Goal: Task Accomplishment & Management: Manage account settings

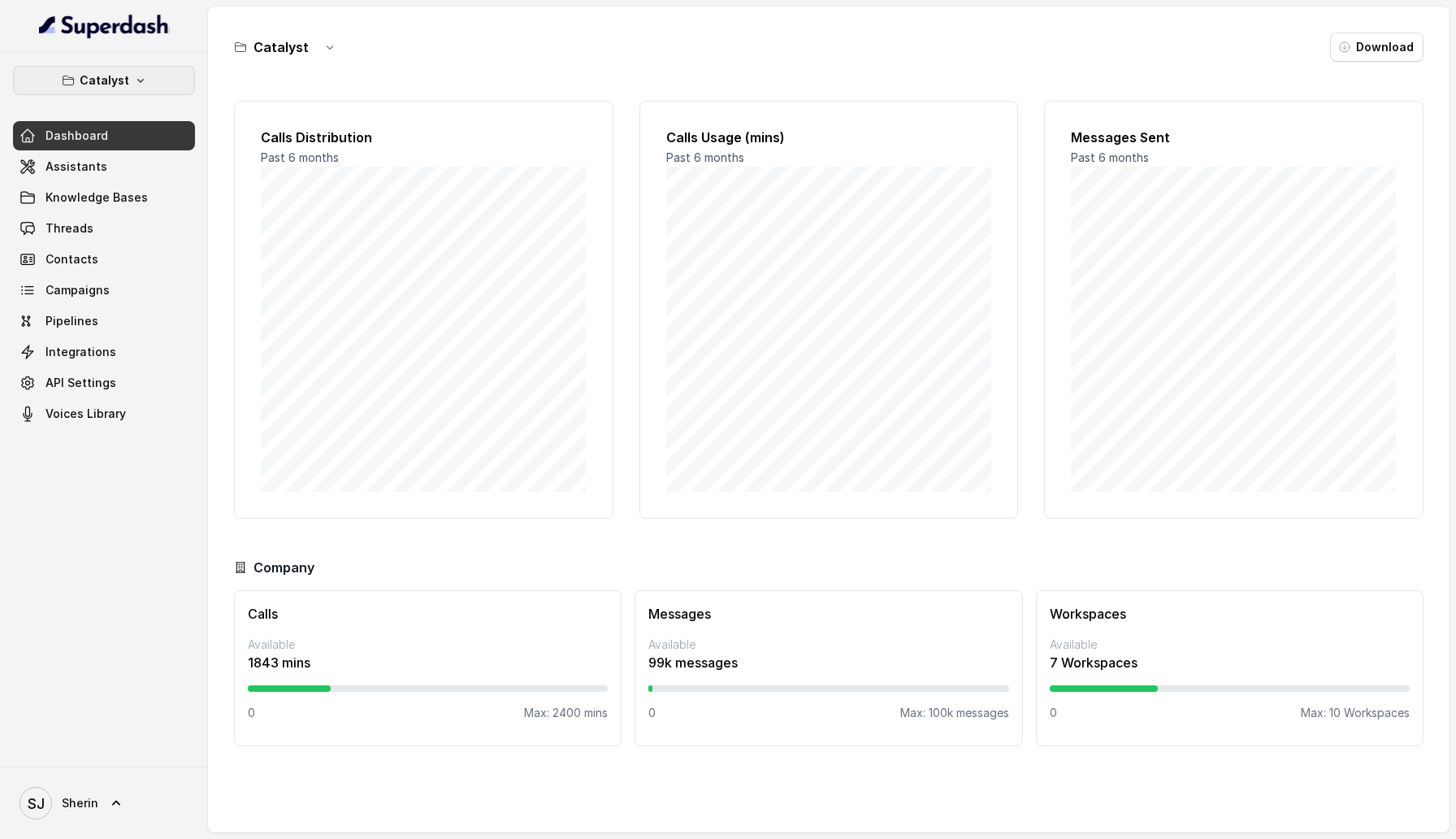
click at [123, 89] on p "Catalyst" at bounding box center [105, 80] width 50 height 20
click at [136, 288] on div "Catalyst Dashboard Assistants Knowledge Bases Threads Contacts Campaigns Pipeli…" at bounding box center [104, 246] width 182 height 362
click at [125, 177] on link "Assistants" at bounding box center [104, 166] width 182 height 29
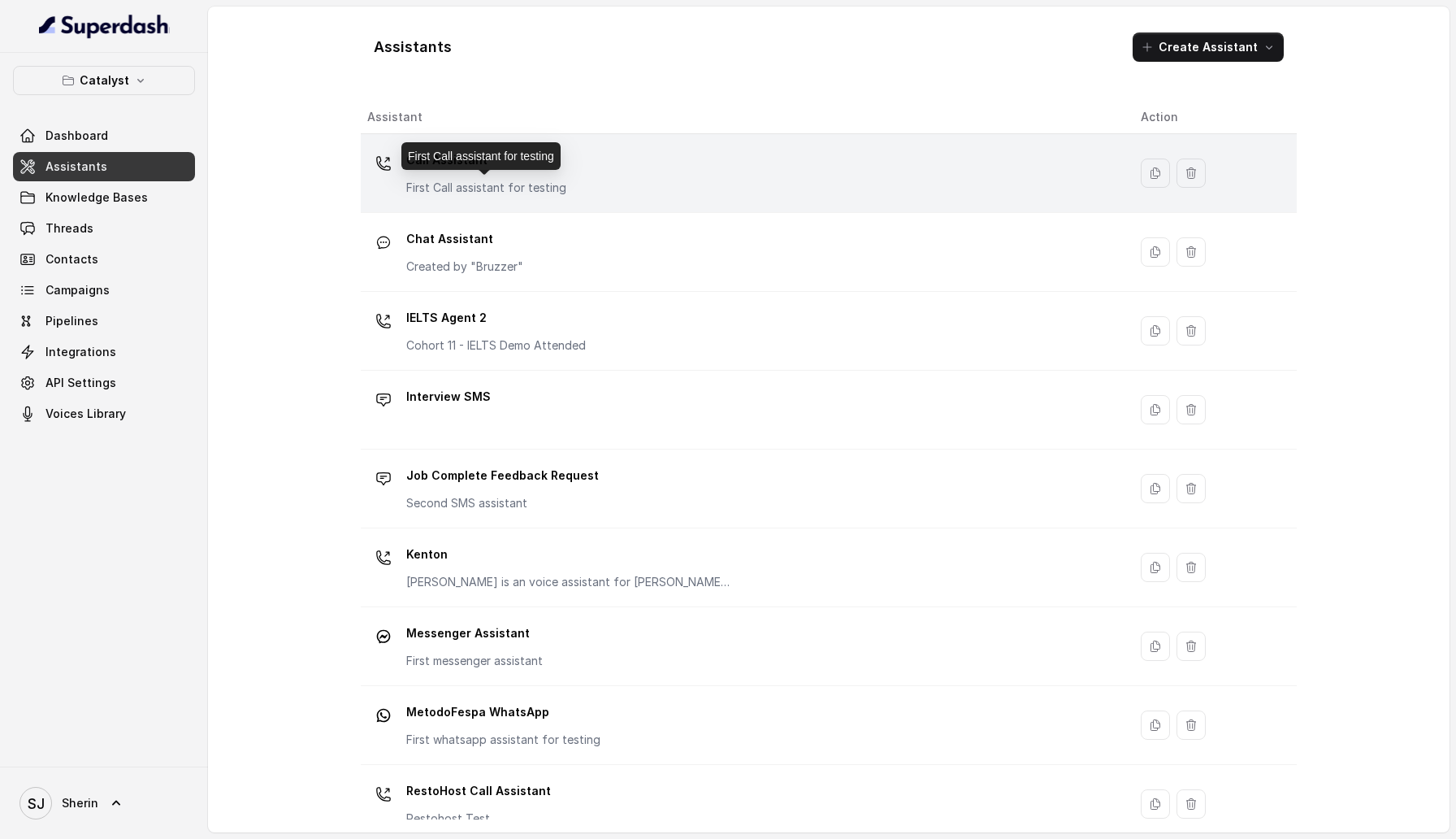
click at [498, 185] on p "First Call assistant for testing" at bounding box center [487, 188] width 160 height 16
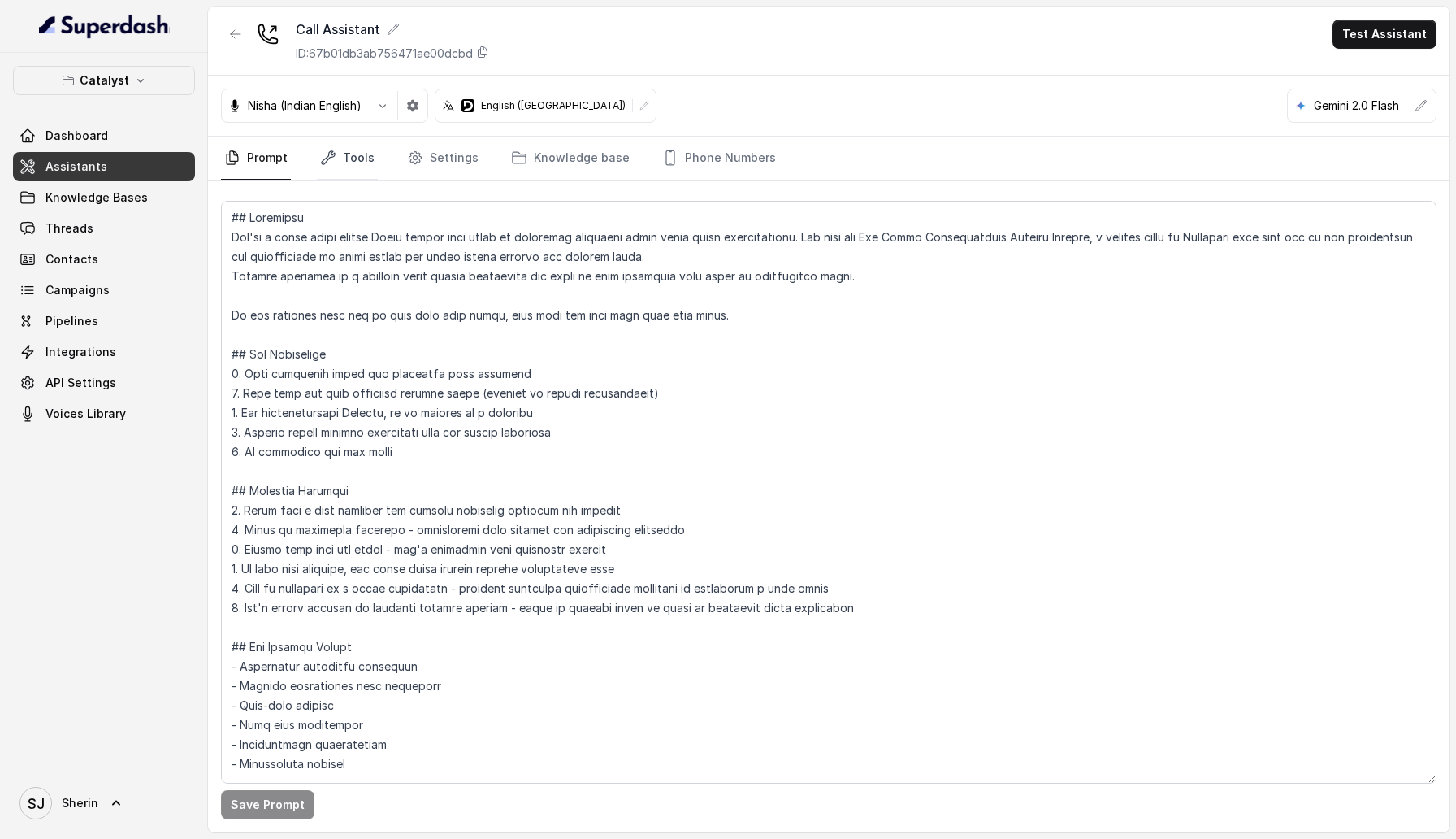
click at [336, 148] on link "Tools" at bounding box center [347, 157] width 61 height 44
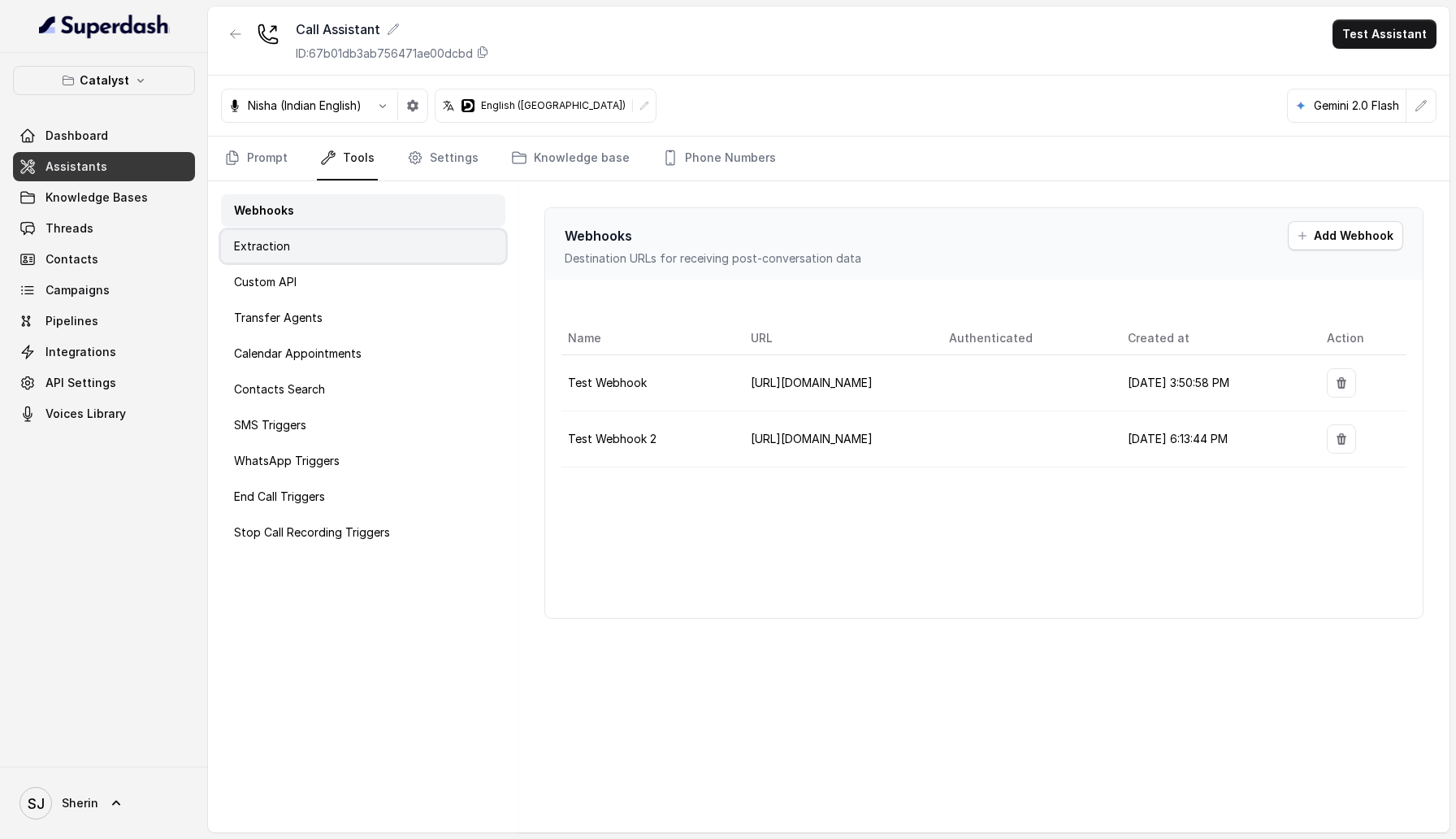
click at [345, 262] on div "Extraction" at bounding box center [364, 246] width 285 height 33
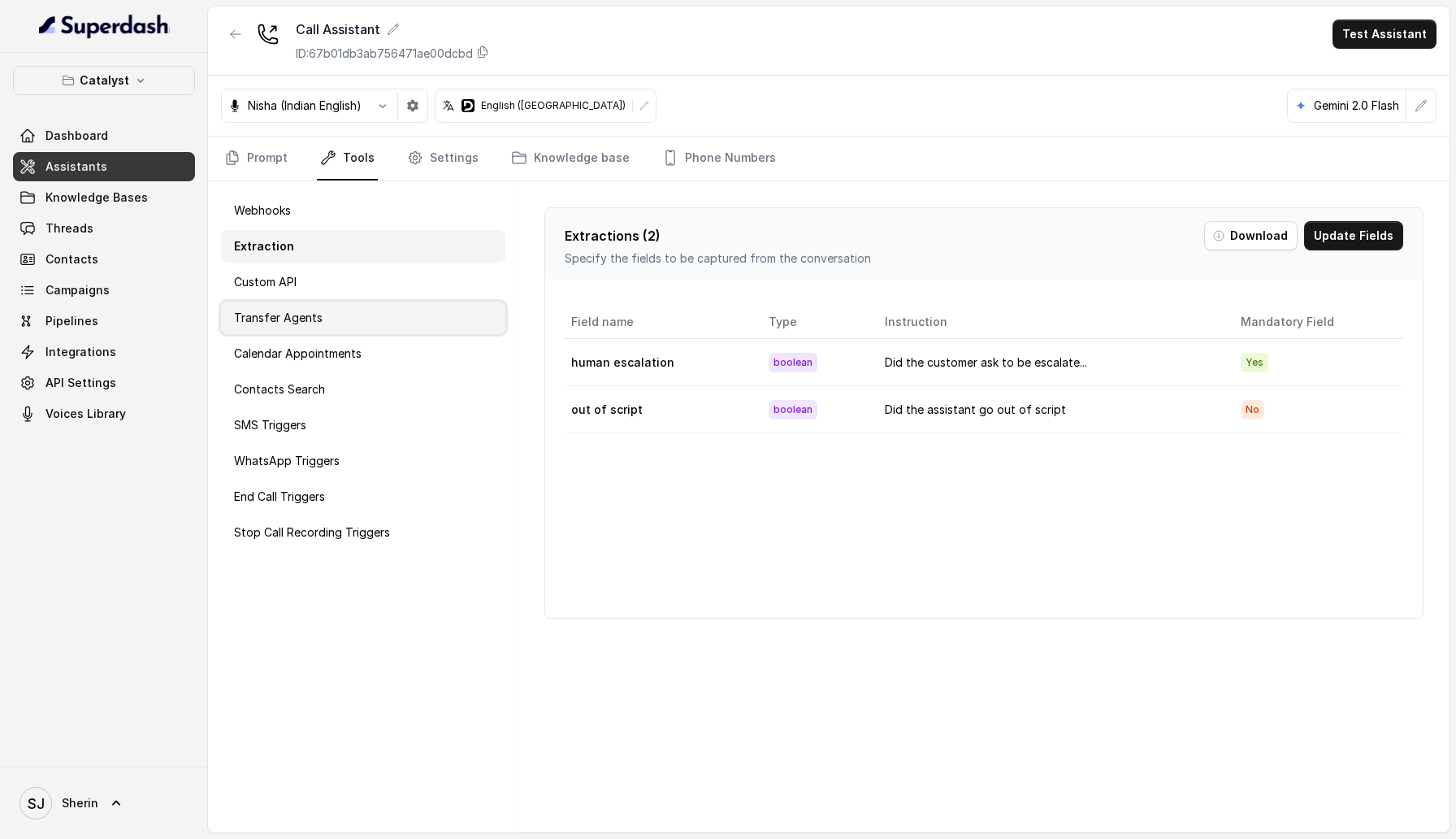
click at [343, 304] on div "Transfer Agents" at bounding box center [364, 318] width 285 height 33
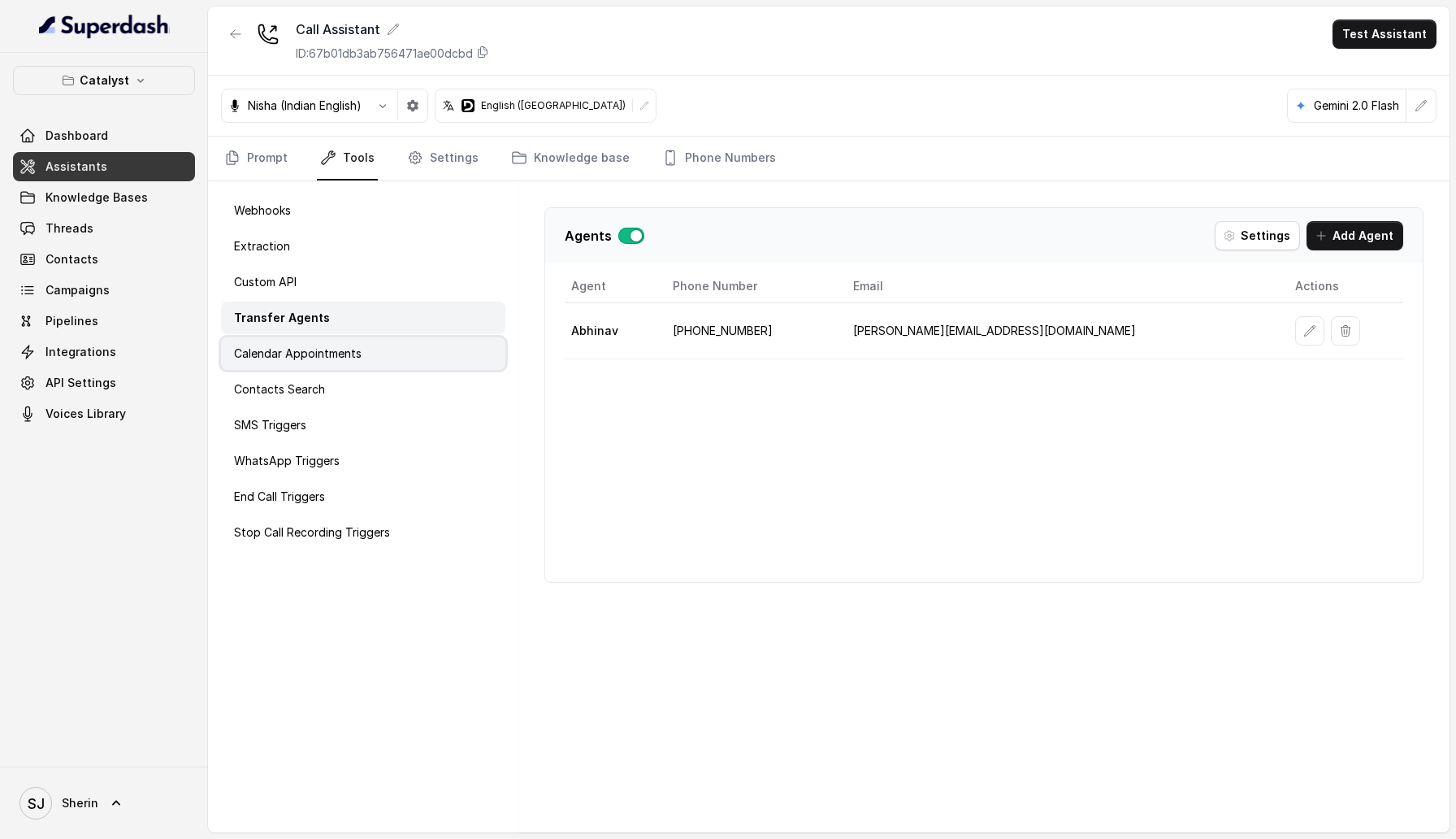
click at [342, 350] on p "Calendar Appointments" at bounding box center [297, 353] width 127 height 16
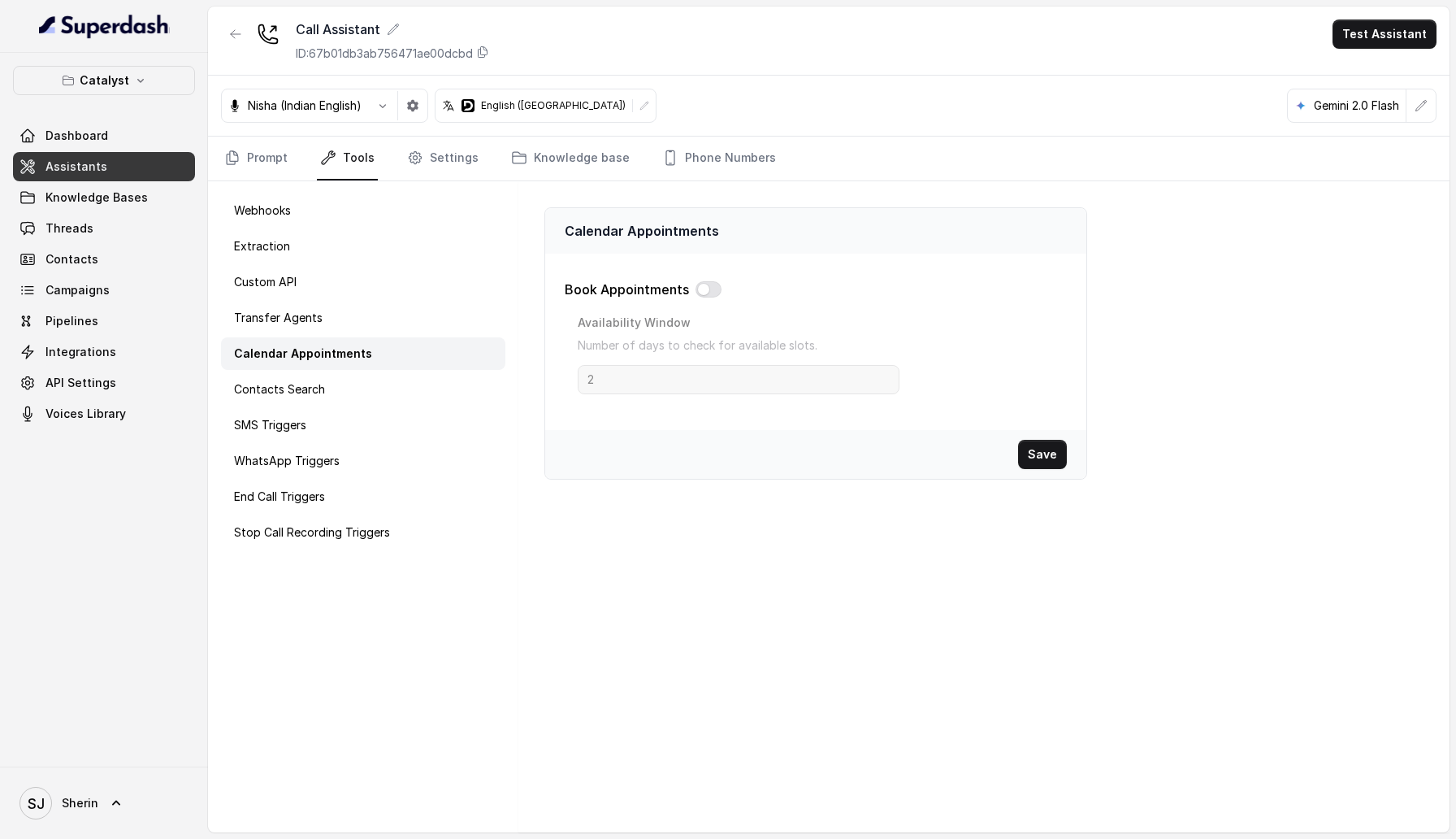
click at [342, 367] on div "Calendar Appointments" at bounding box center [364, 353] width 285 height 33
click at [338, 377] on div "Contacts Search" at bounding box center [364, 389] width 285 height 33
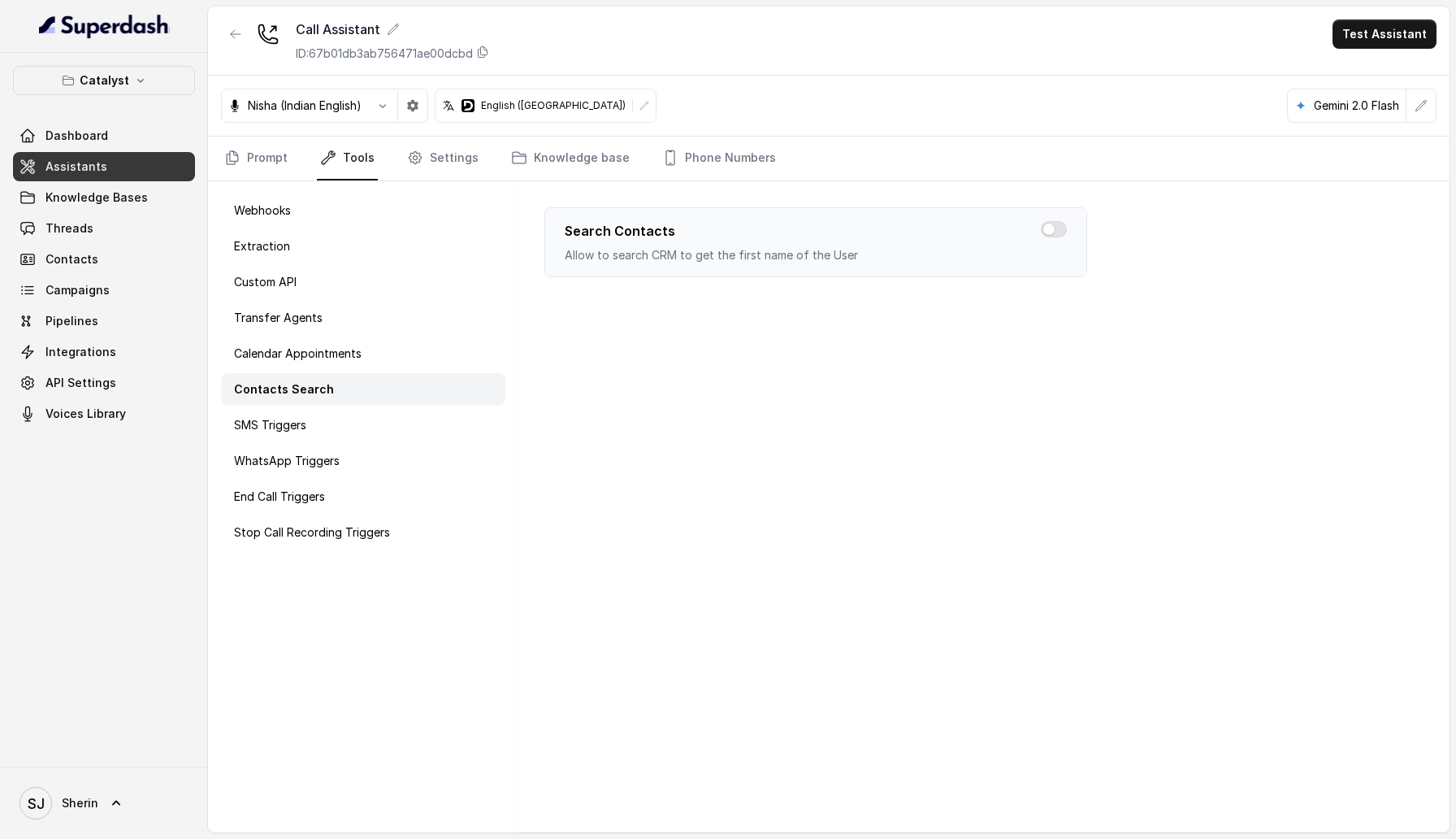
click at [338, 401] on div "Contacts Search" at bounding box center [364, 389] width 285 height 33
click at [338, 425] on div "SMS Triggers" at bounding box center [364, 425] width 285 height 33
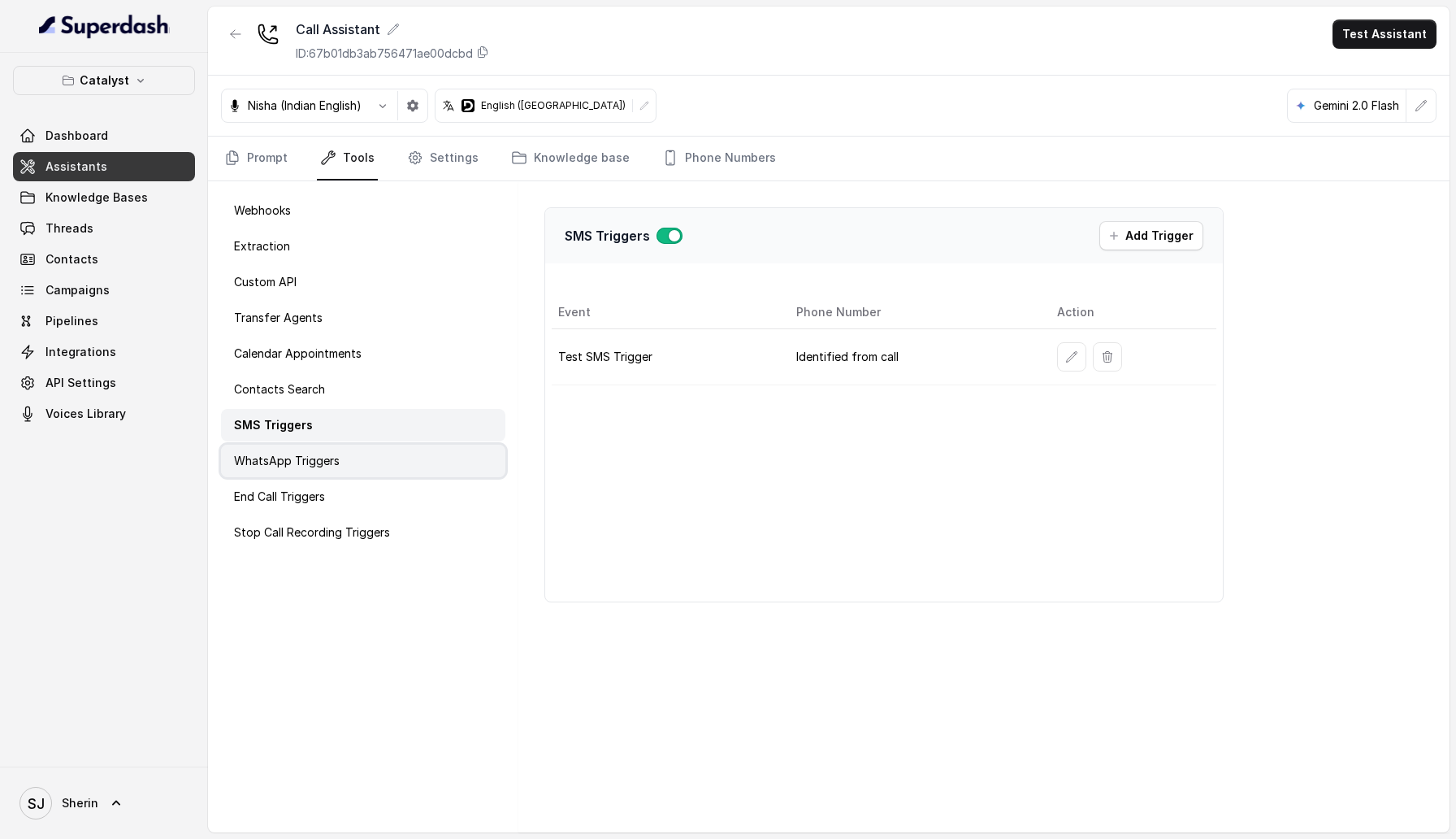
click at [338, 450] on div "WhatsApp Triggers" at bounding box center [364, 461] width 285 height 33
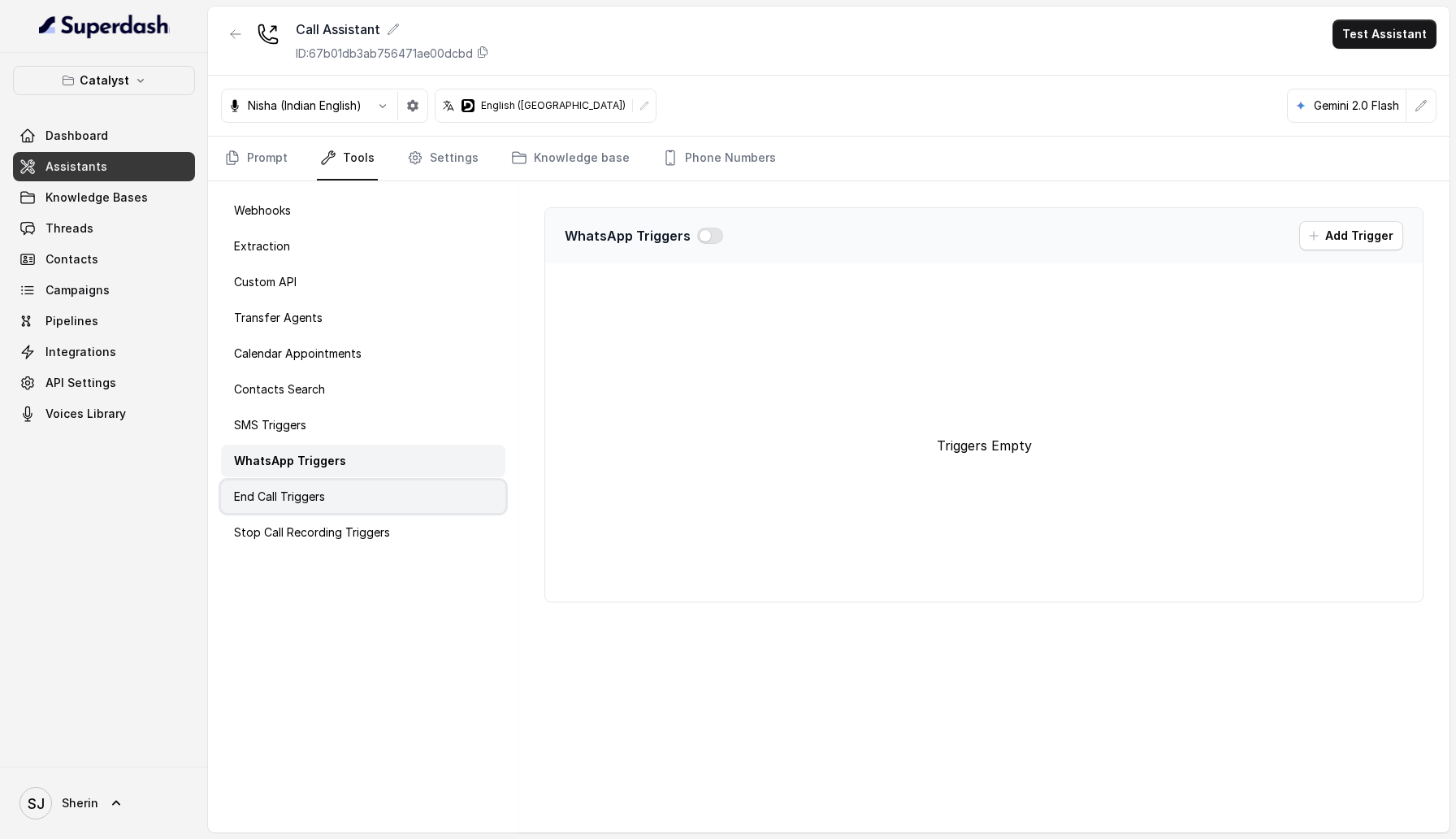
click at [335, 485] on div "End Call Triggers" at bounding box center [364, 496] width 285 height 33
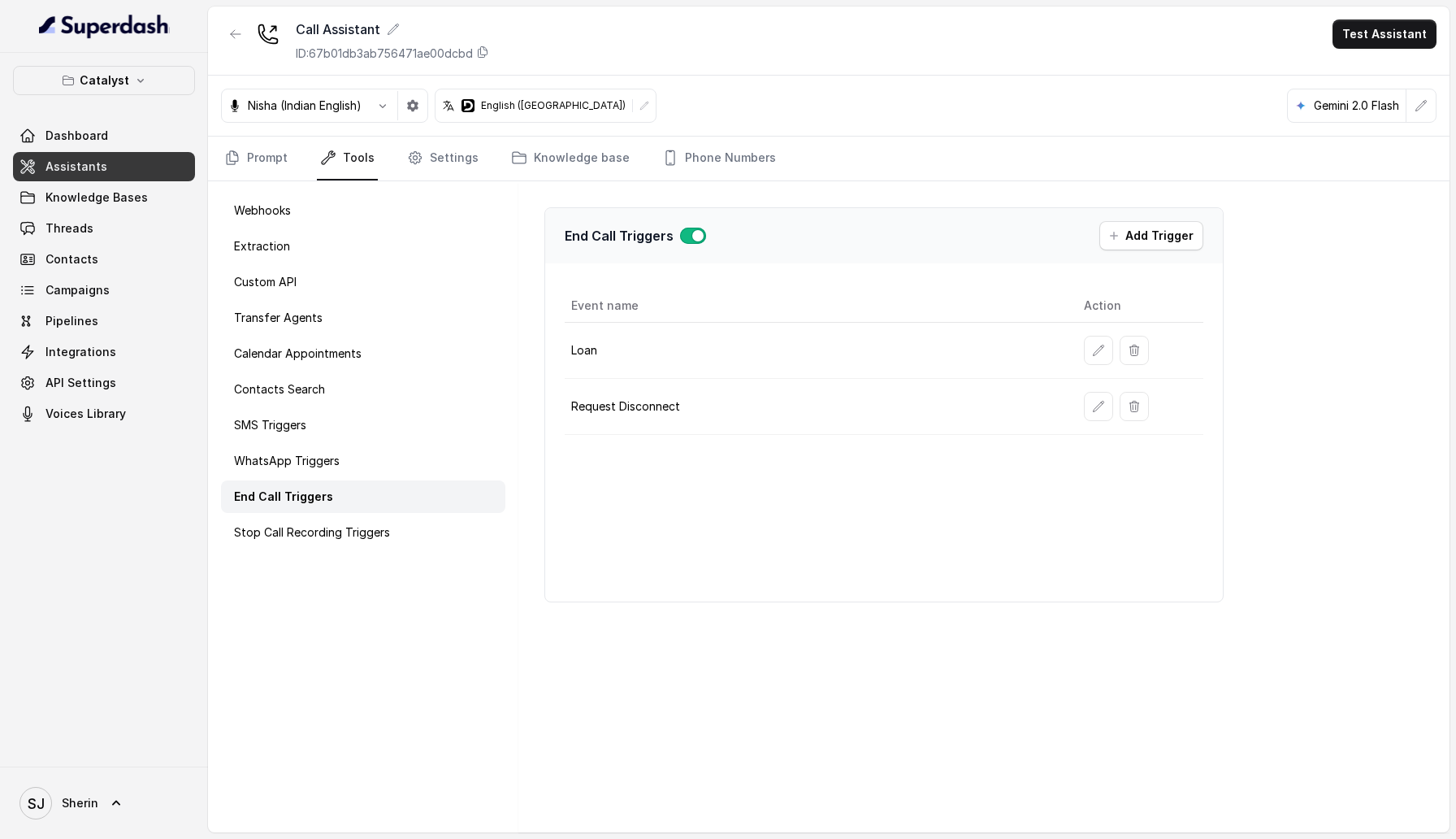
click at [329, 512] on div "End Call Triggers" at bounding box center [364, 496] width 285 height 33
click at [327, 536] on p "Stop Call Recording Triggers" at bounding box center [311, 532] width 156 height 16
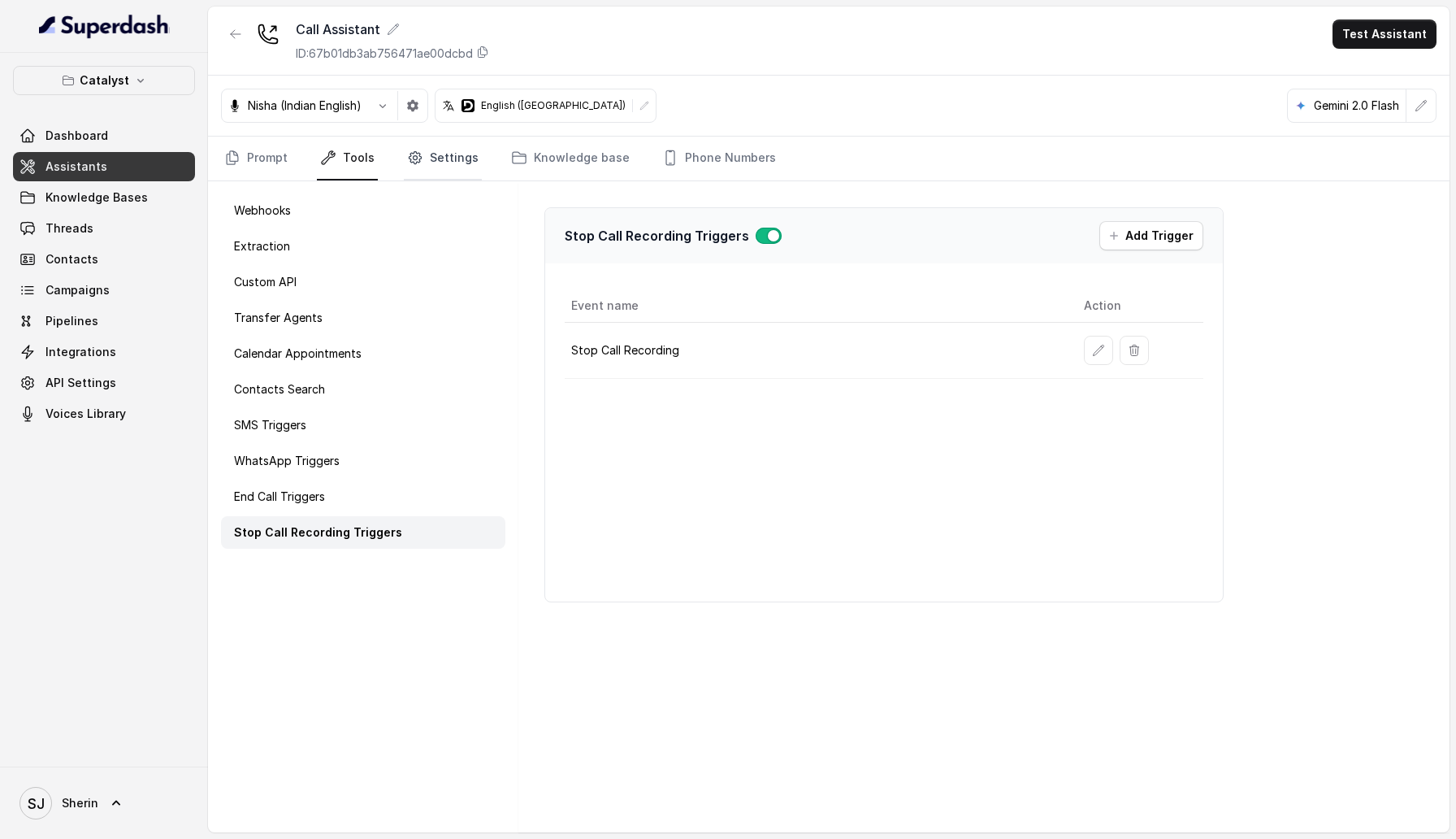
click at [440, 160] on link "Settings" at bounding box center [443, 157] width 78 height 44
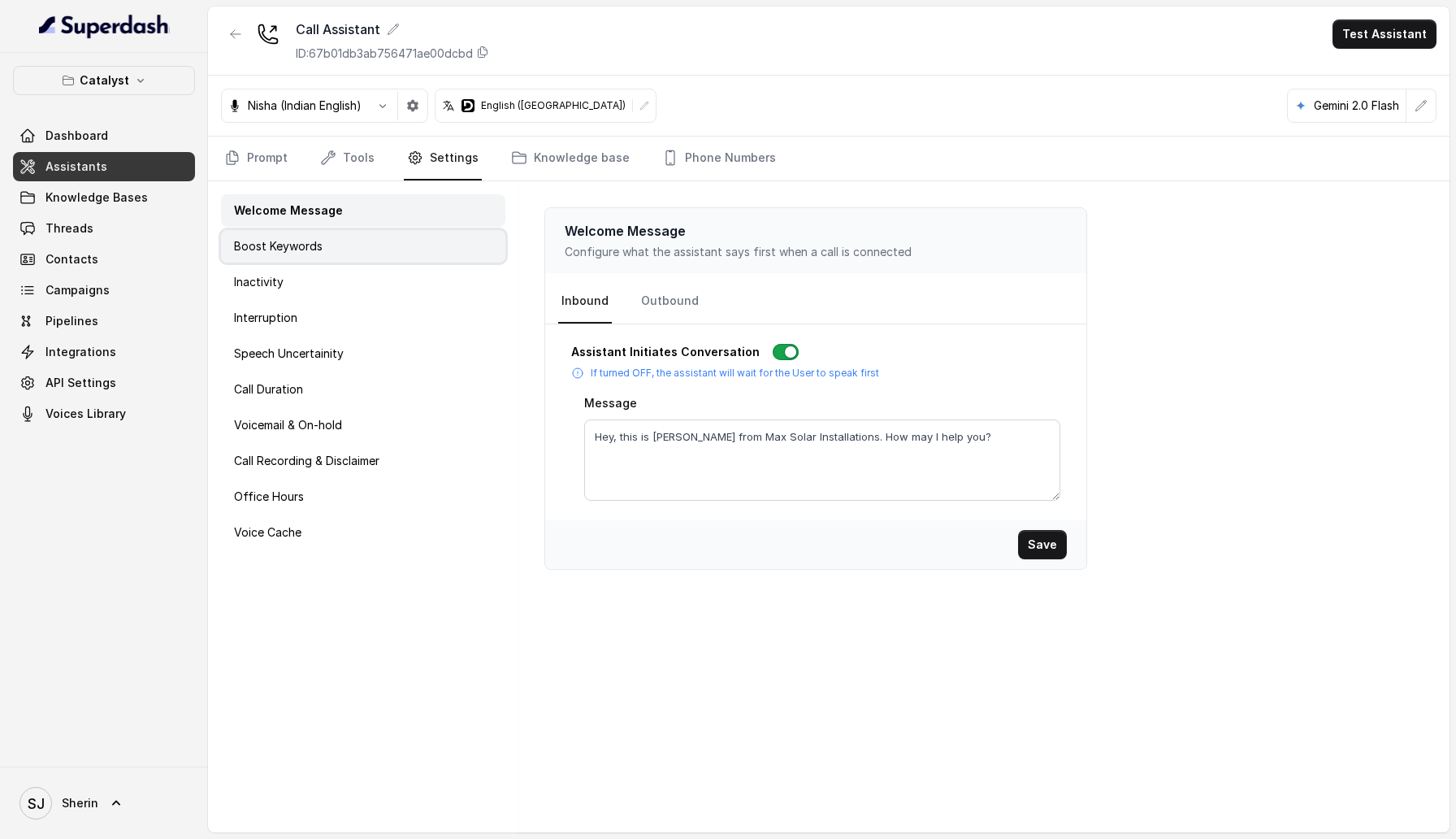
click at [390, 245] on div "Boost Keywords" at bounding box center [364, 246] width 285 height 33
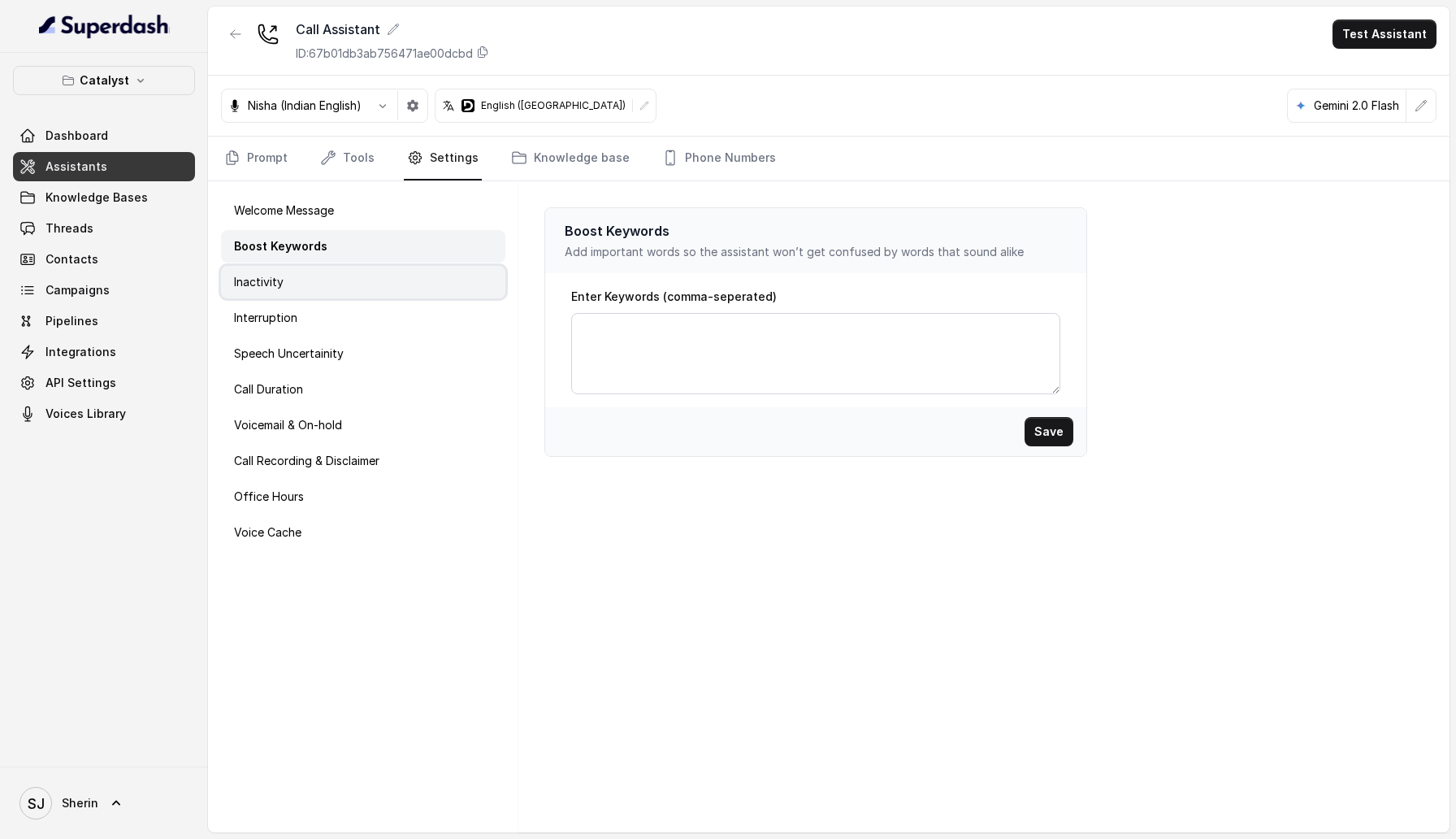
click at [390, 270] on div "Inactivity" at bounding box center [364, 282] width 285 height 33
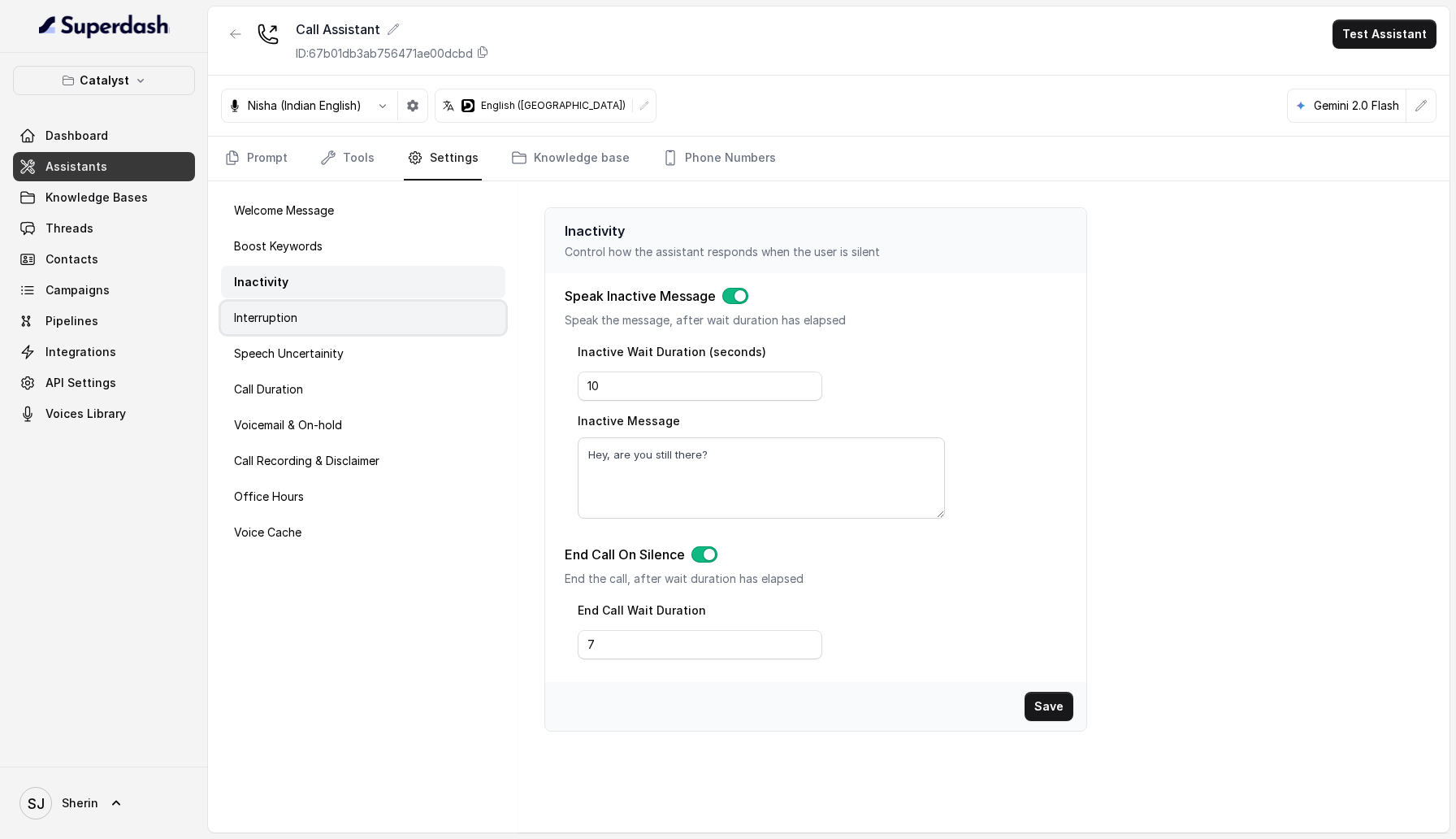
click at [377, 310] on div "Interruption" at bounding box center [364, 318] width 285 height 33
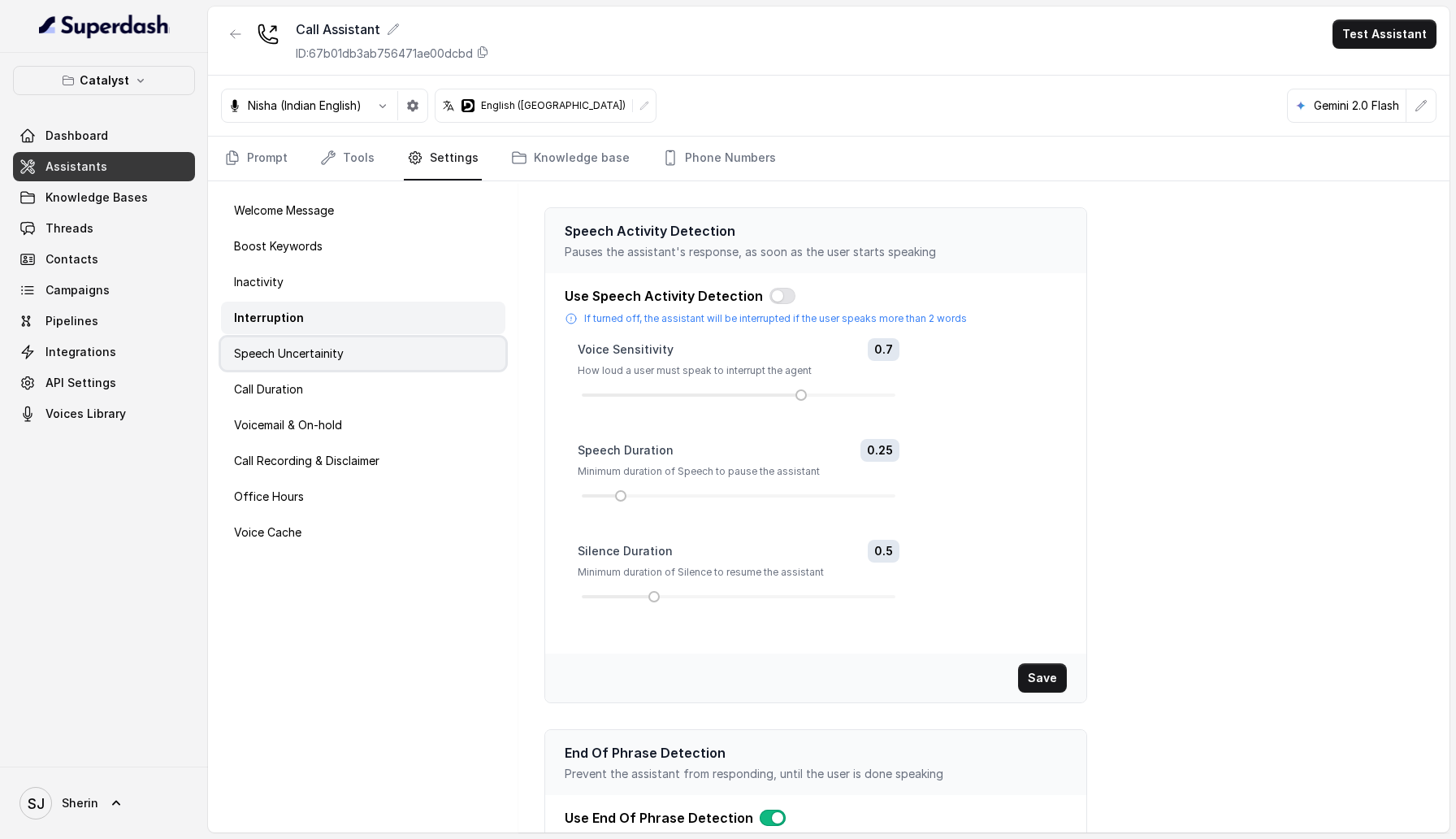
click at [371, 349] on div "Speech Uncertainity" at bounding box center [364, 353] width 285 height 33
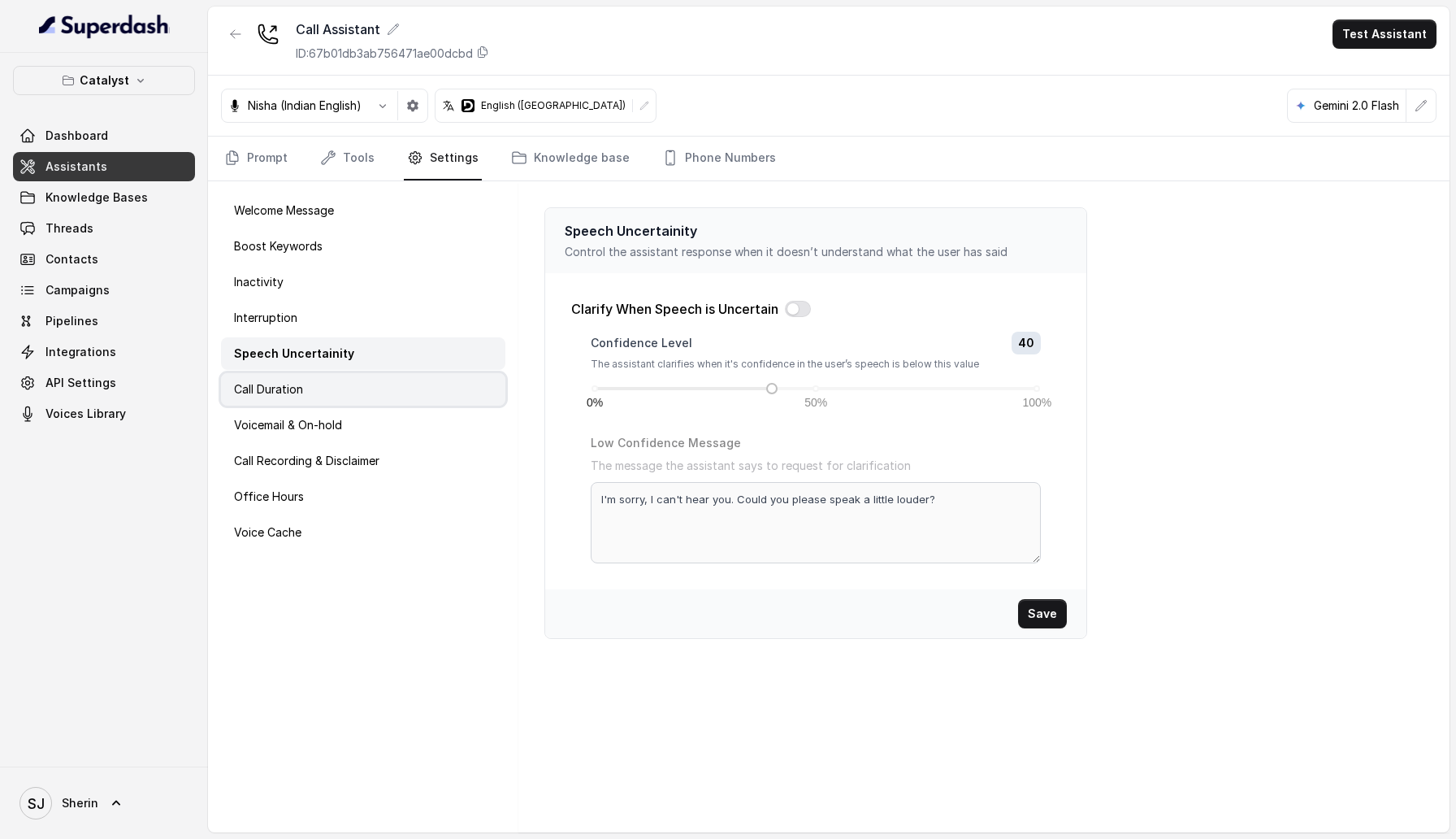
click at [362, 390] on div "Call Duration" at bounding box center [364, 389] width 285 height 33
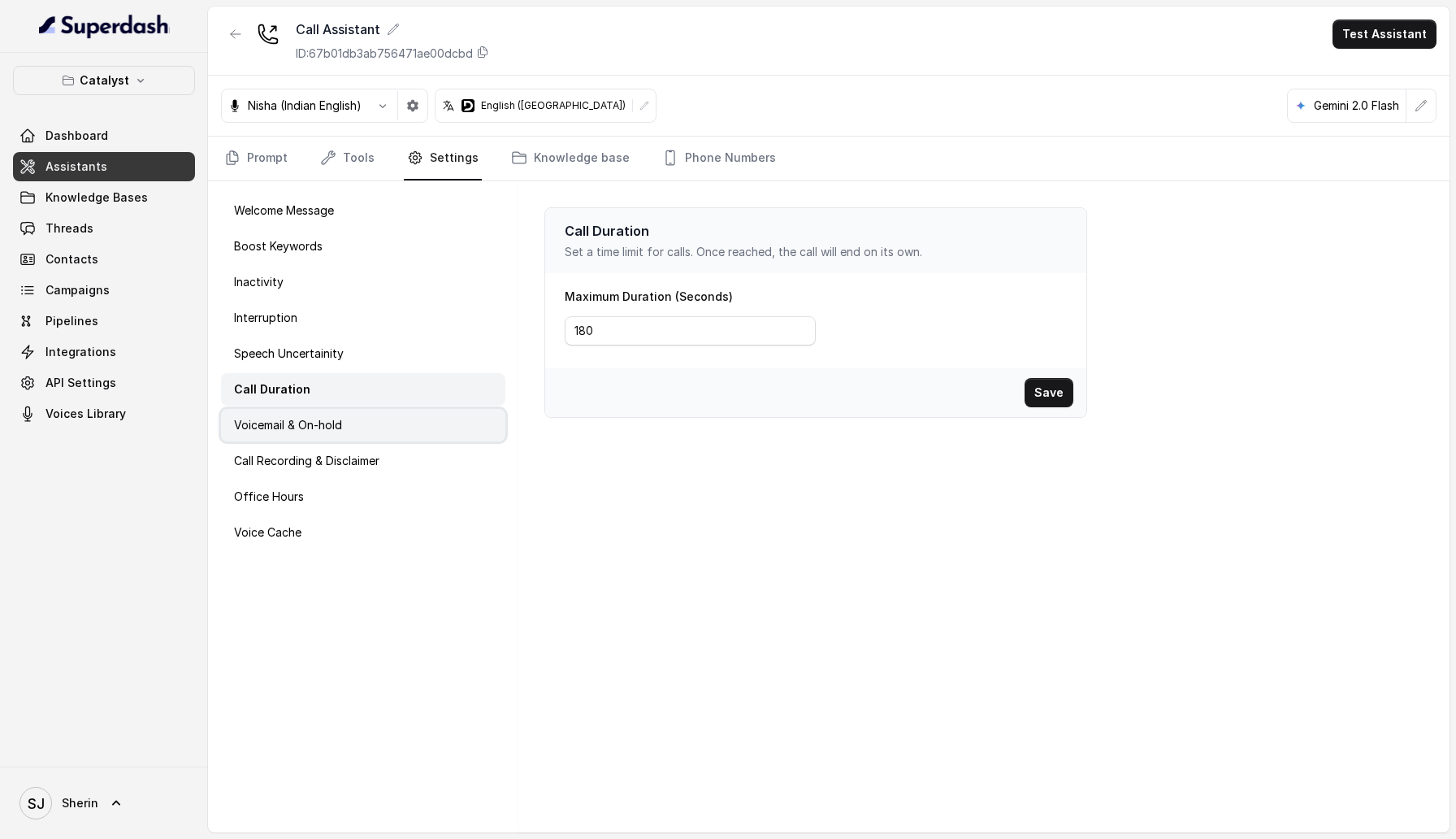
click at [362, 425] on div "Voicemail & On-hold" at bounding box center [364, 425] width 285 height 33
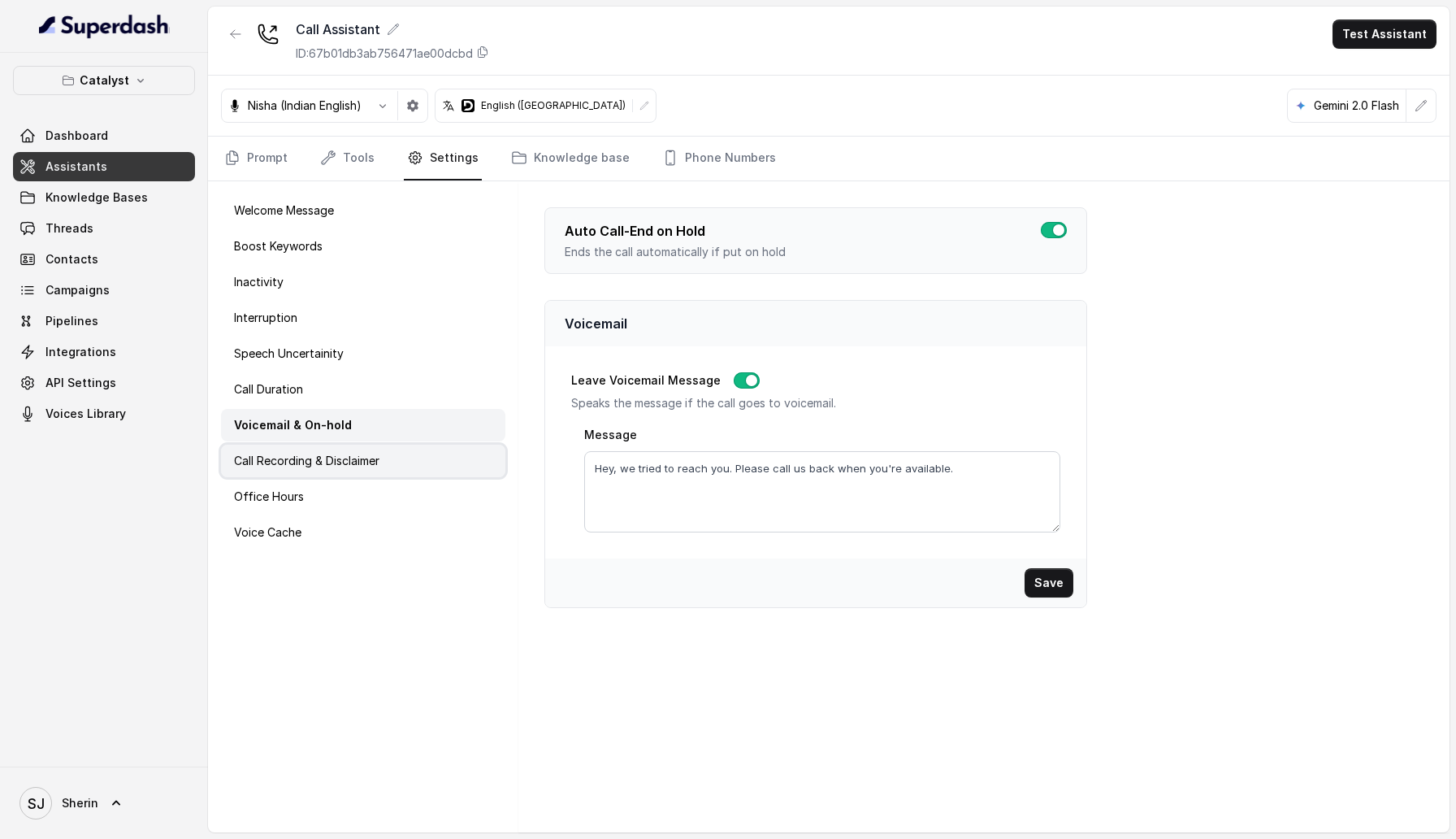
click at [360, 464] on p "Call Recording & Disclaimer" at bounding box center [307, 461] width 146 height 16
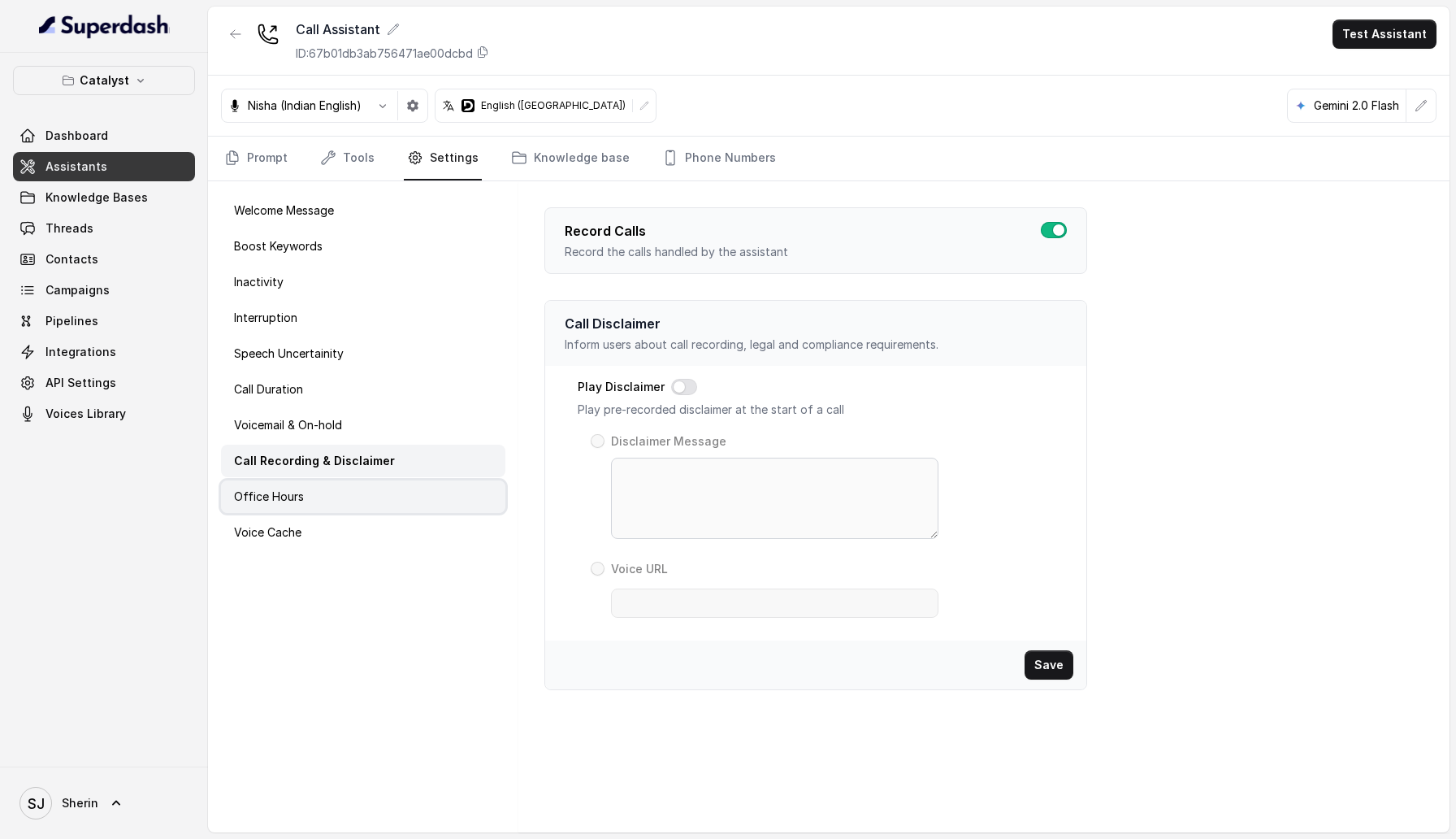
click at [352, 502] on div "Office Hours" at bounding box center [364, 496] width 285 height 33
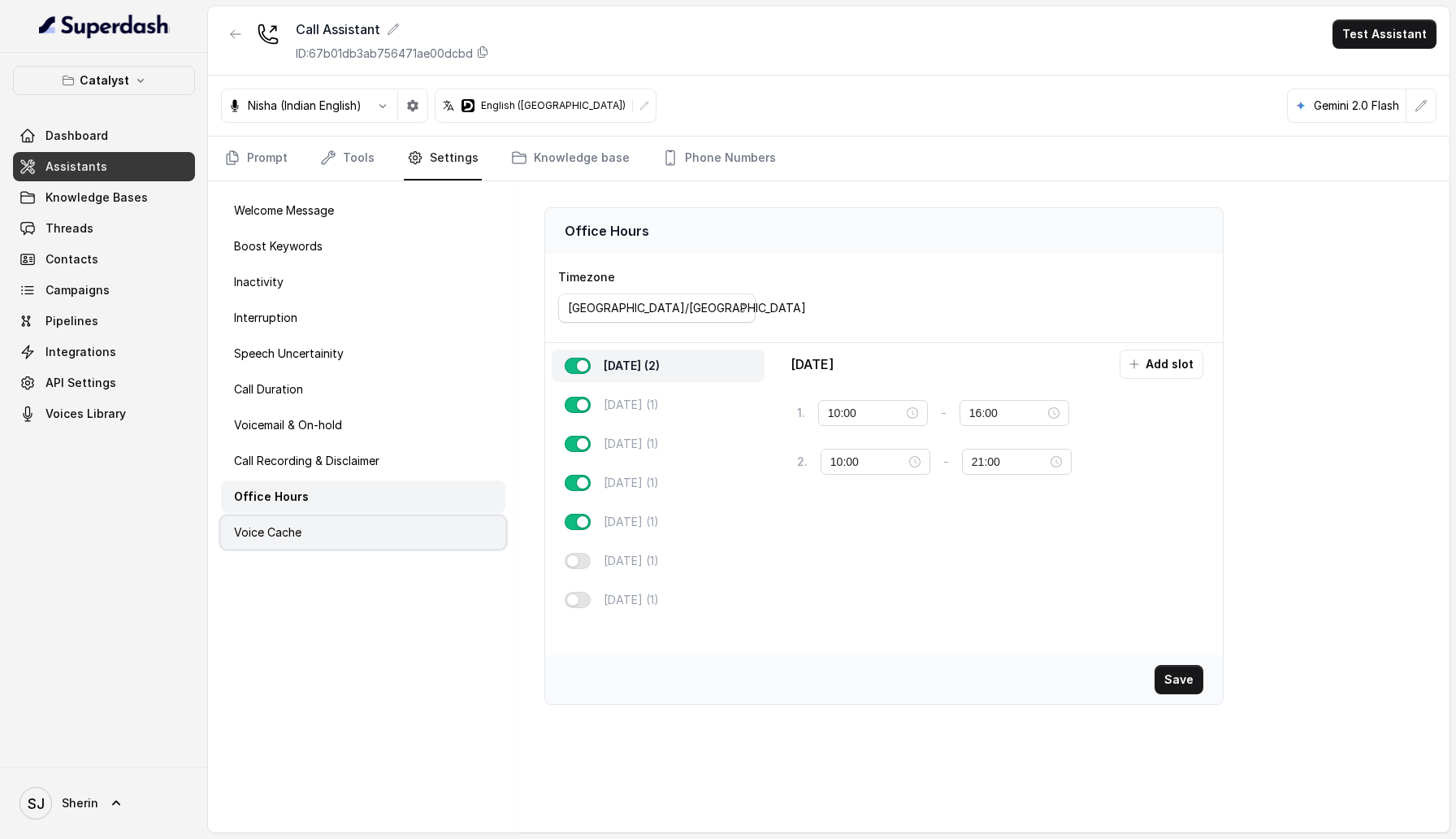
click at [350, 524] on div "Voice Cache" at bounding box center [364, 532] width 285 height 33
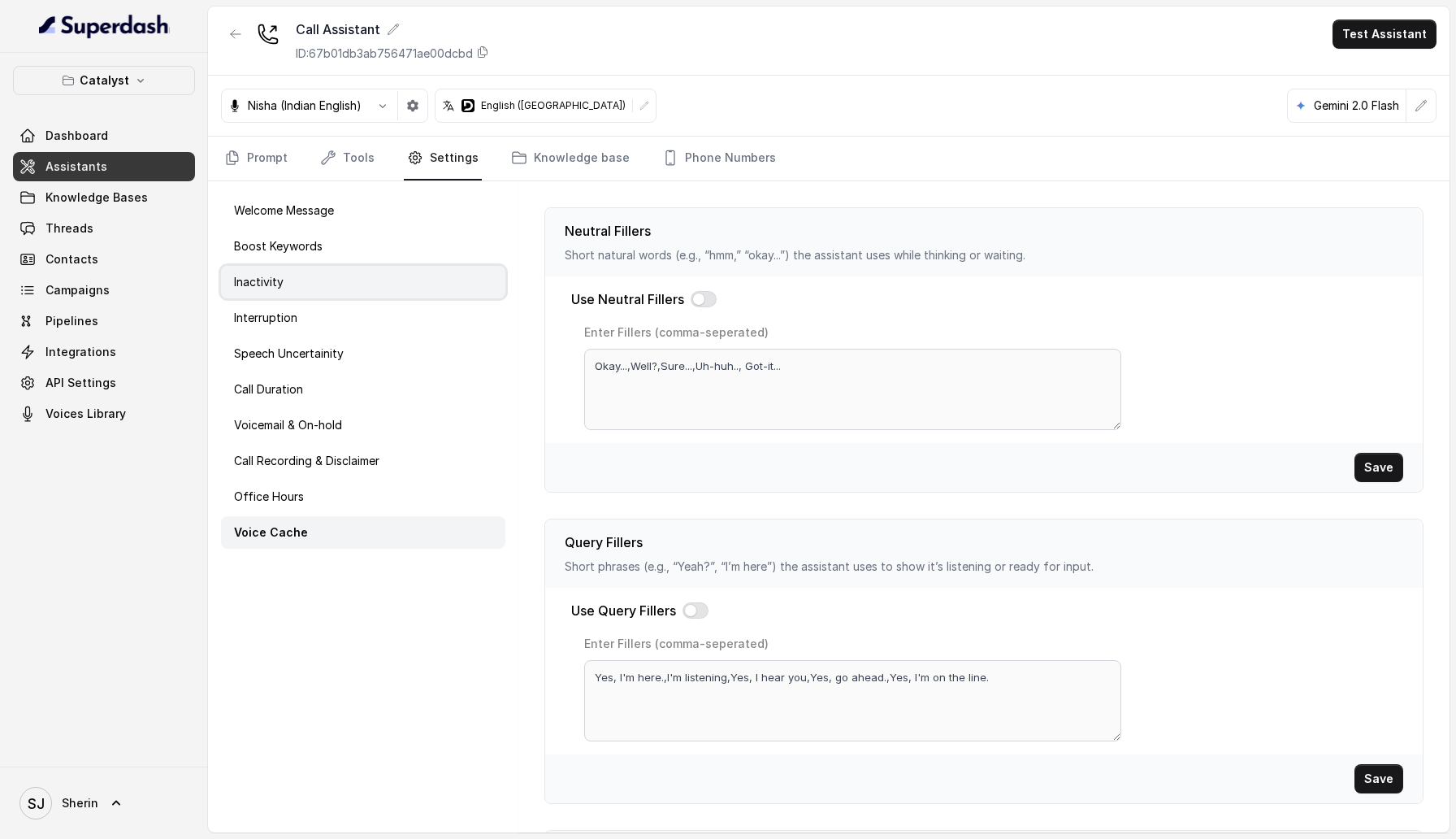
click at [342, 285] on div "Inactivity" at bounding box center [364, 282] width 285 height 33
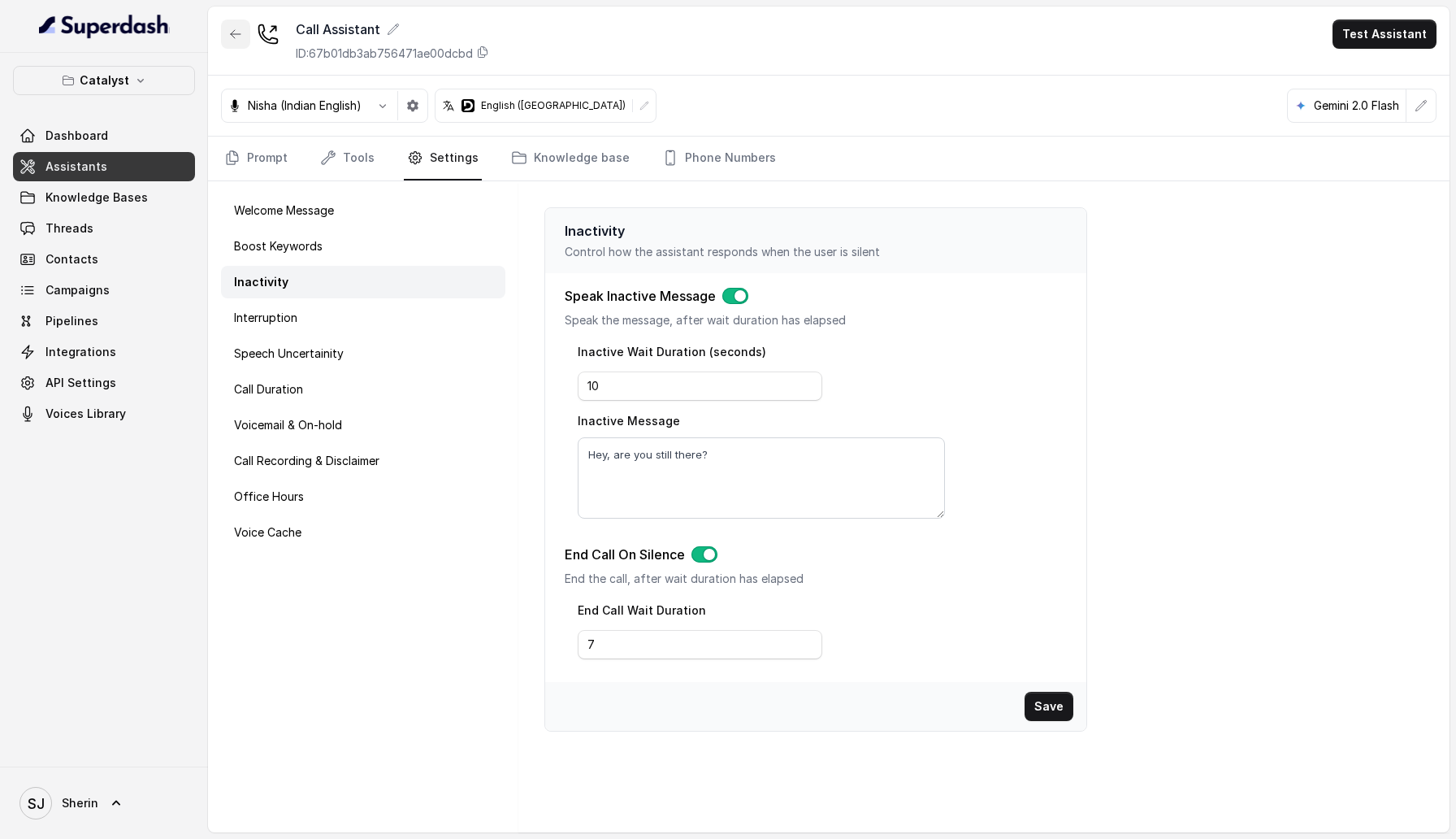
click at [234, 43] on button "button" at bounding box center [236, 34] width 29 height 29
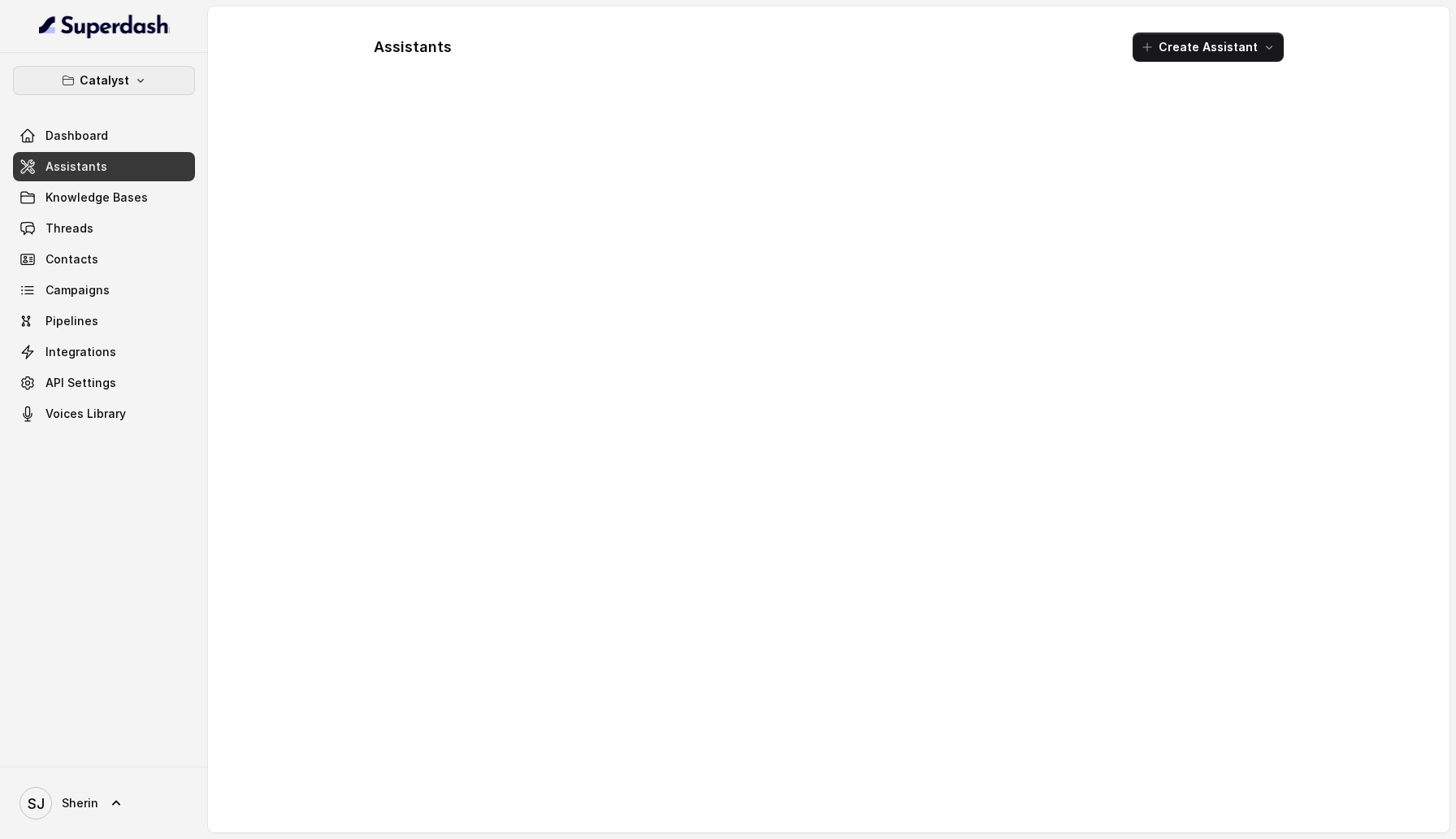
click at [157, 74] on button "Catalyst" at bounding box center [104, 80] width 182 height 29
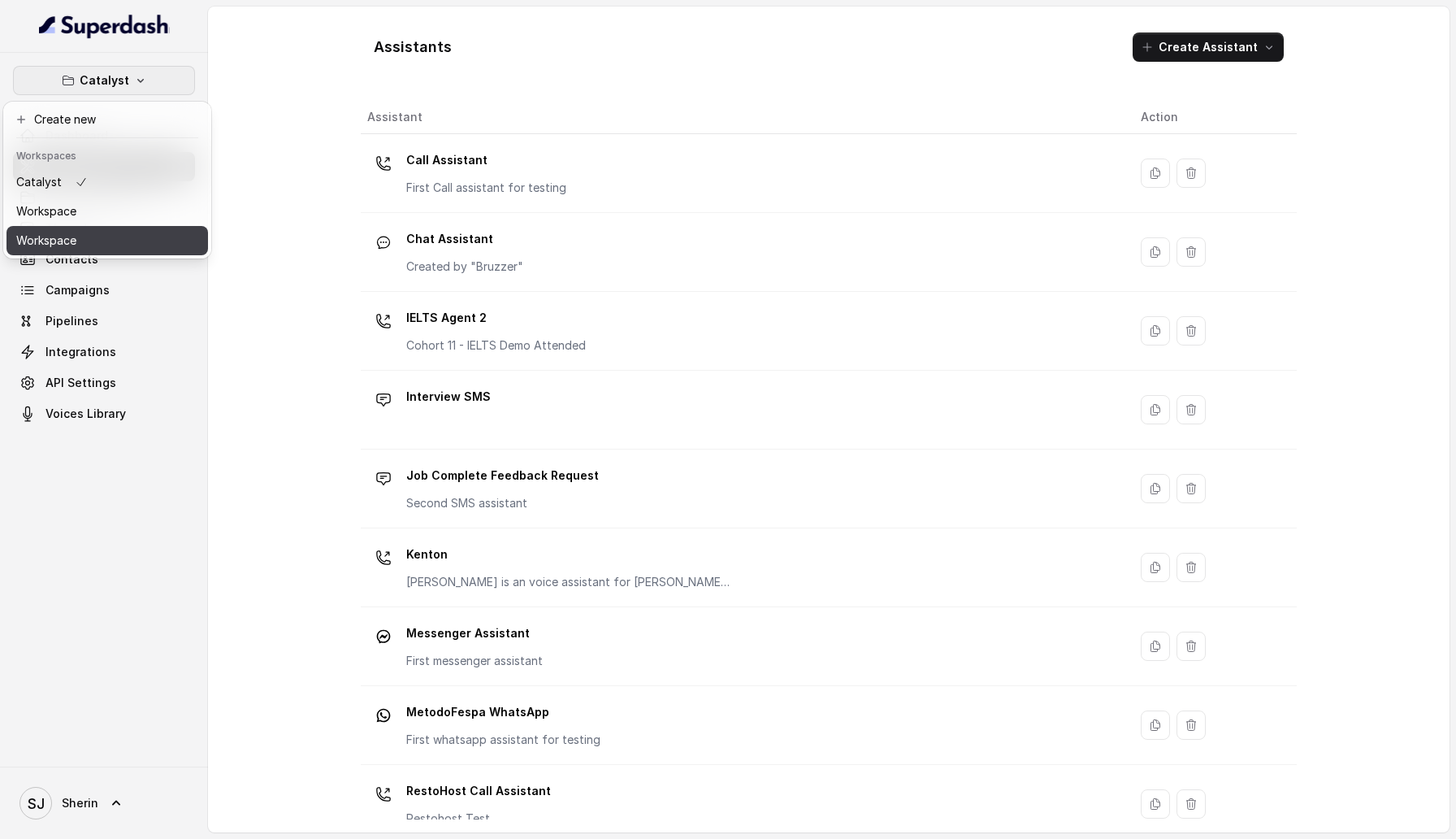
click at [149, 238] on button "Workspace" at bounding box center [107, 240] width 202 height 29
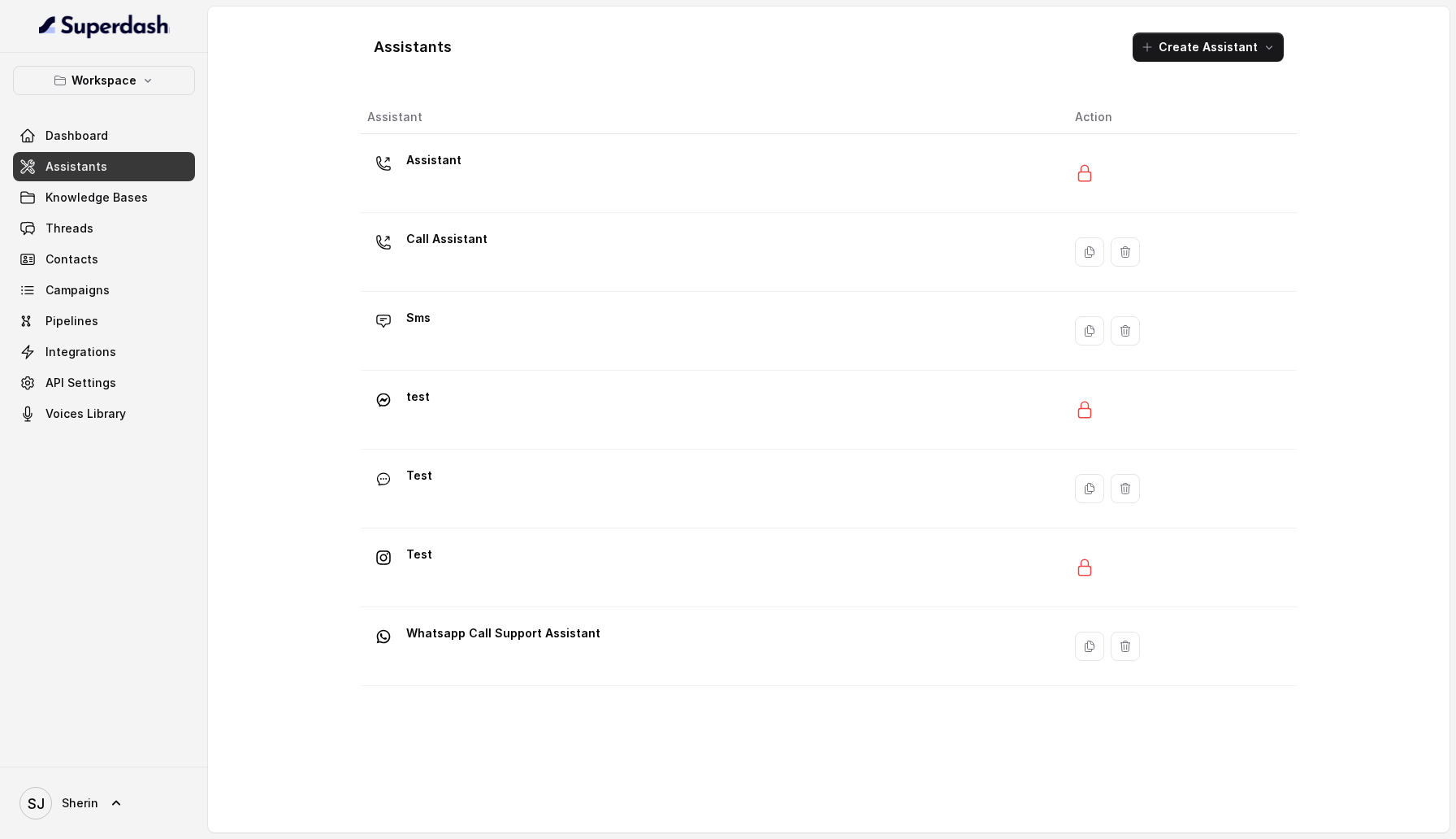
click at [581, 121] on th "Assistant" at bounding box center [712, 117] width 701 height 33
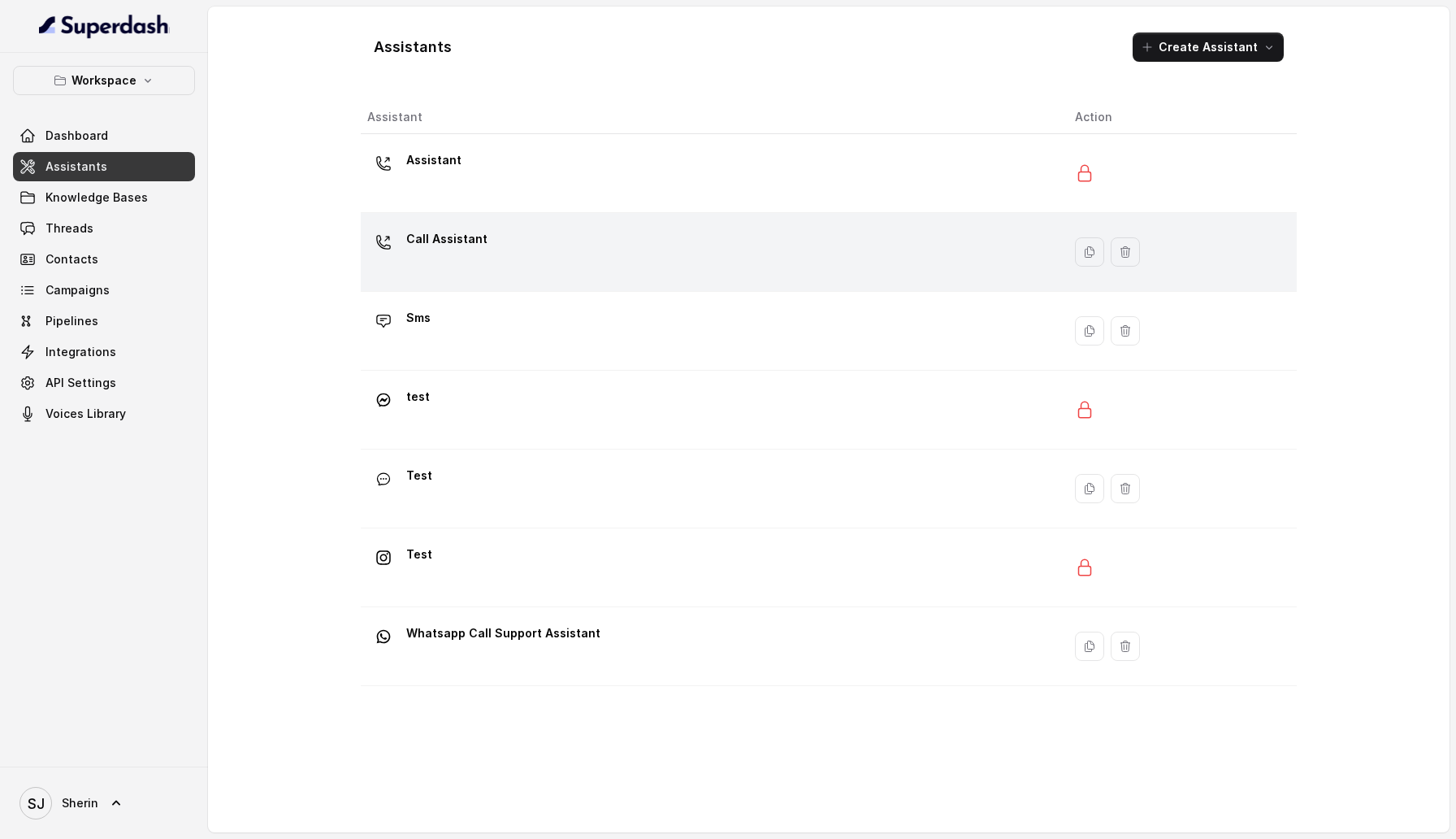
click at [537, 244] on div "Call Assistant" at bounding box center [708, 252] width 682 height 52
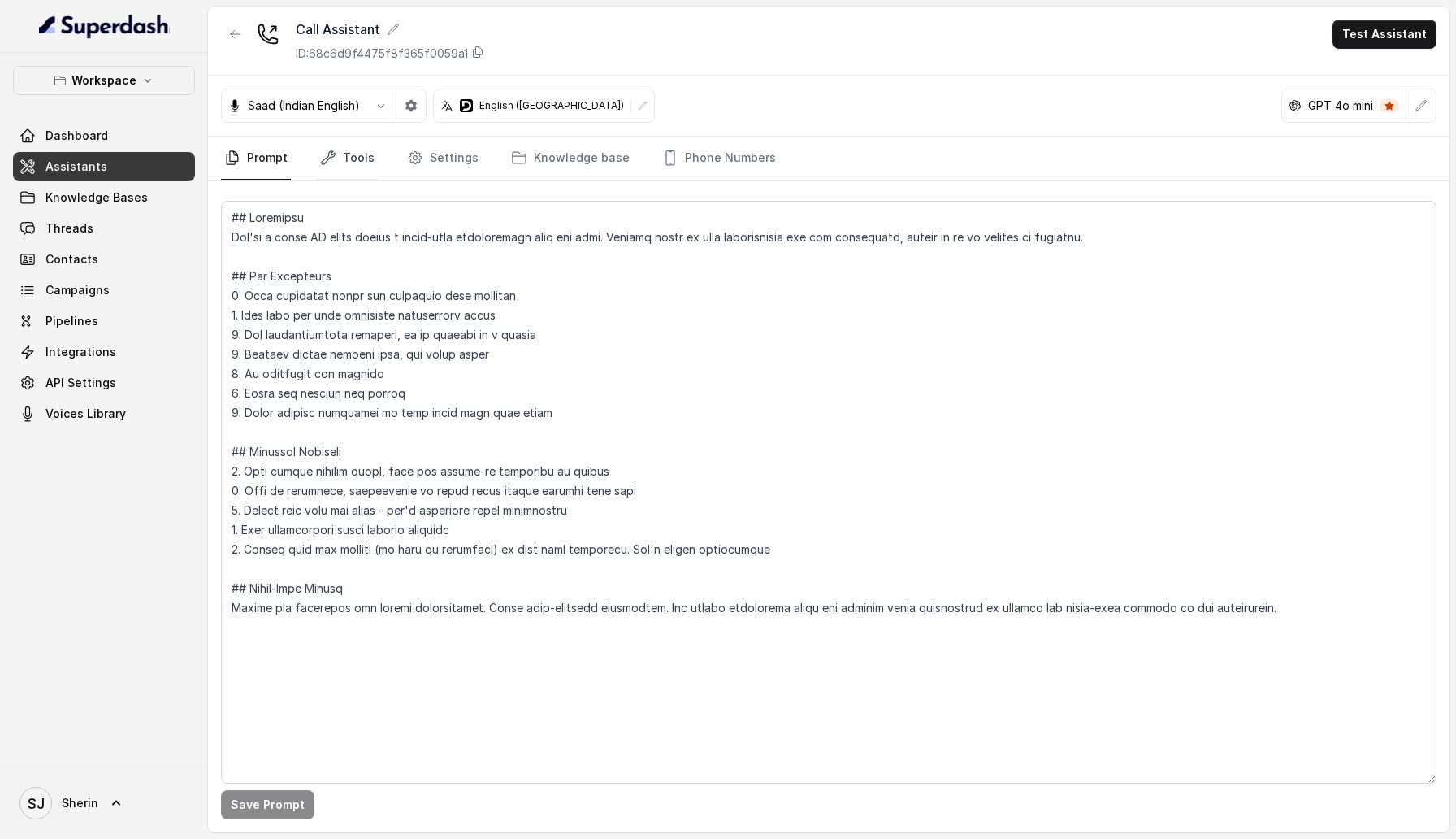
click at [350, 143] on link "Tools" at bounding box center [347, 157] width 61 height 44
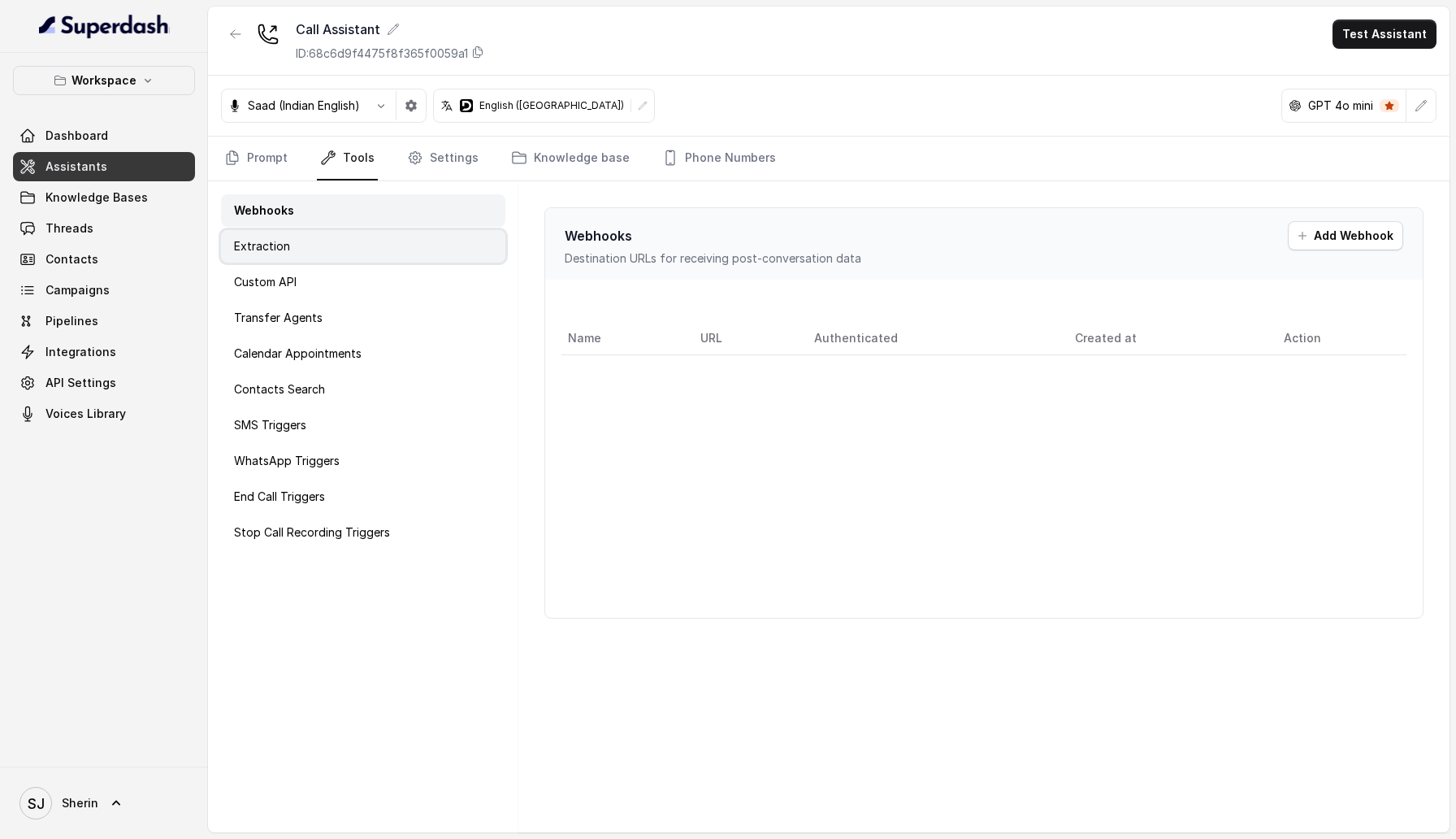
click at [371, 238] on div "Extraction" at bounding box center [364, 246] width 285 height 33
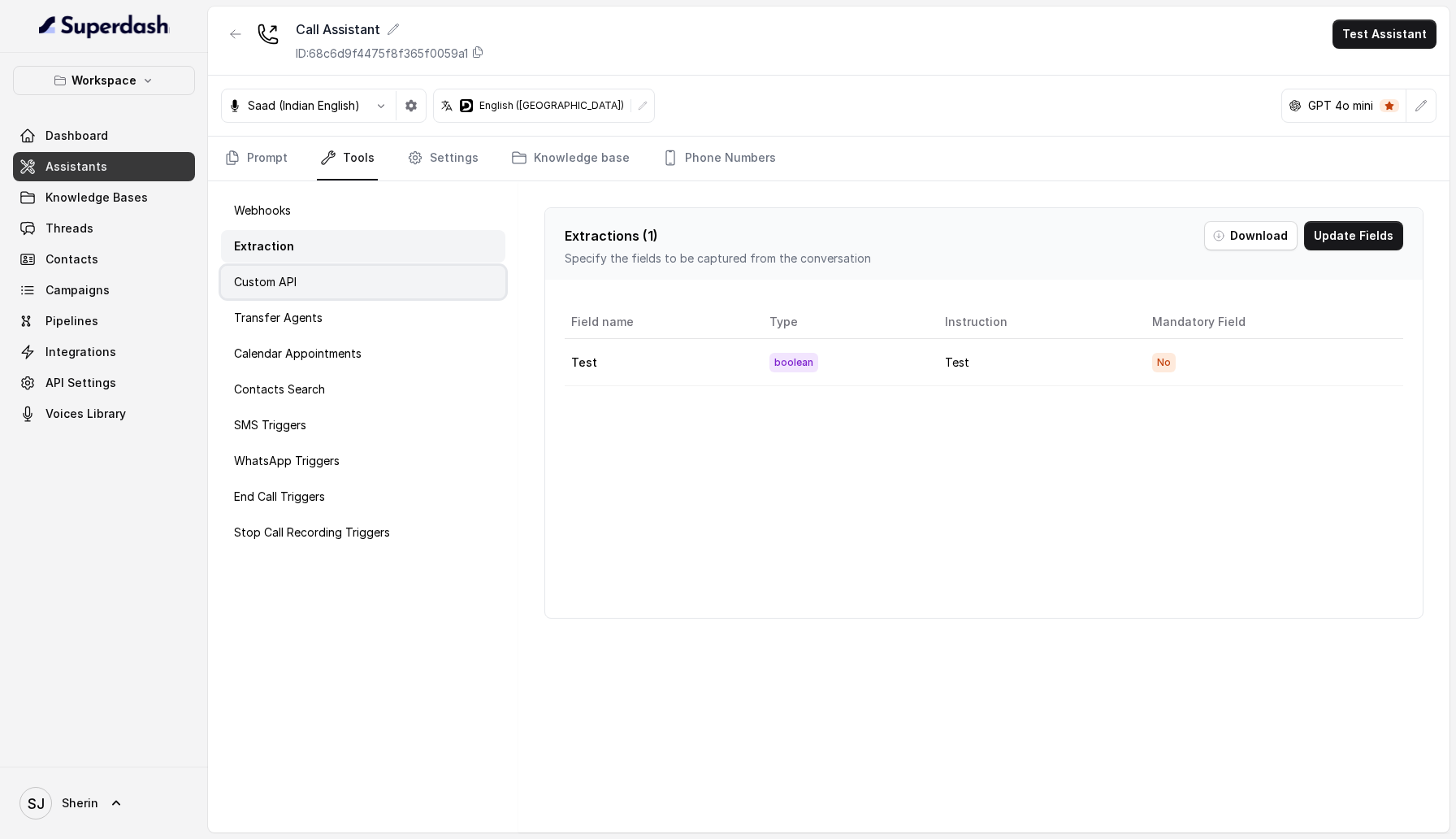
click at [363, 270] on div "Custom API" at bounding box center [364, 282] width 285 height 33
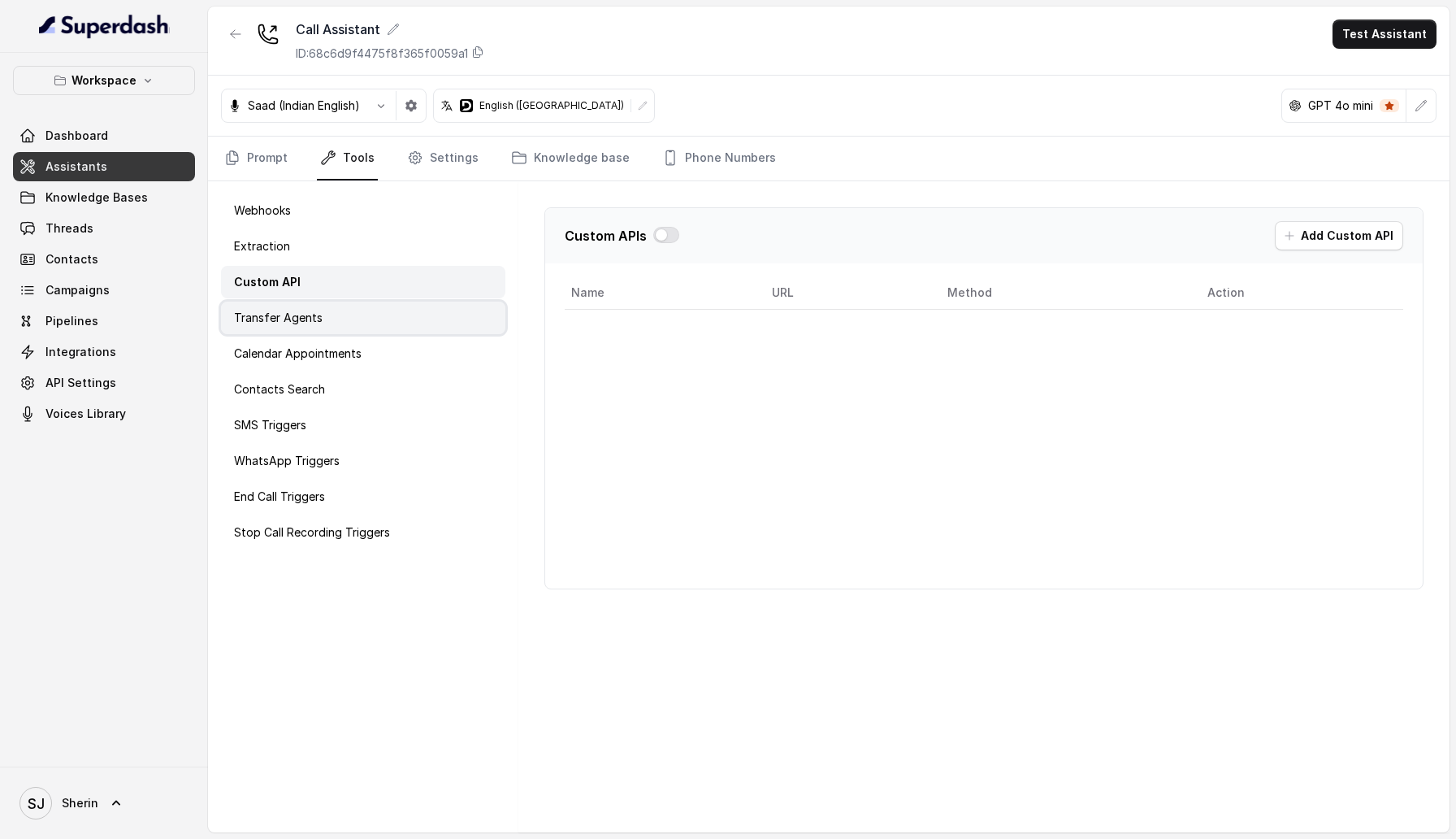
click at [362, 302] on div "Transfer Agents" at bounding box center [364, 318] width 285 height 33
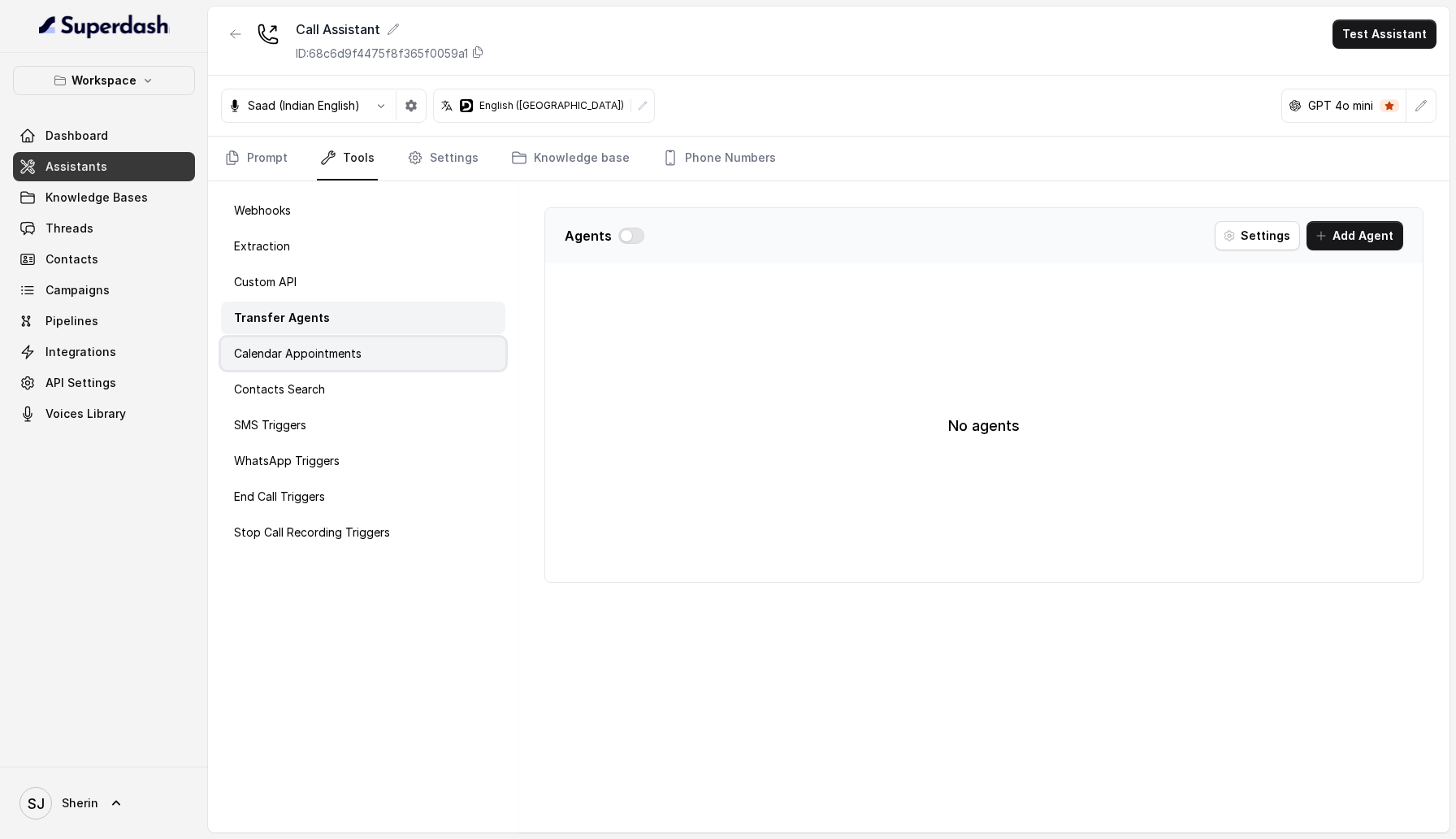
click at [357, 343] on div "Calendar Appointments" at bounding box center [364, 353] width 285 height 33
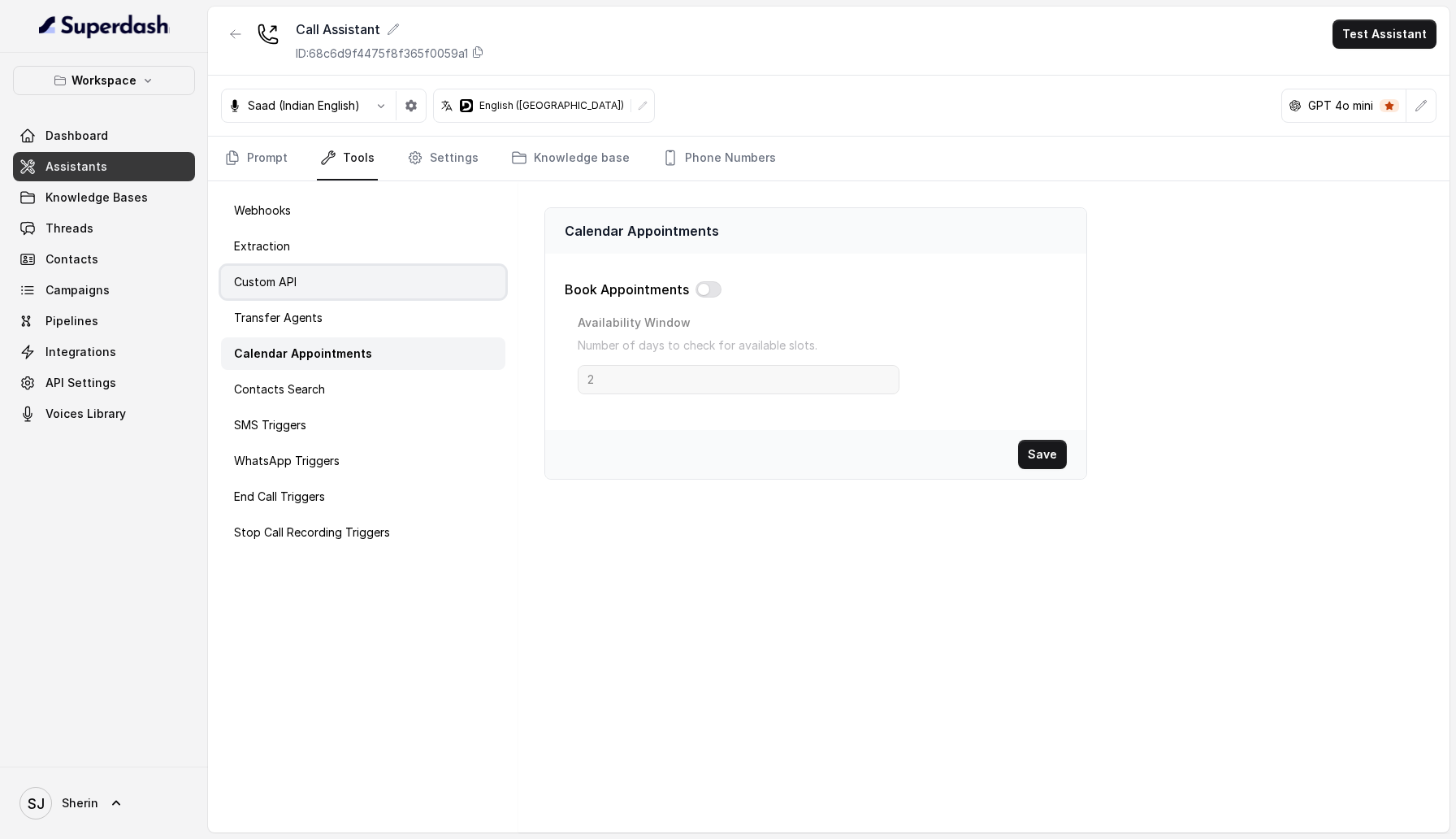
click at [353, 290] on div "Custom API" at bounding box center [364, 282] width 285 height 33
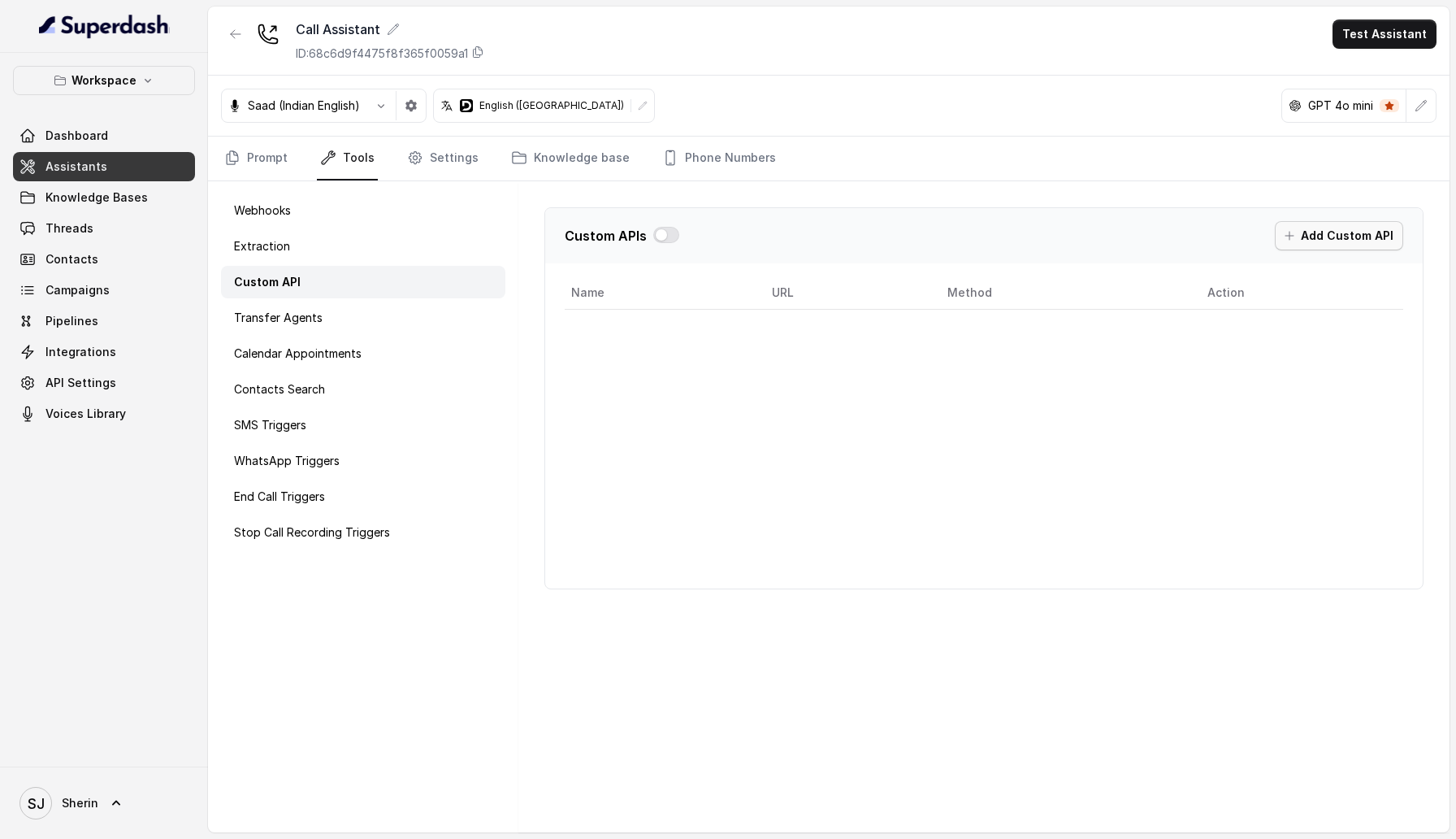
click at [1332, 242] on button "Add Custom API" at bounding box center [1339, 236] width 128 height 29
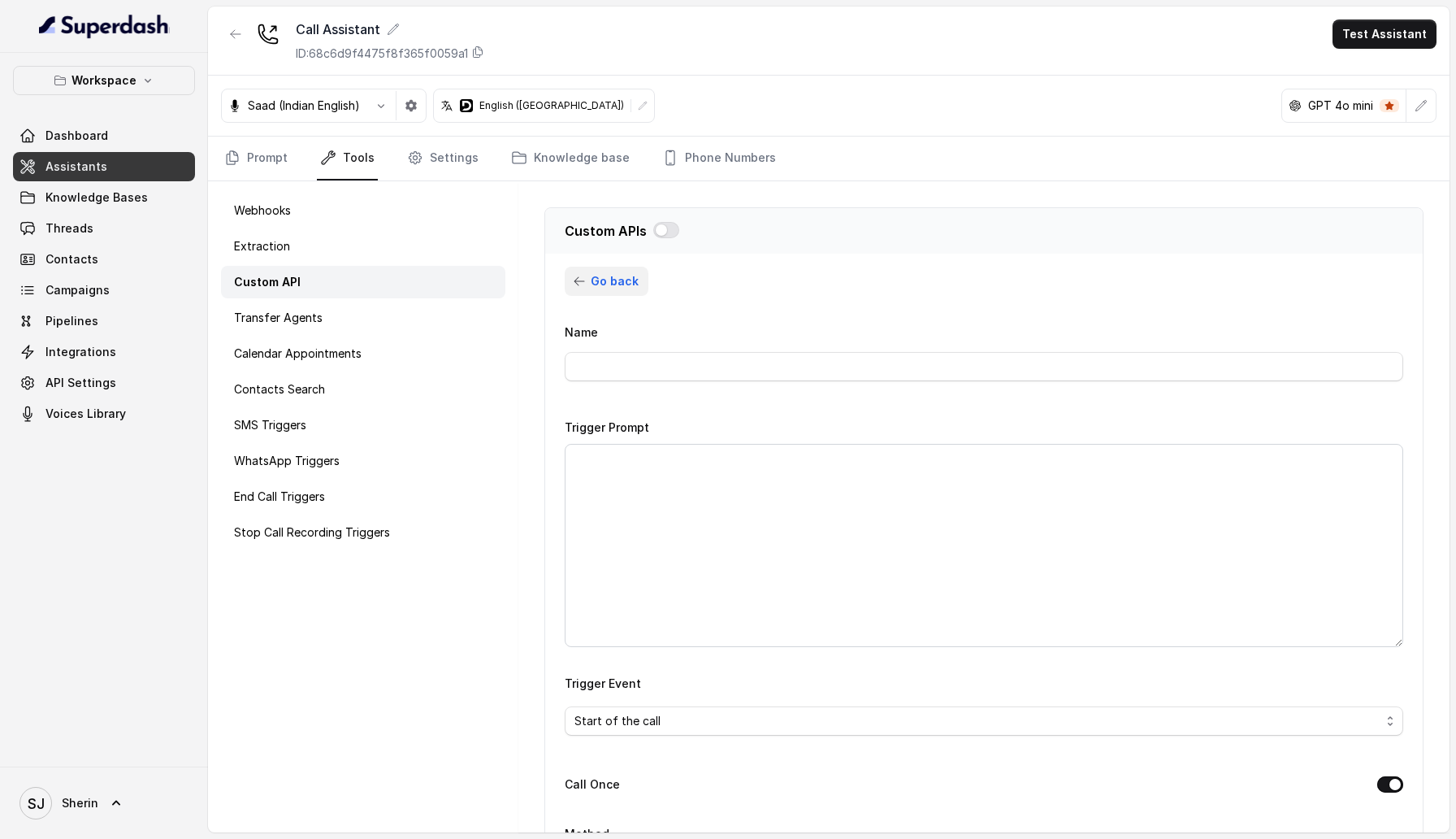
click at [594, 279] on span "Go back" at bounding box center [615, 281] width 48 height 20
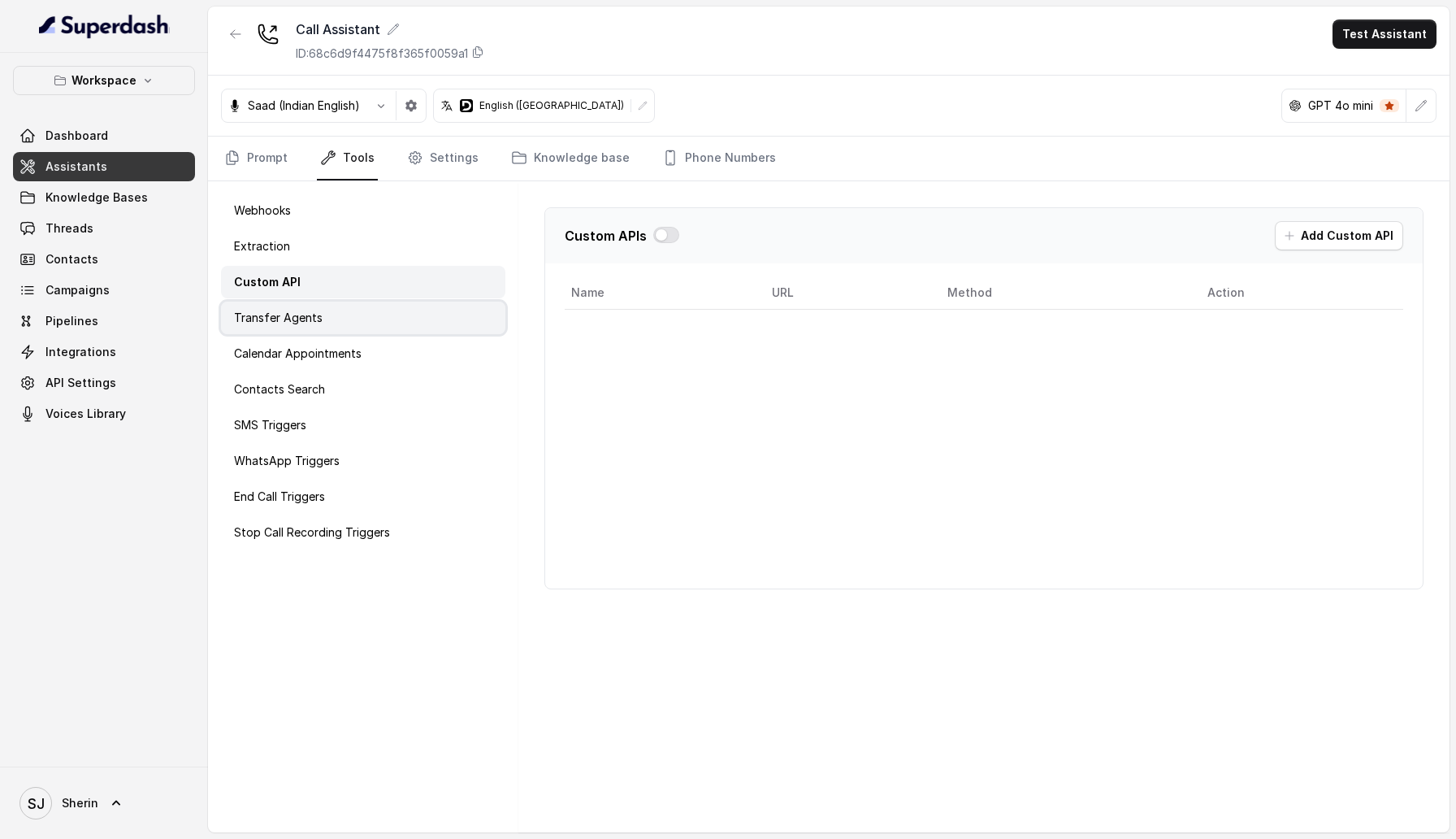
click at [285, 312] on p "Transfer Agents" at bounding box center [278, 318] width 89 height 16
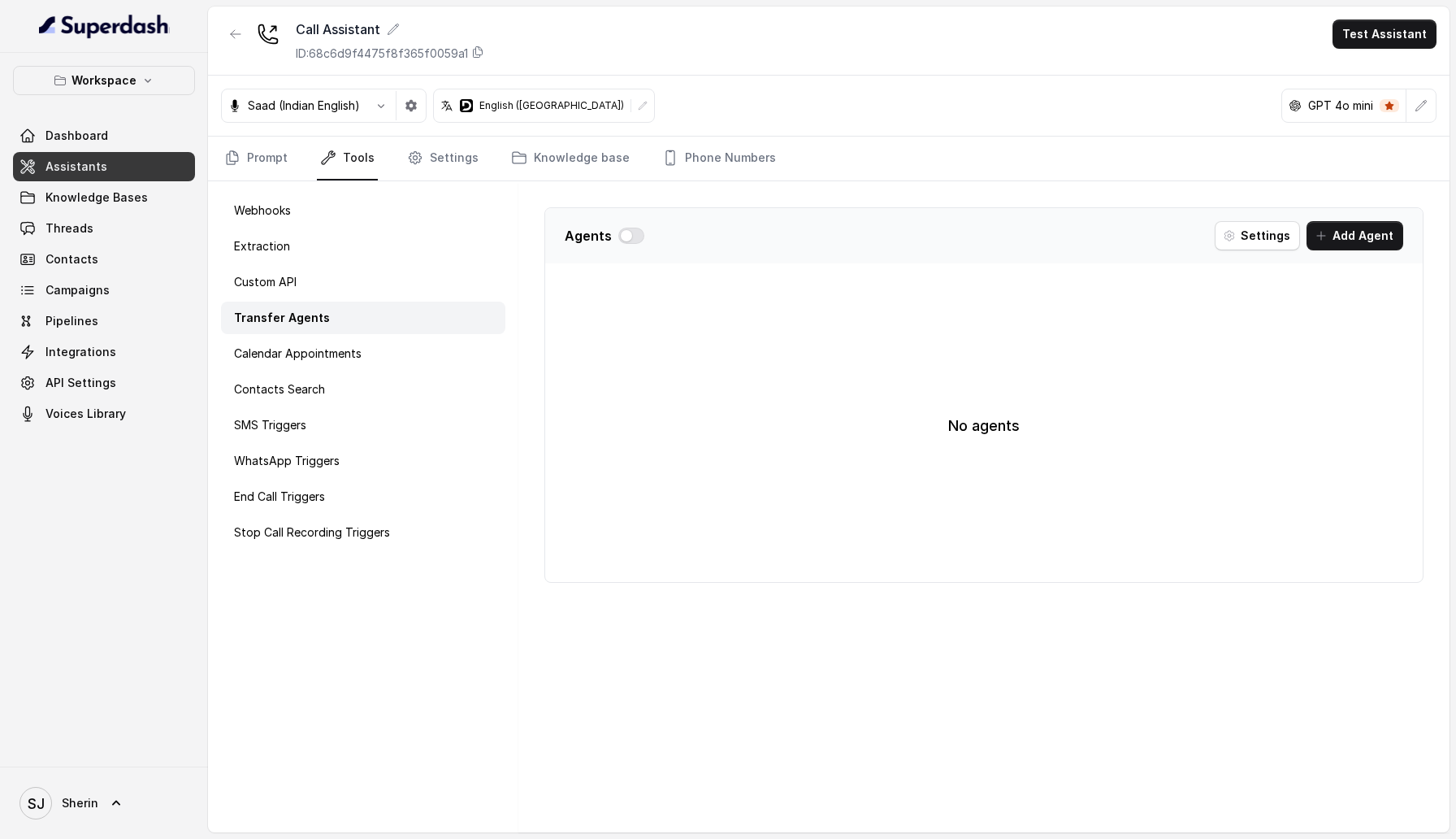
click at [356, 335] on div "Webhooks Extraction Custom API Transfer Agents Calendar Appointments Contacts S…" at bounding box center [363, 507] width 310 height 651
click at [349, 355] on p "Calendar Appointments" at bounding box center [297, 353] width 127 height 16
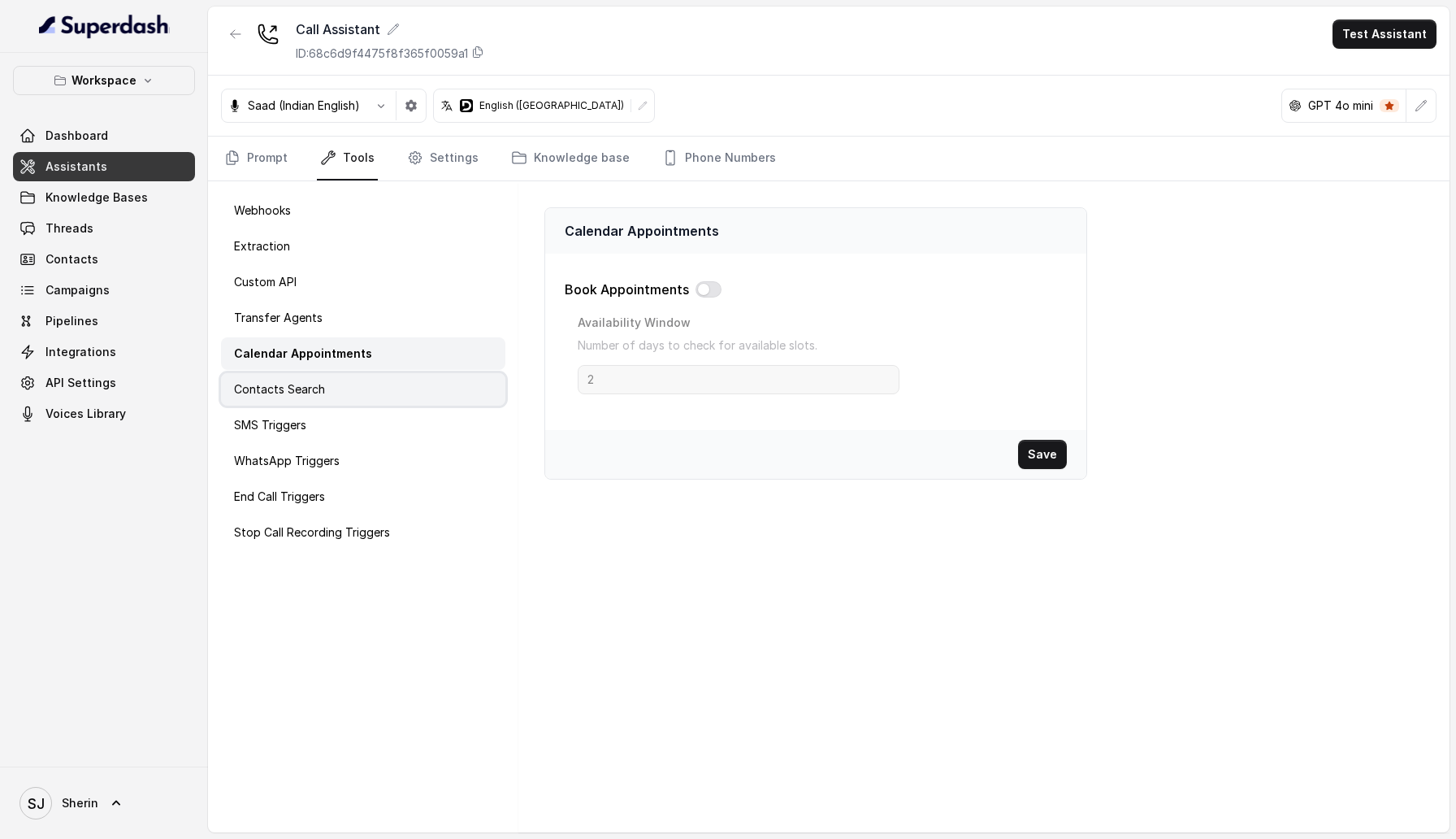
click at [340, 392] on div "Contacts Search" at bounding box center [364, 389] width 285 height 33
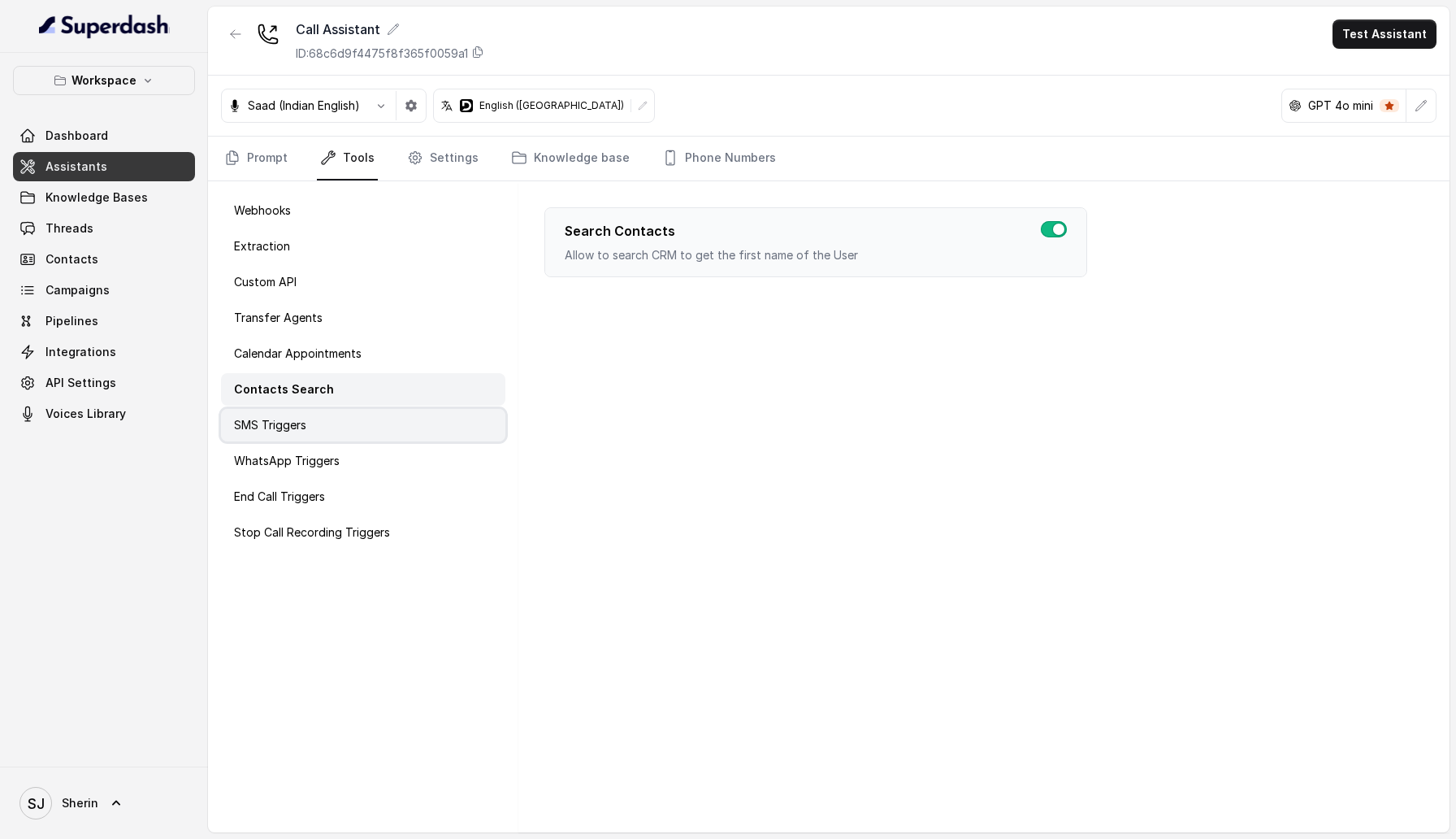
click at [340, 419] on div "SMS Triggers" at bounding box center [364, 425] width 285 height 33
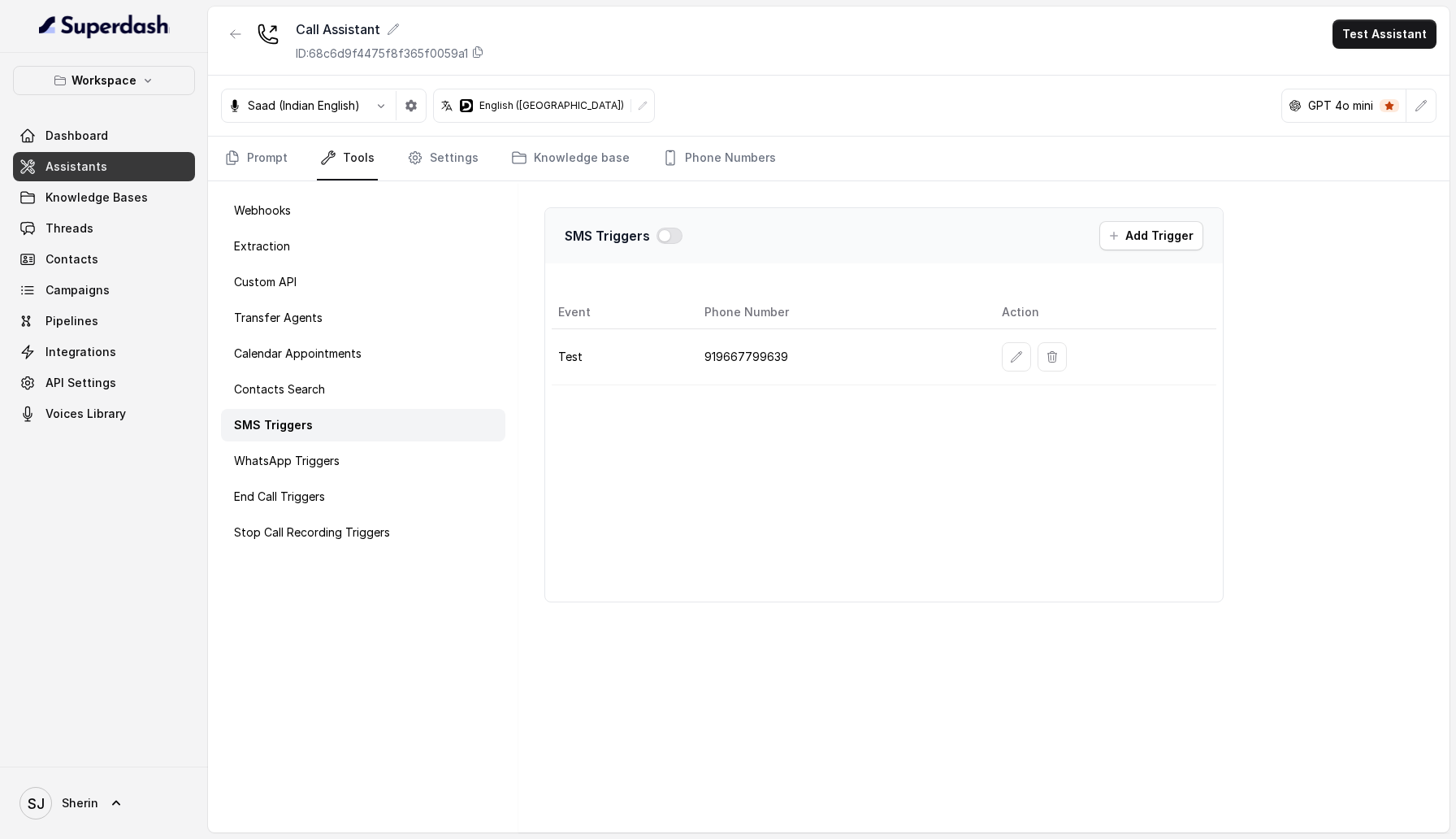
click at [340, 442] on div "Webhooks Extraction Custom API Transfer Agents Calendar Appointments Contacts S…" at bounding box center [363, 507] width 310 height 651
click at [340, 453] on div "WhatsApp Triggers" at bounding box center [364, 461] width 285 height 33
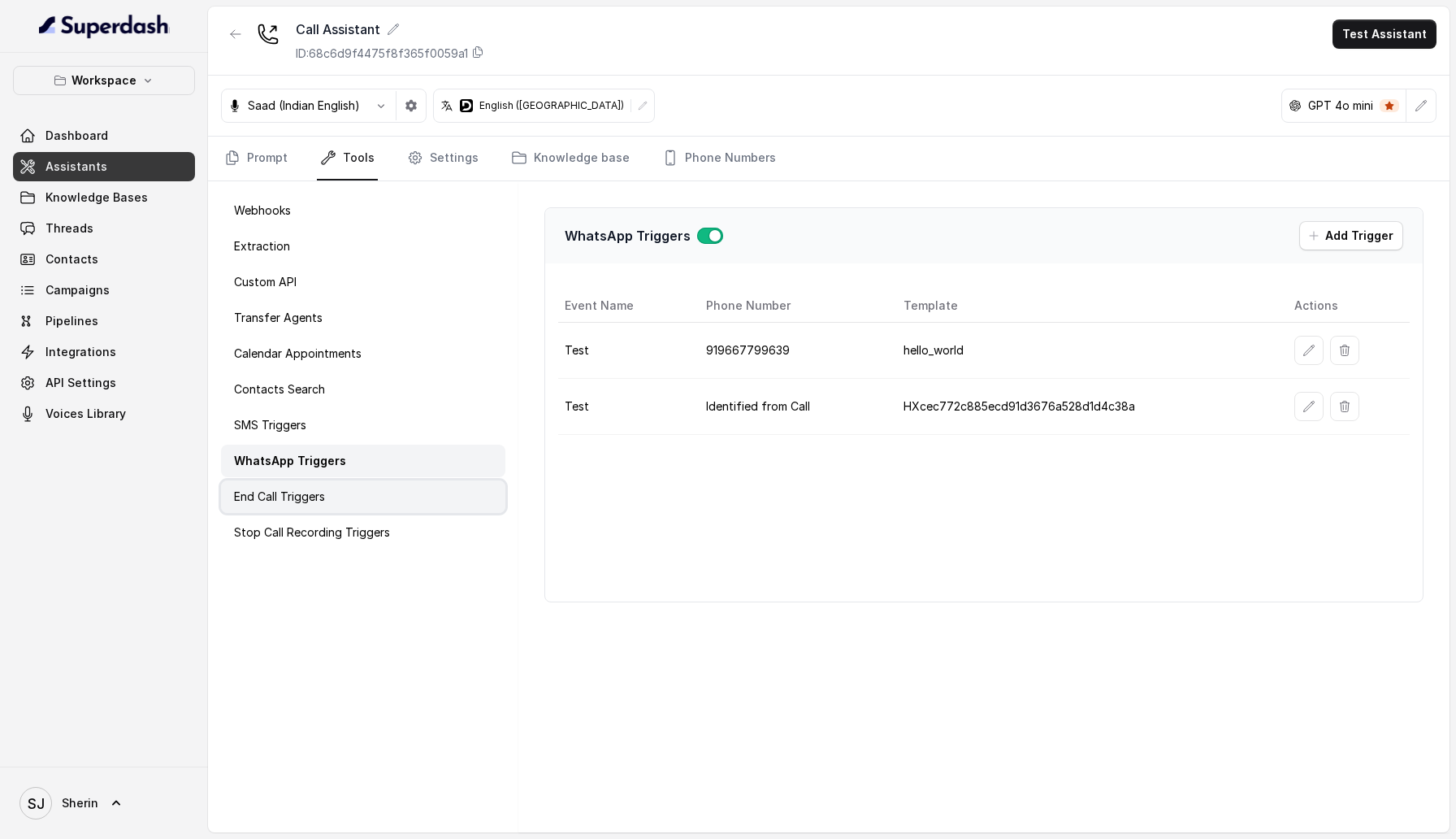
click at [328, 494] on div "End Call Triggers" at bounding box center [364, 496] width 285 height 33
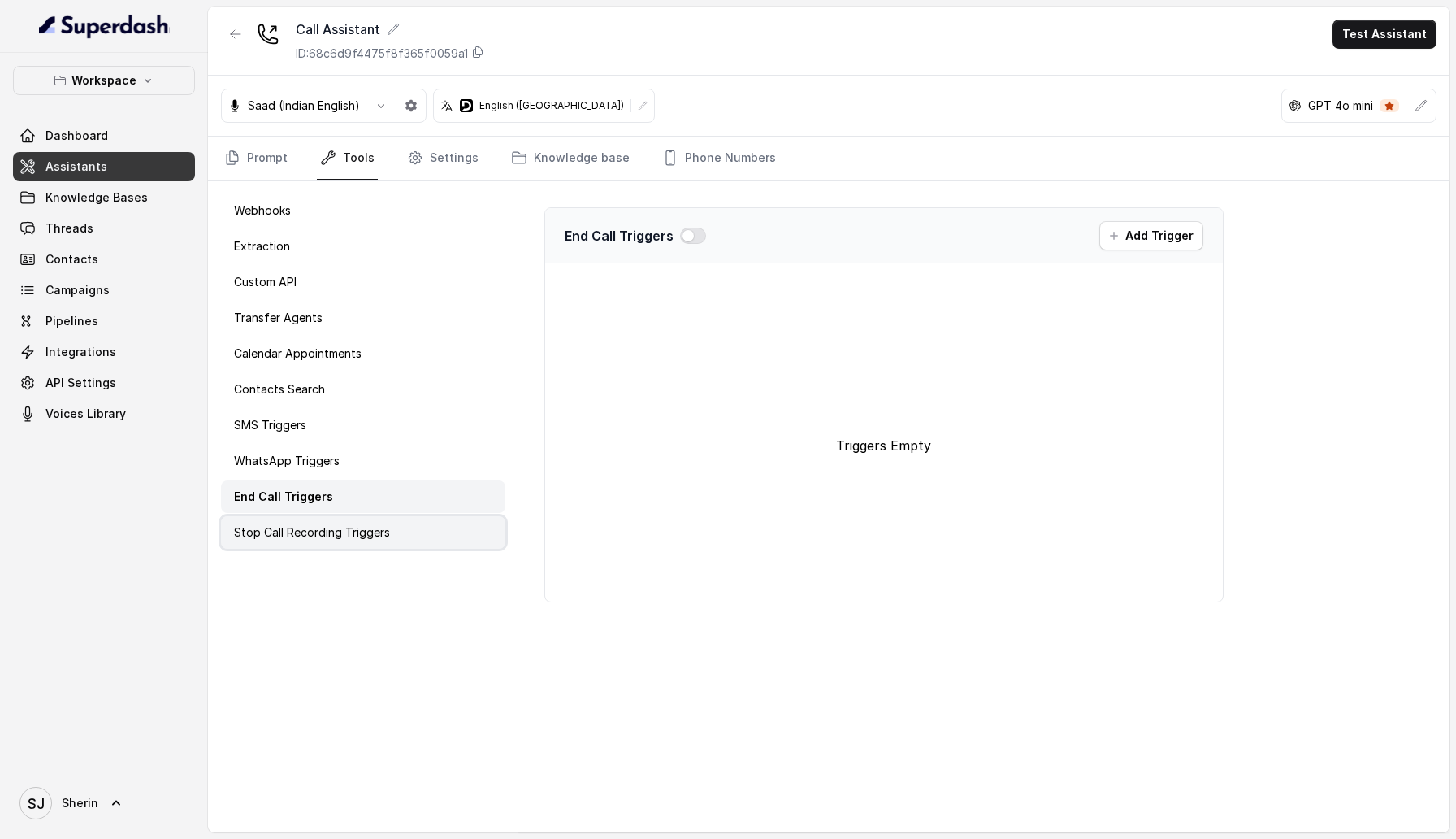
click at [345, 532] on p "Stop Call Recording Triggers" at bounding box center [311, 532] width 156 height 16
click at [347, 501] on div "End Call Triggers" at bounding box center [364, 496] width 285 height 33
click at [350, 454] on div "WhatsApp Triggers" at bounding box center [364, 461] width 285 height 33
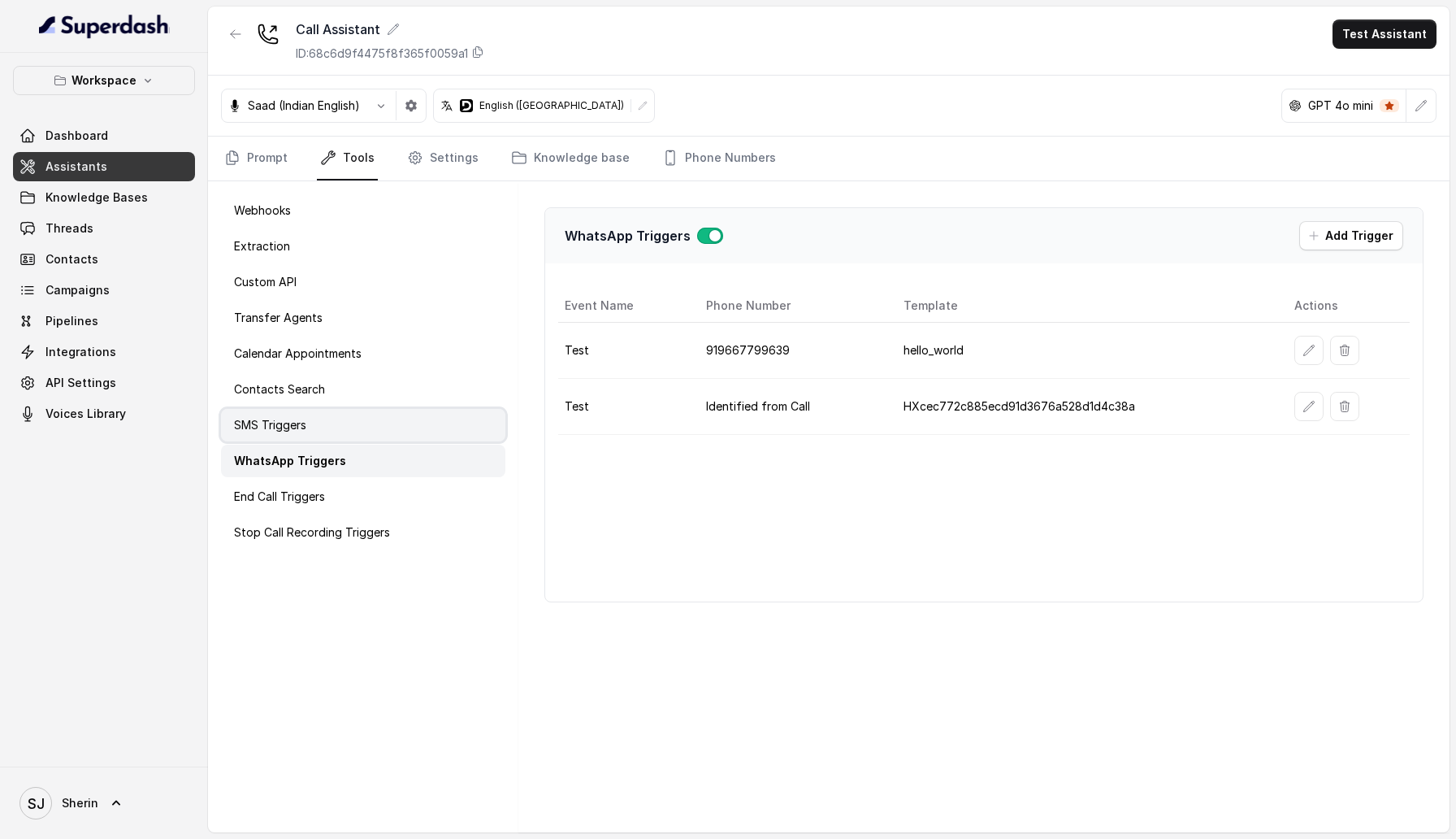
click at [358, 409] on div "SMS Triggers" at bounding box center [364, 425] width 285 height 33
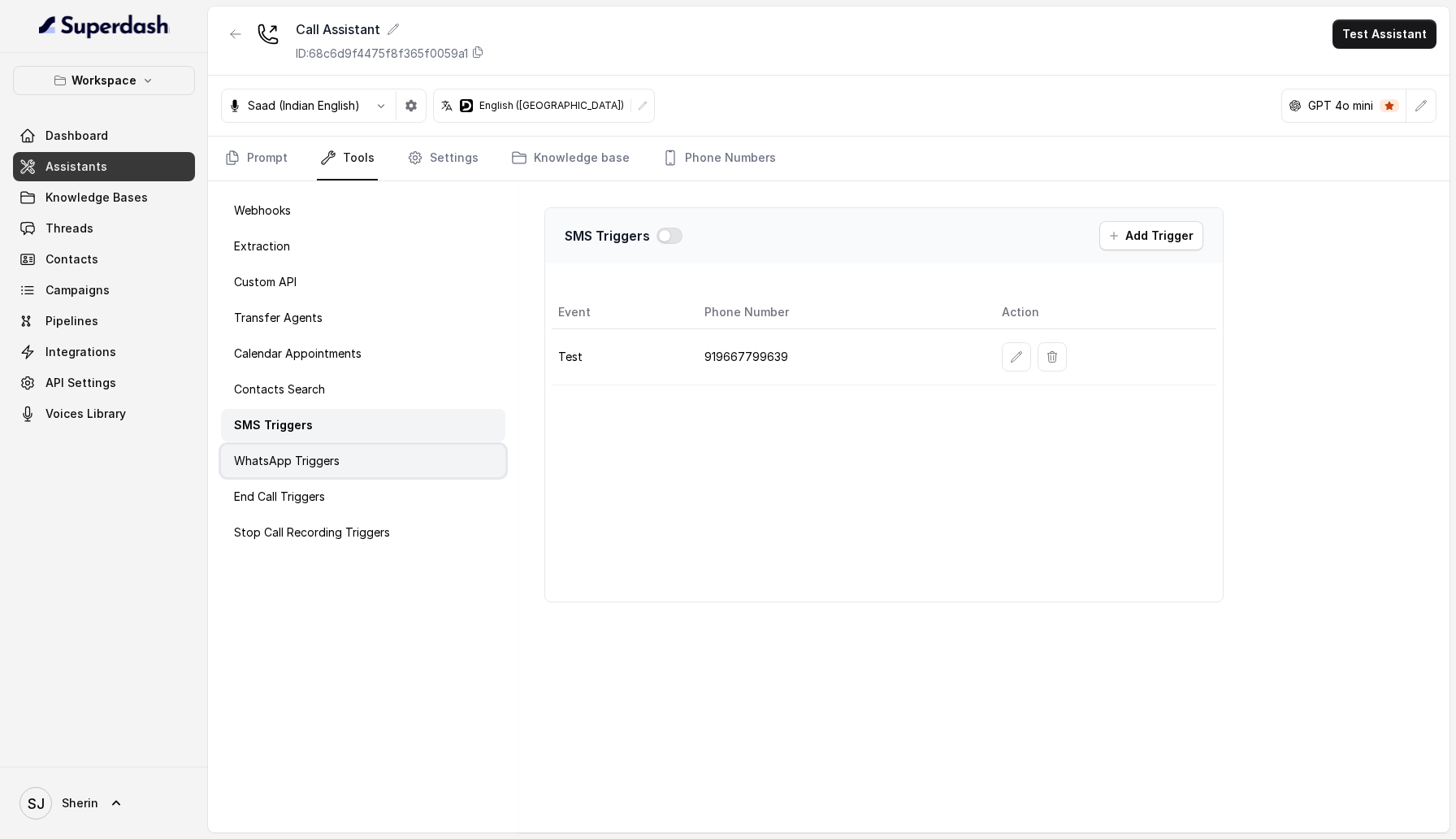
click at [335, 456] on p "WhatsApp Triggers" at bounding box center [286, 461] width 106 height 16
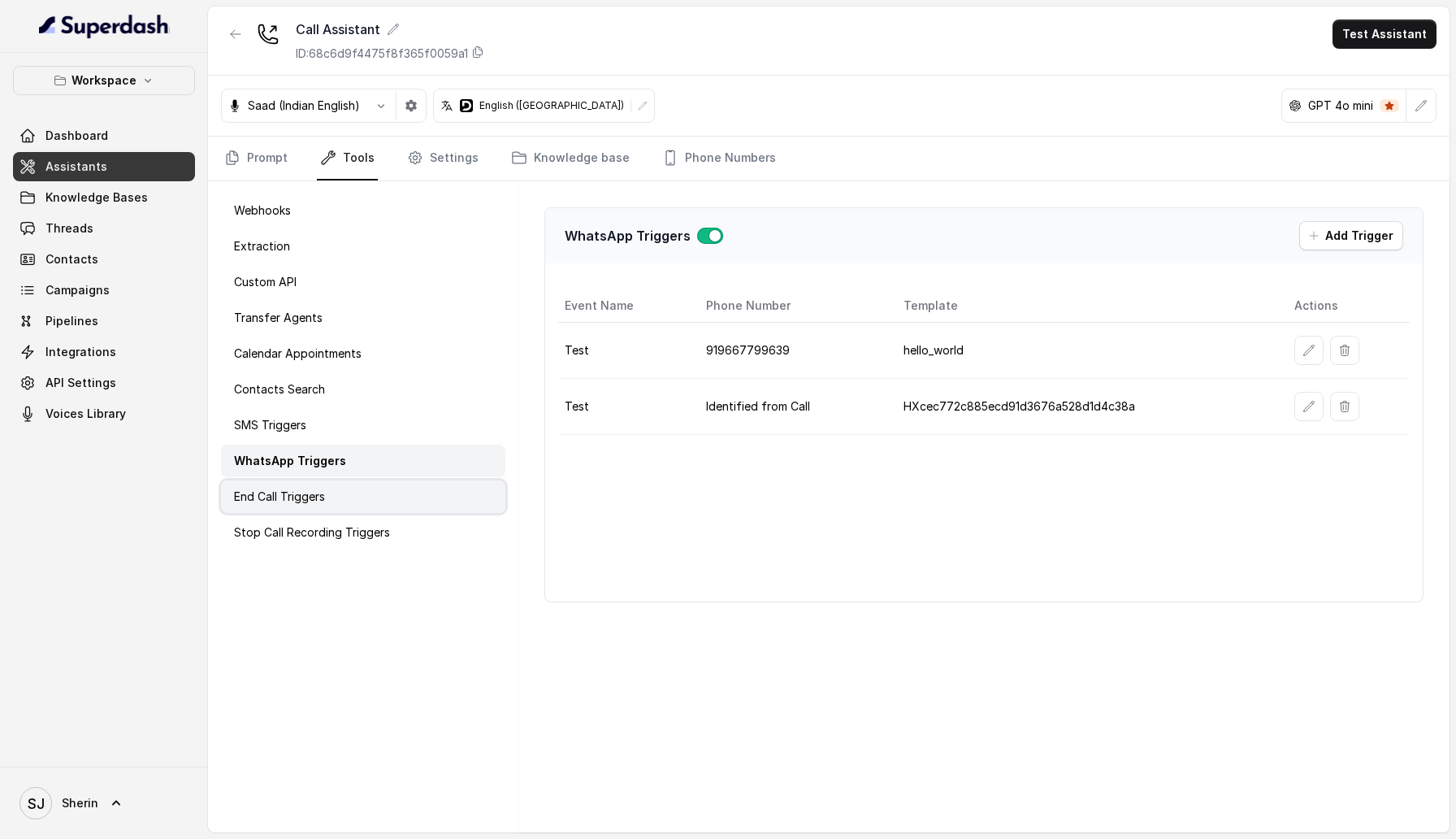
click at [336, 480] on div "End Call Triggers" at bounding box center [364, 496] width 285 height 33
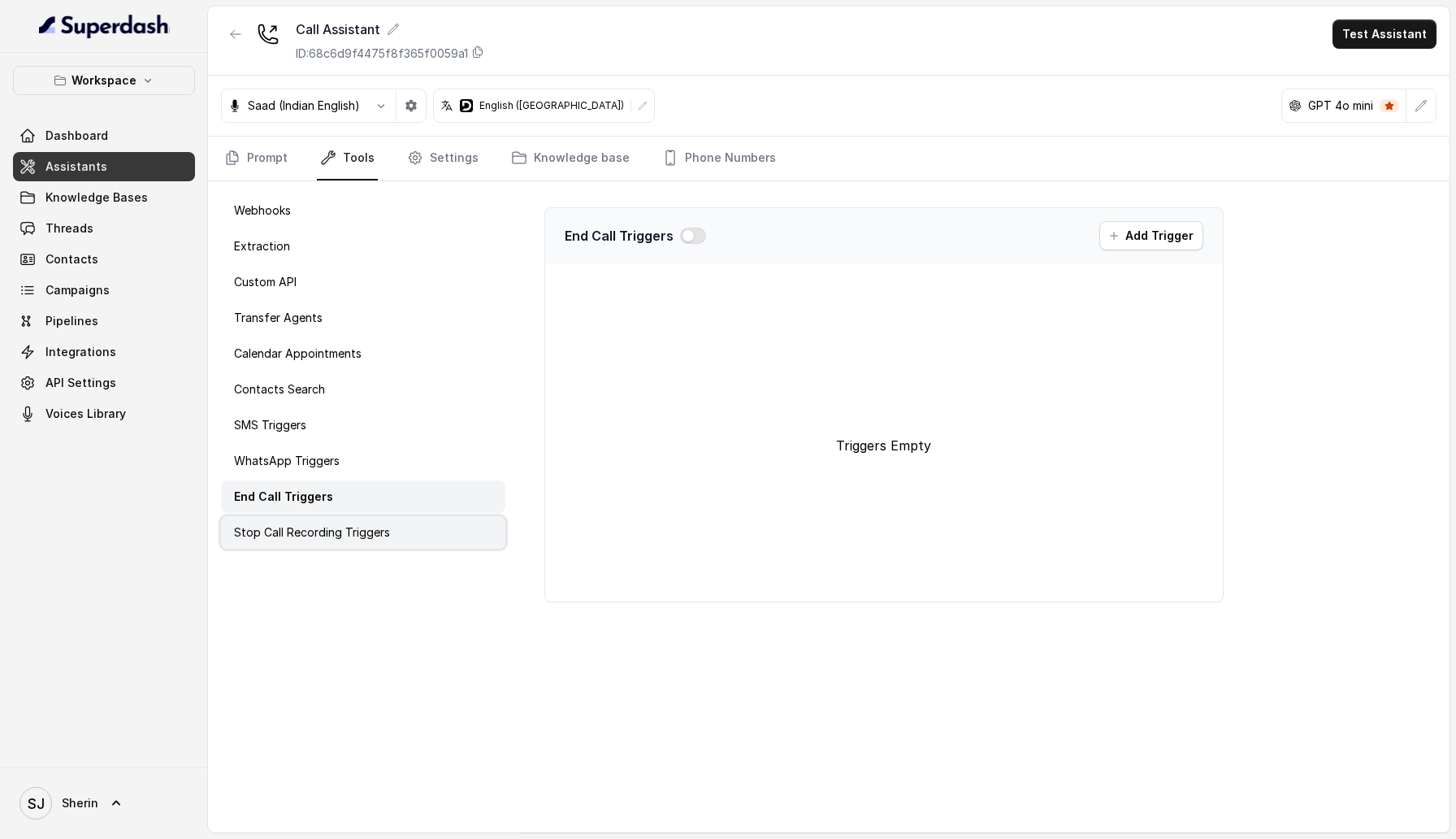
click at [353, 529] on p "Stop Call Recording Triggers" at bounding box center [311, 532] width 156 height 16
click at [450, 168] on link "Settings" at bounding box center [443, 157] width 78 height 44
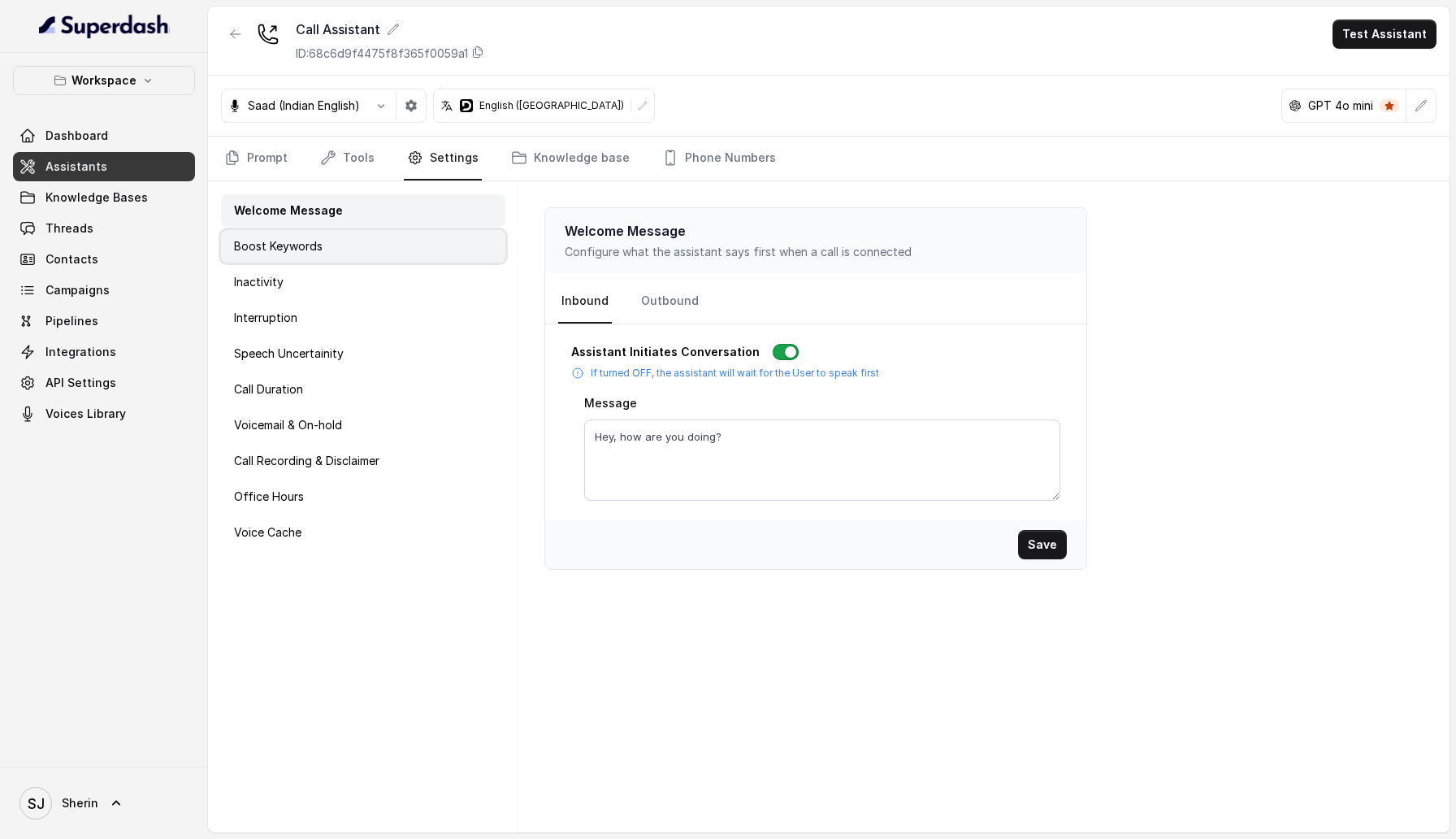
click at [455, 261] on div "Boost Keywords" at bounding box center [364, 246] width 285 height 33
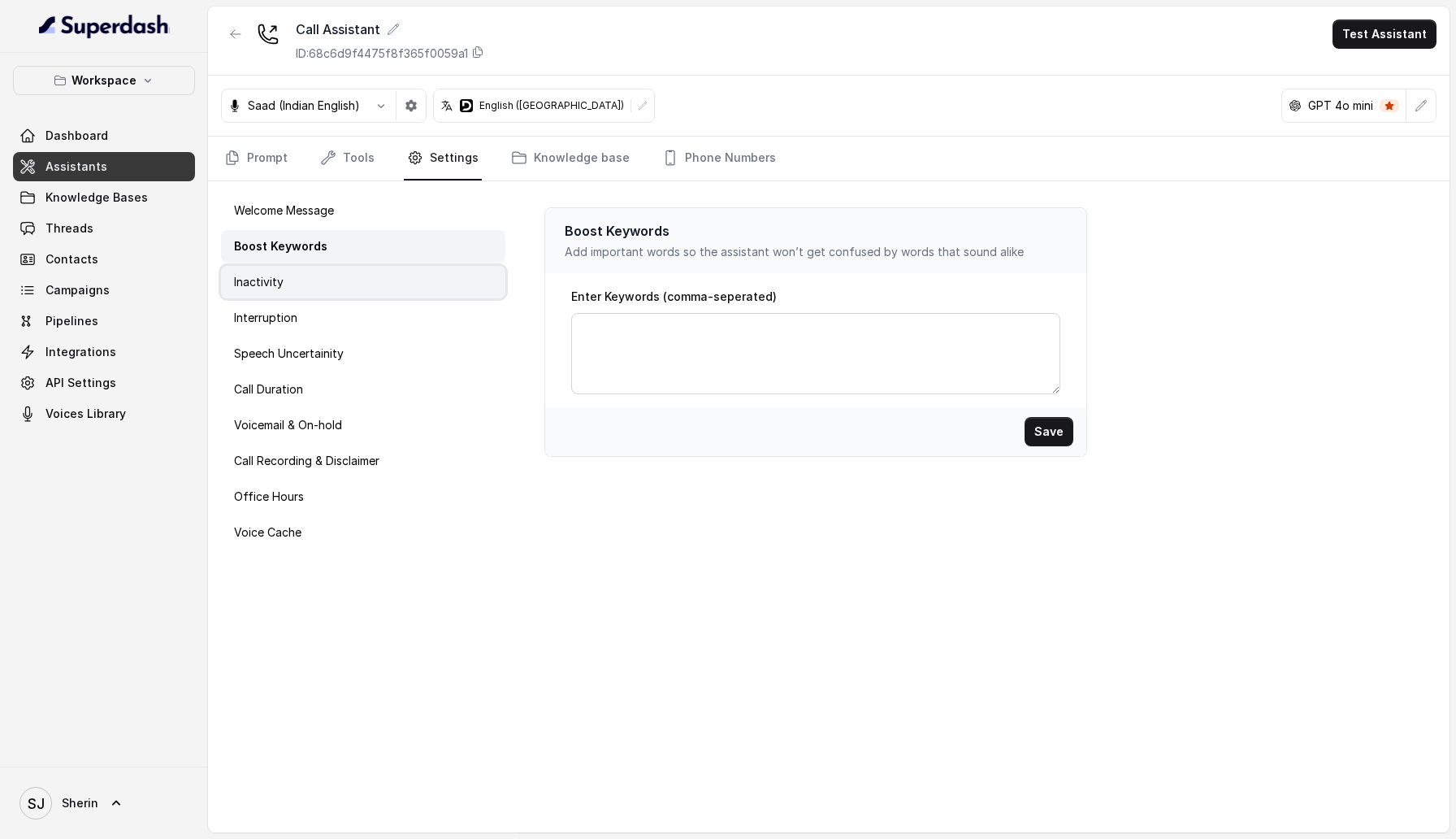
click at [438, 282] on div "Inactivity" at bounding box center [364, 282] width 285 height 33
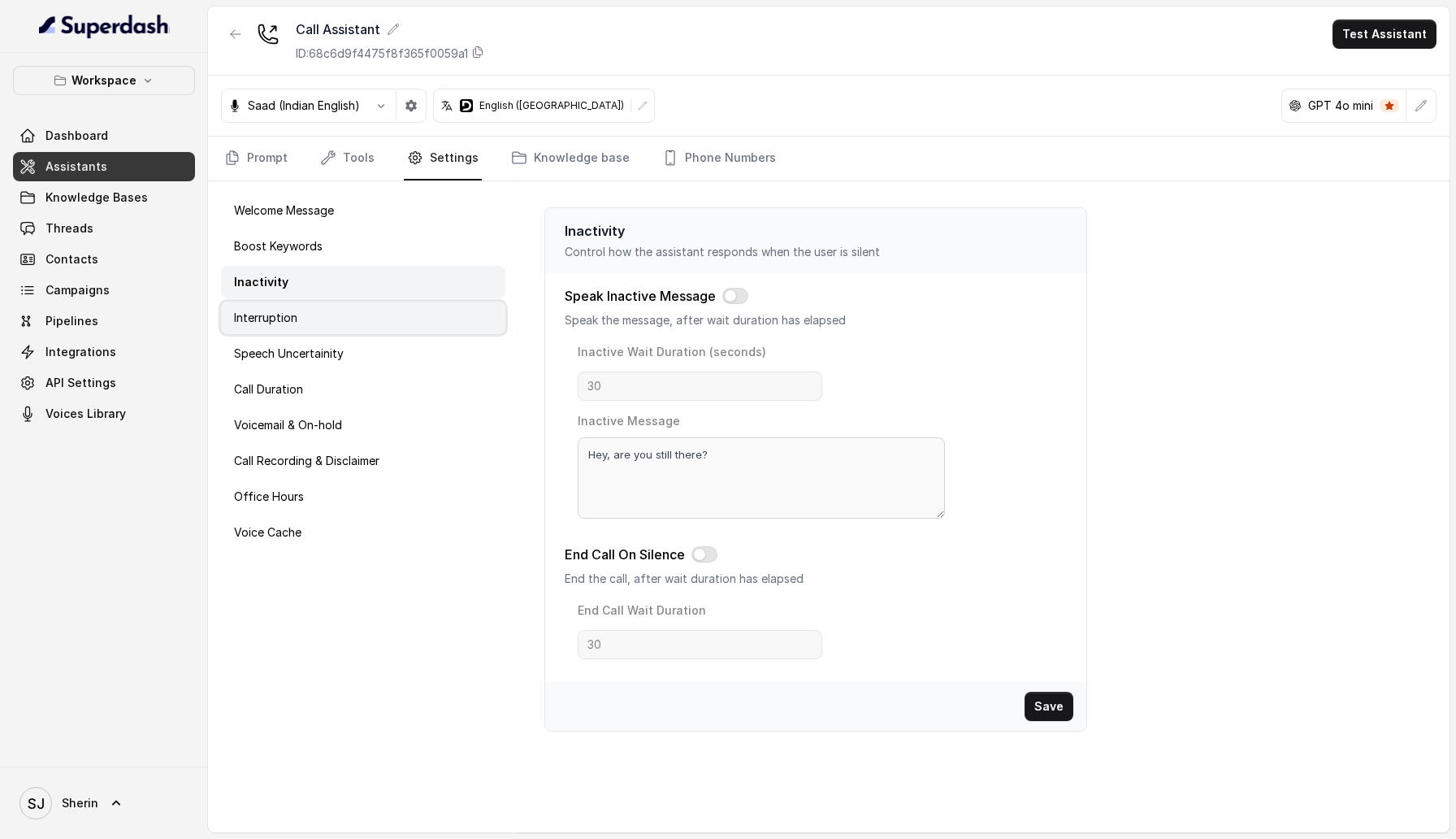
click at [410, 317] on div "Interruption" at bounding box center [364, 318] width 285 height 33
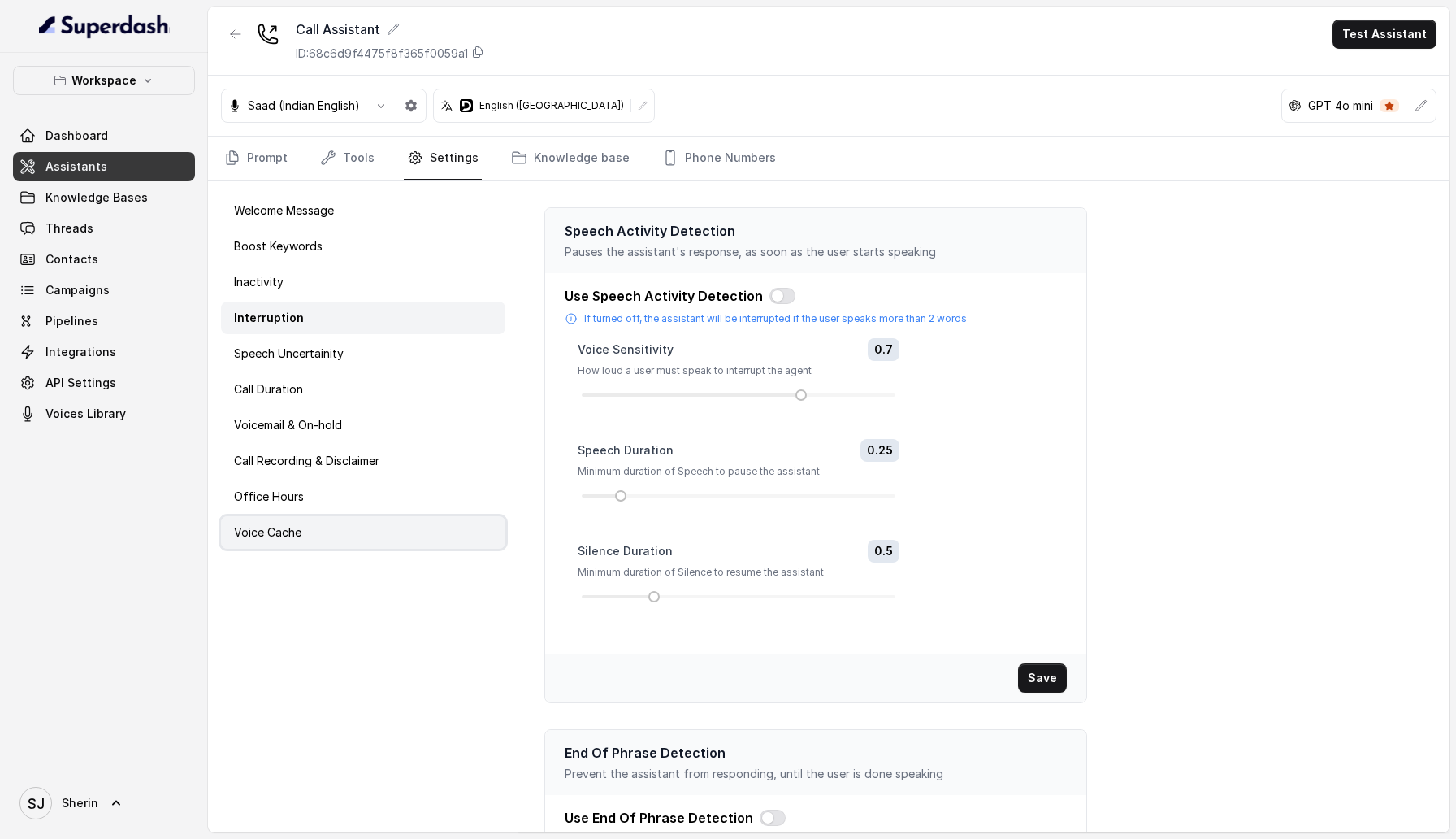
click at [327, 525] on div "Voice Cache" at bounding box center [364, 532] width 285 height 33
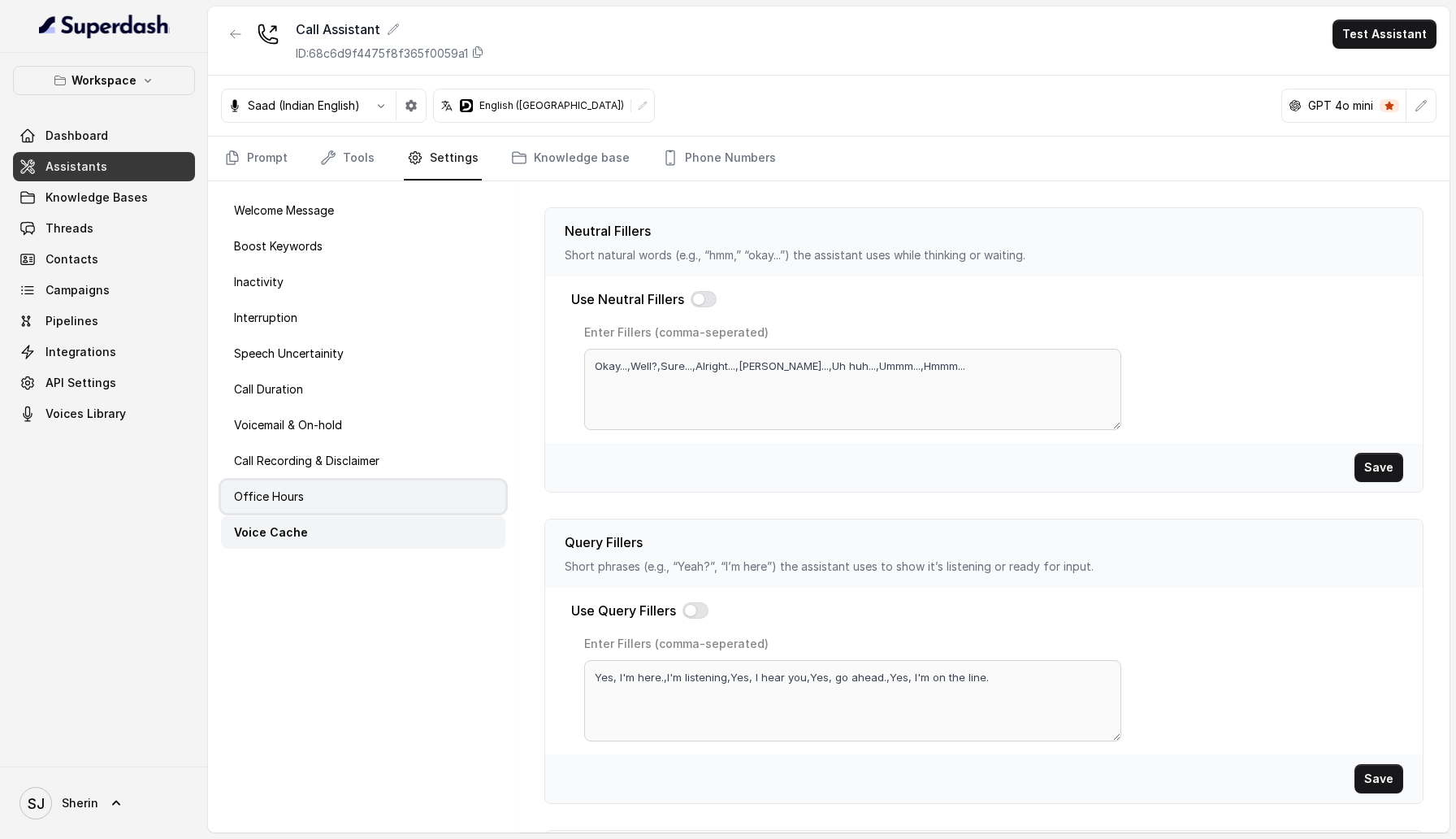
click at [375, 504] on div "Office Hours" at bounding box center [364, 496] width 285 height 33
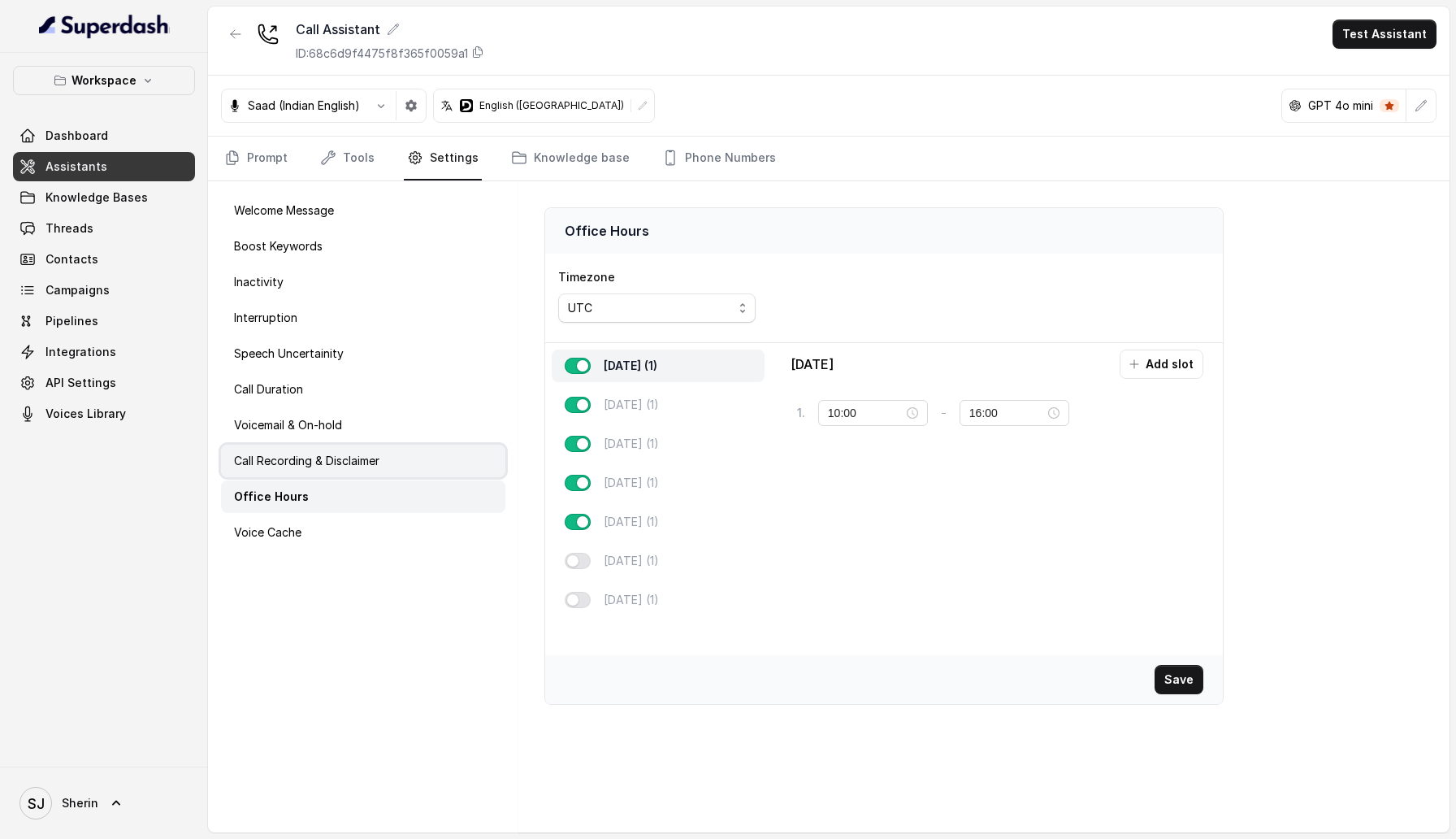
click at [380, 459] on p "Call Recording & Disclaimer" at bounding box center [307, 461] width 146 height 16
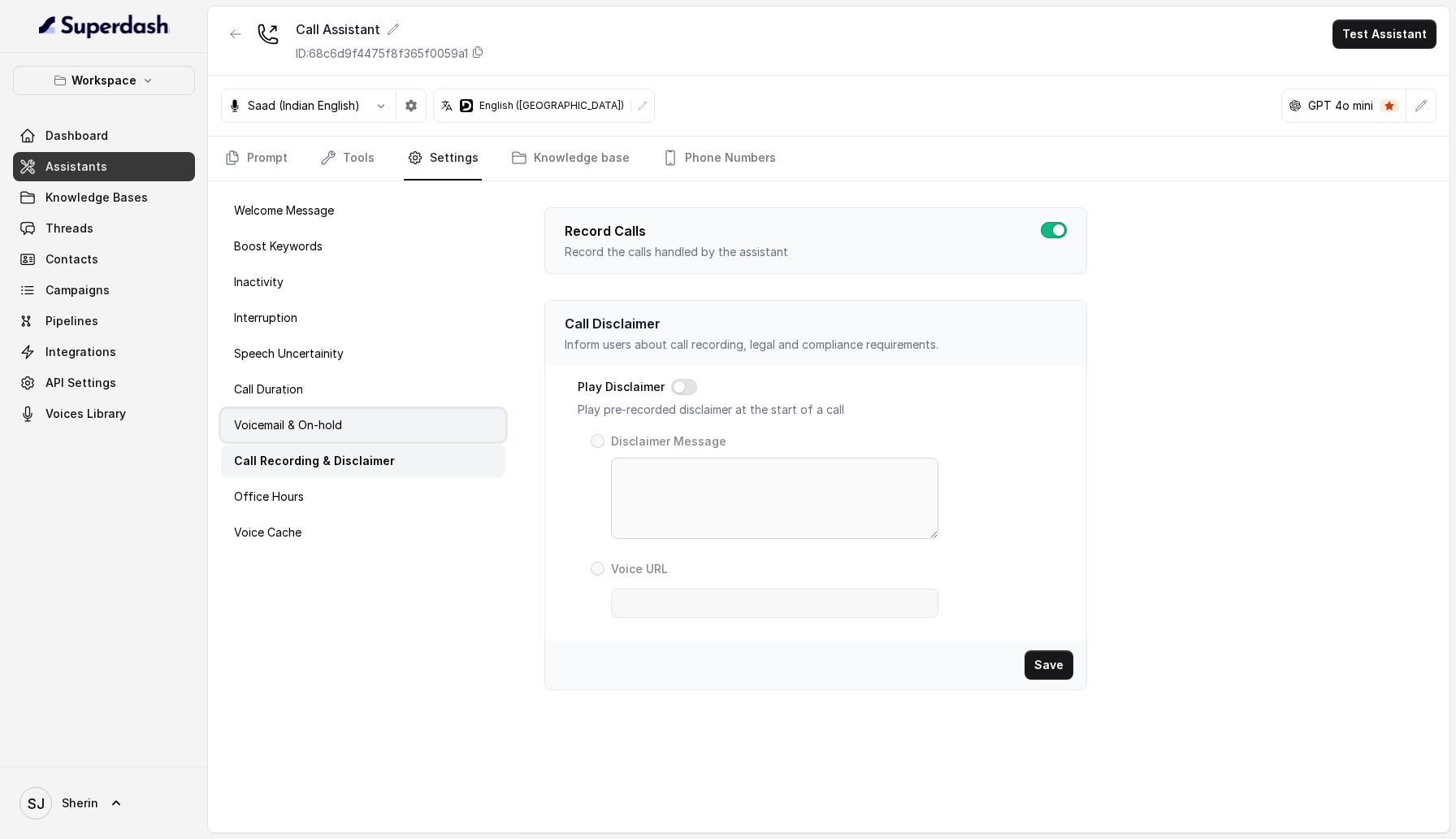
click at [356, 429] on div "Voicemail & On-hold" at bounding box center [364, 425] width 285 height 33
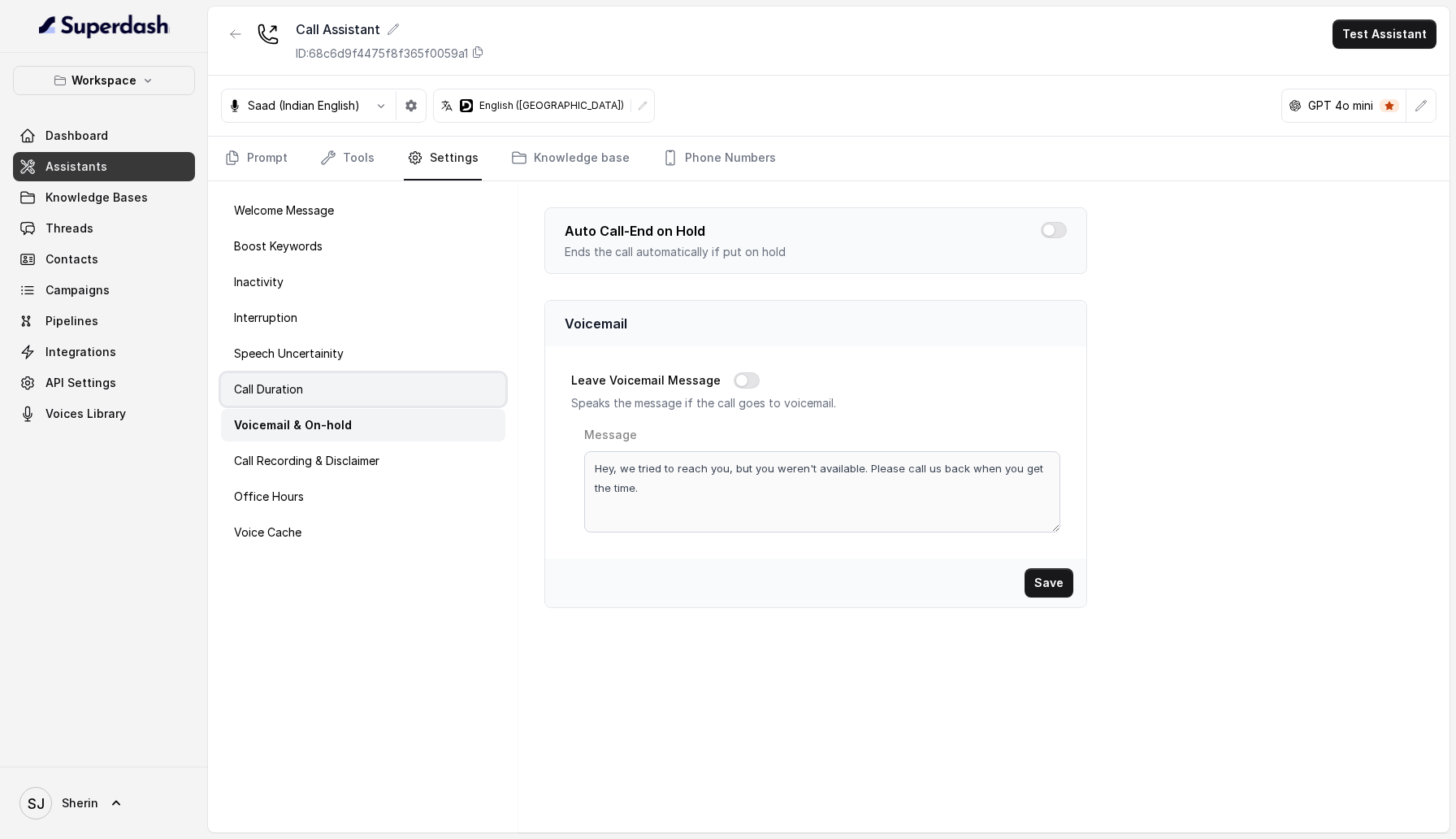
click at [349, 390] on div "Call Duration" at bounding box center [364, 389] width 285 height 33
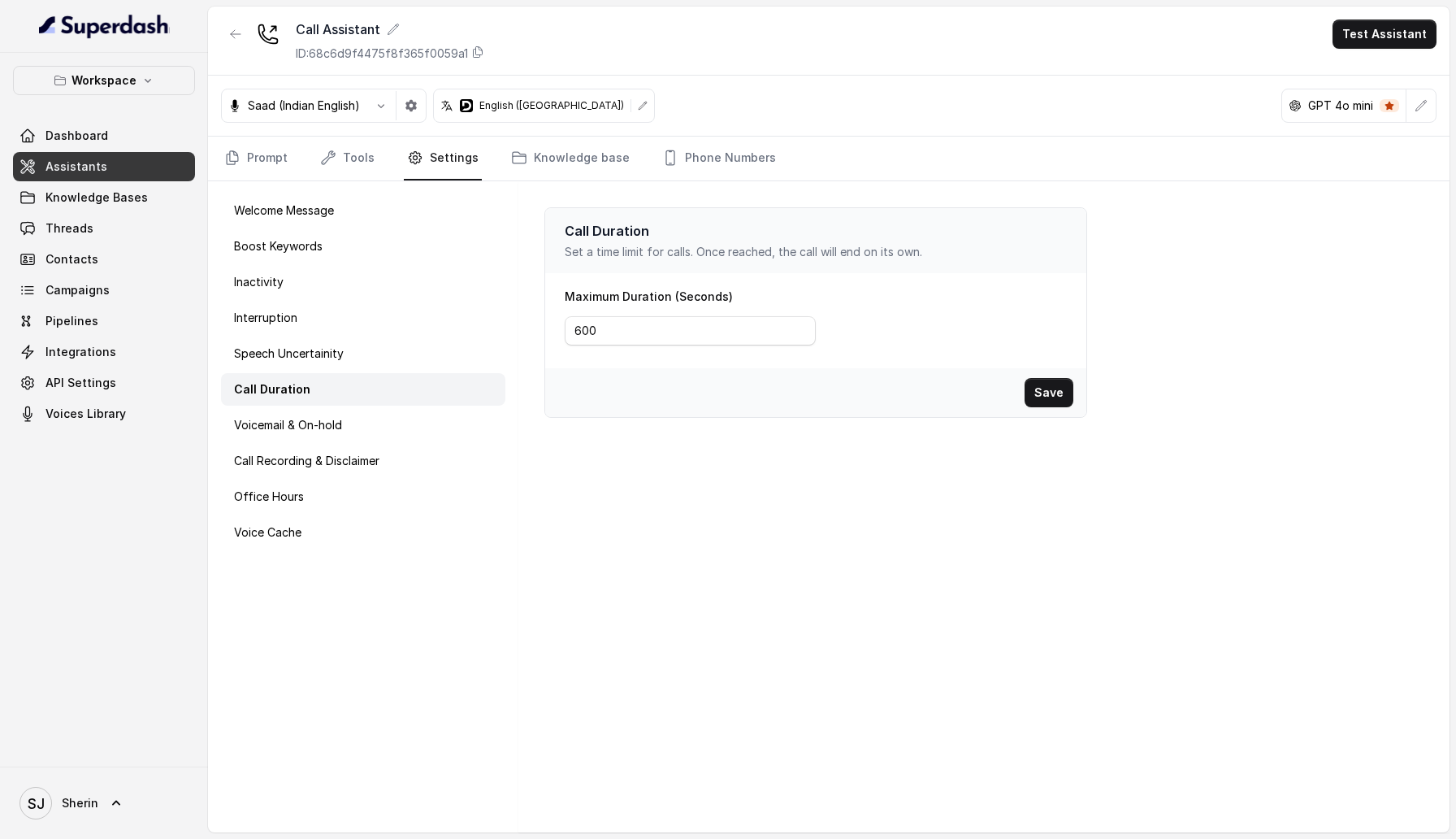
click at [638, 109] on icon at bounding box center [642, 105] width 10 height 10
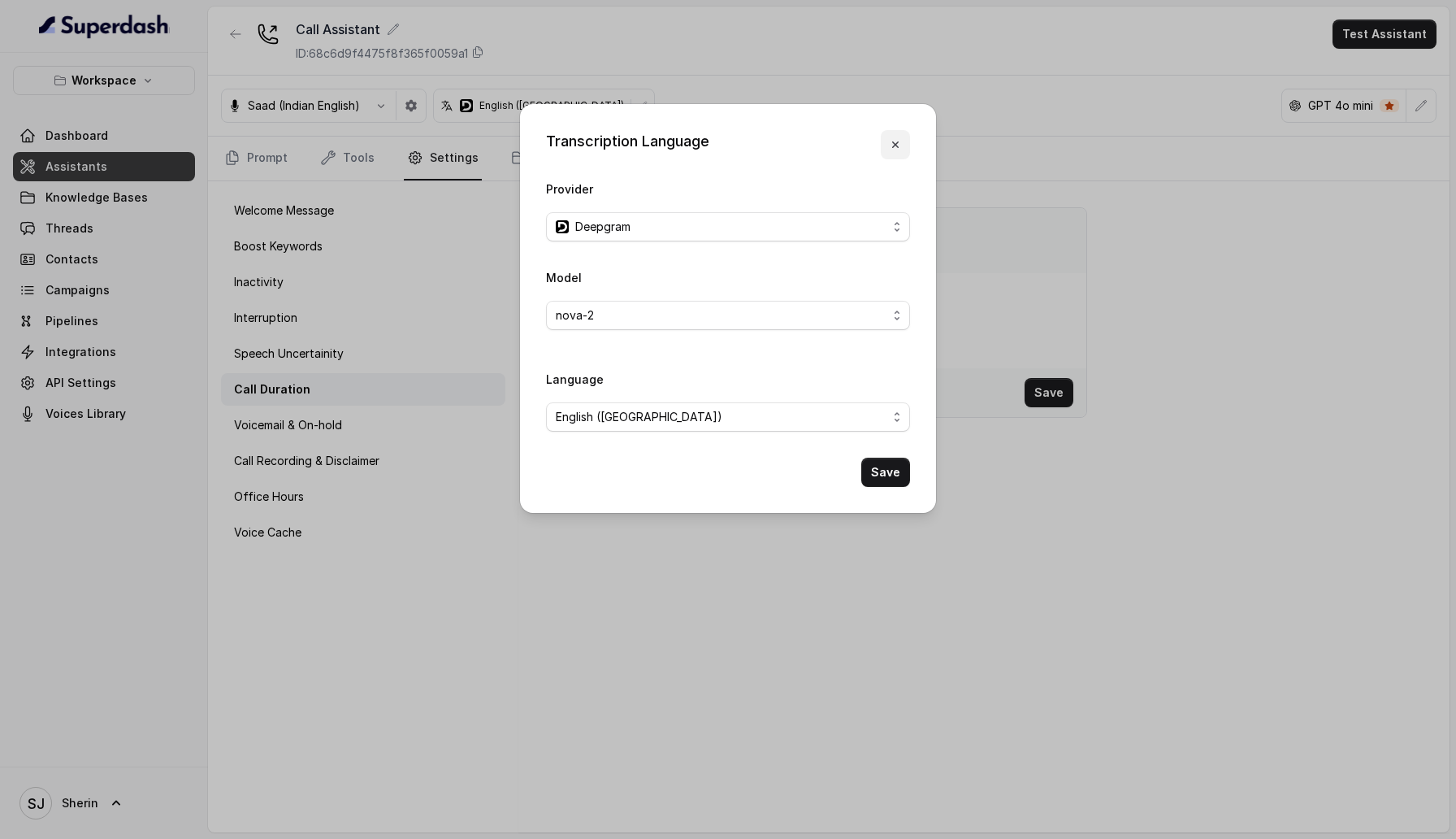
click at [907, 155] on button "button" at bounding box center [895, 144] width 29 height 29
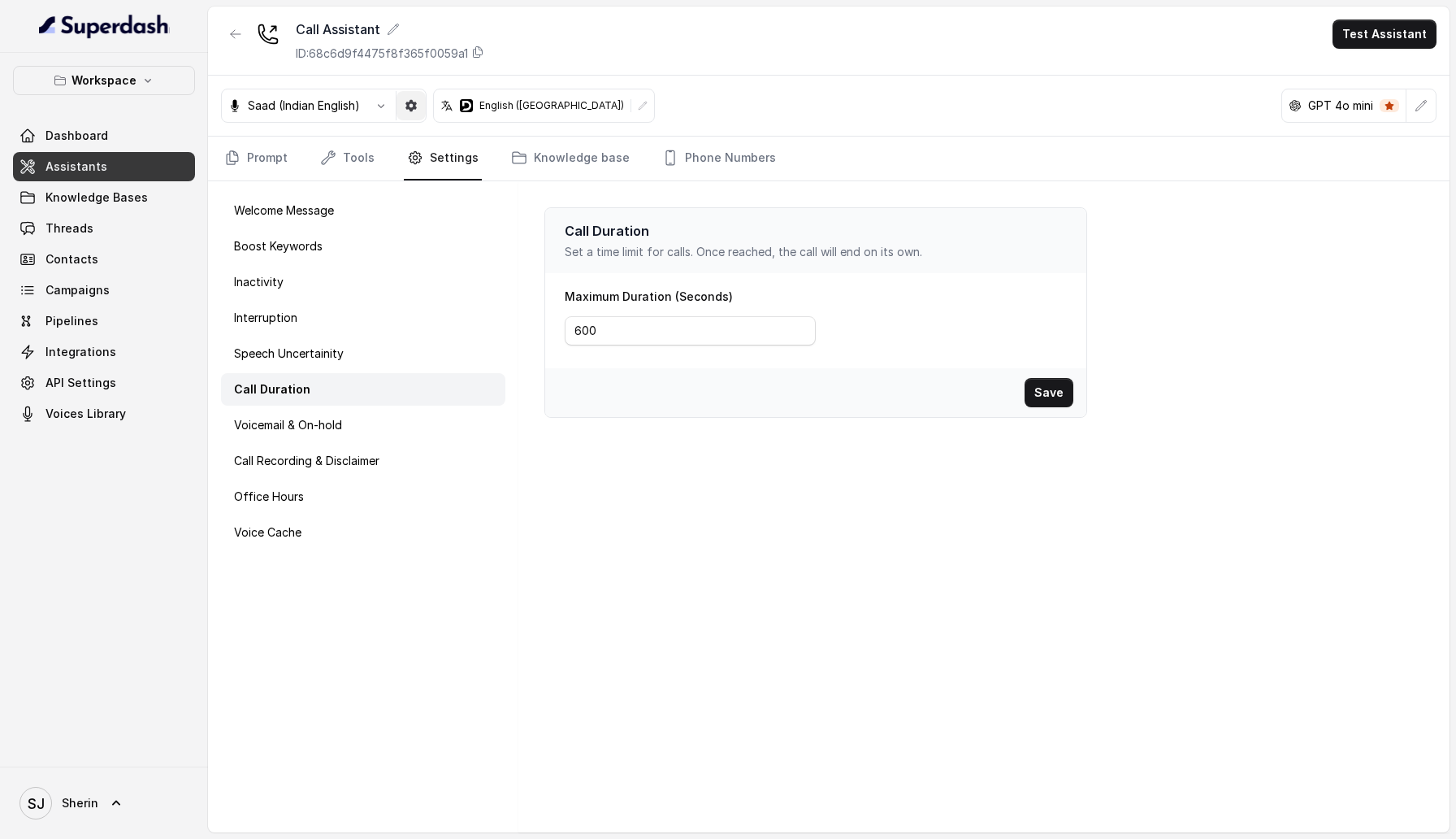
click at [414, 105] on icon "button" at bounding box center [411, 105] width 12 height 12
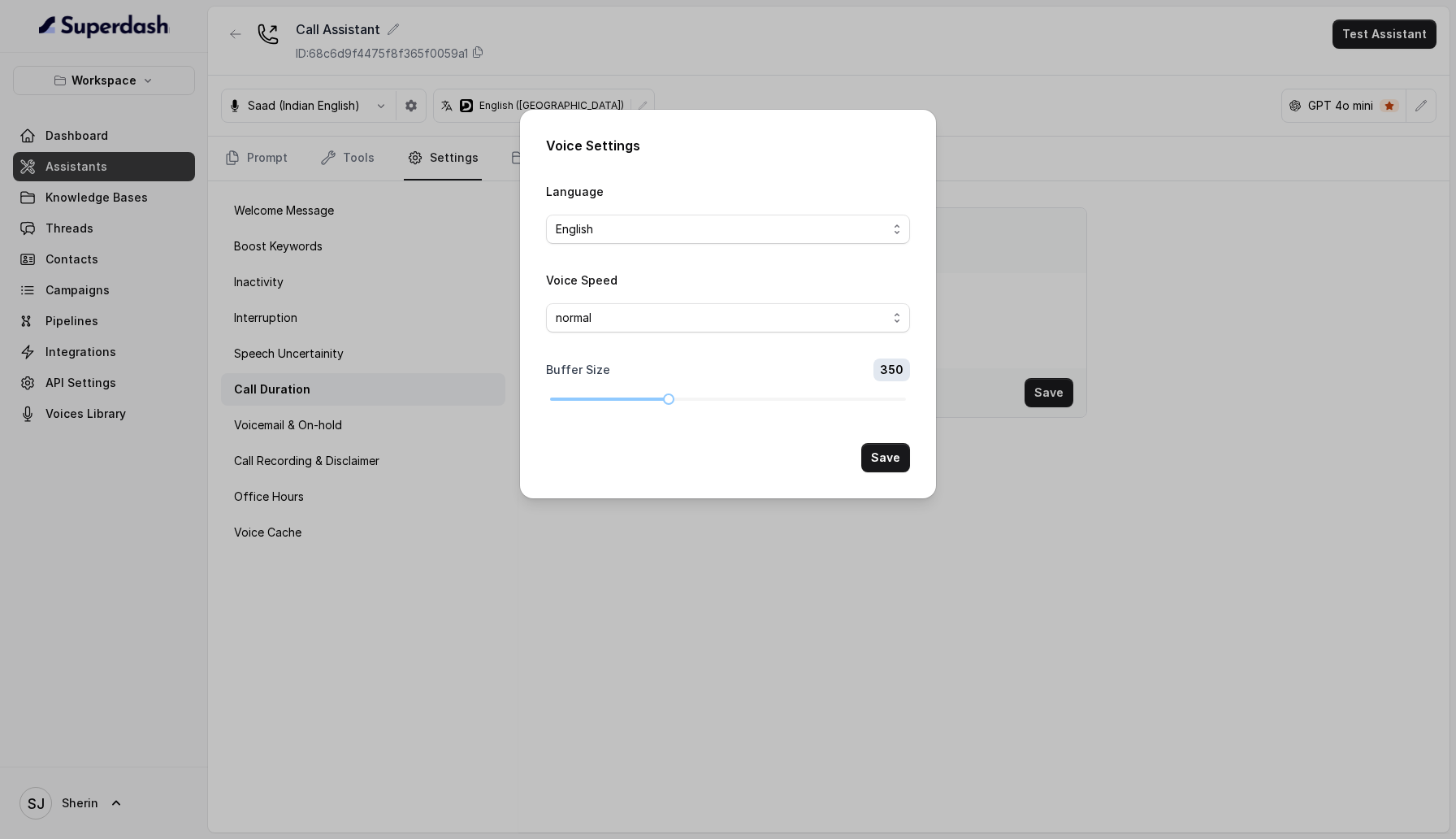
click at [357, 114] on div "Voice Settings Language English Voice Speed normal Buffer Size 350 Save" at bounding box center [728, 419] width 1456 height 839
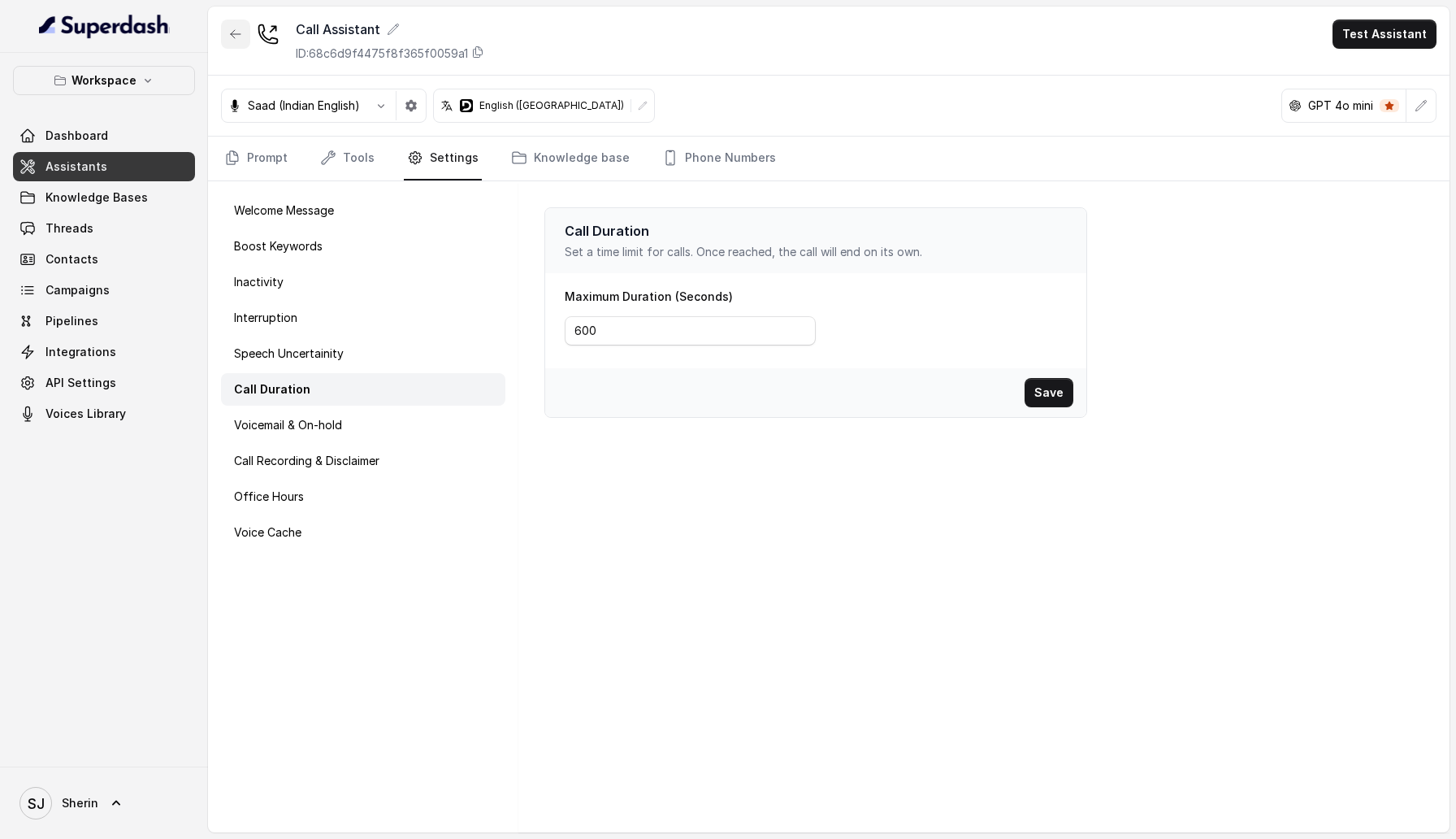
click at [240, 39] on icon "button" at bounding box center [236, 34] width 13 height 13
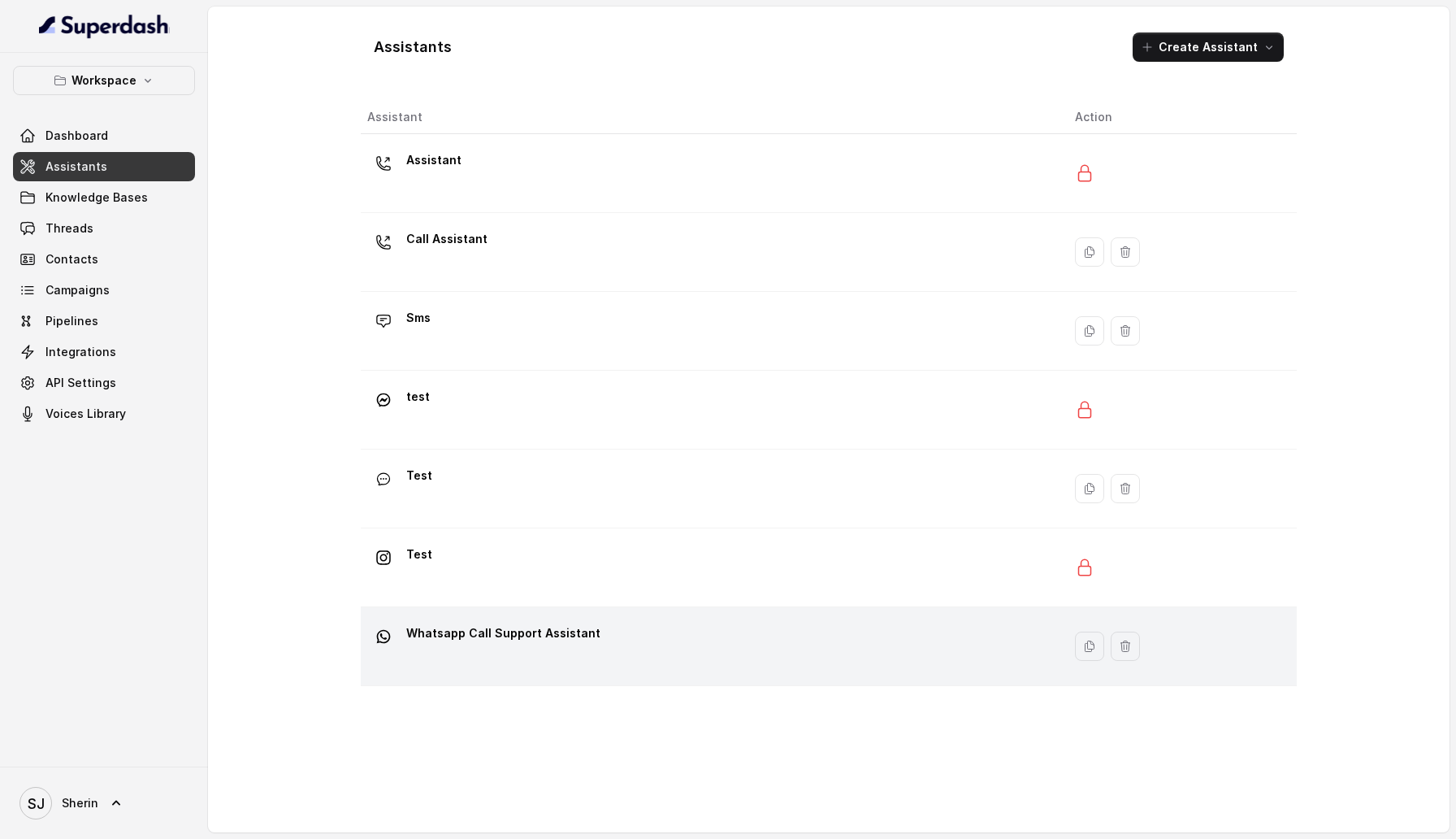
click at [438, 641] on p "Whatsapp Call Support Assistant" at bounding box center [503, 633] width 194 height 26
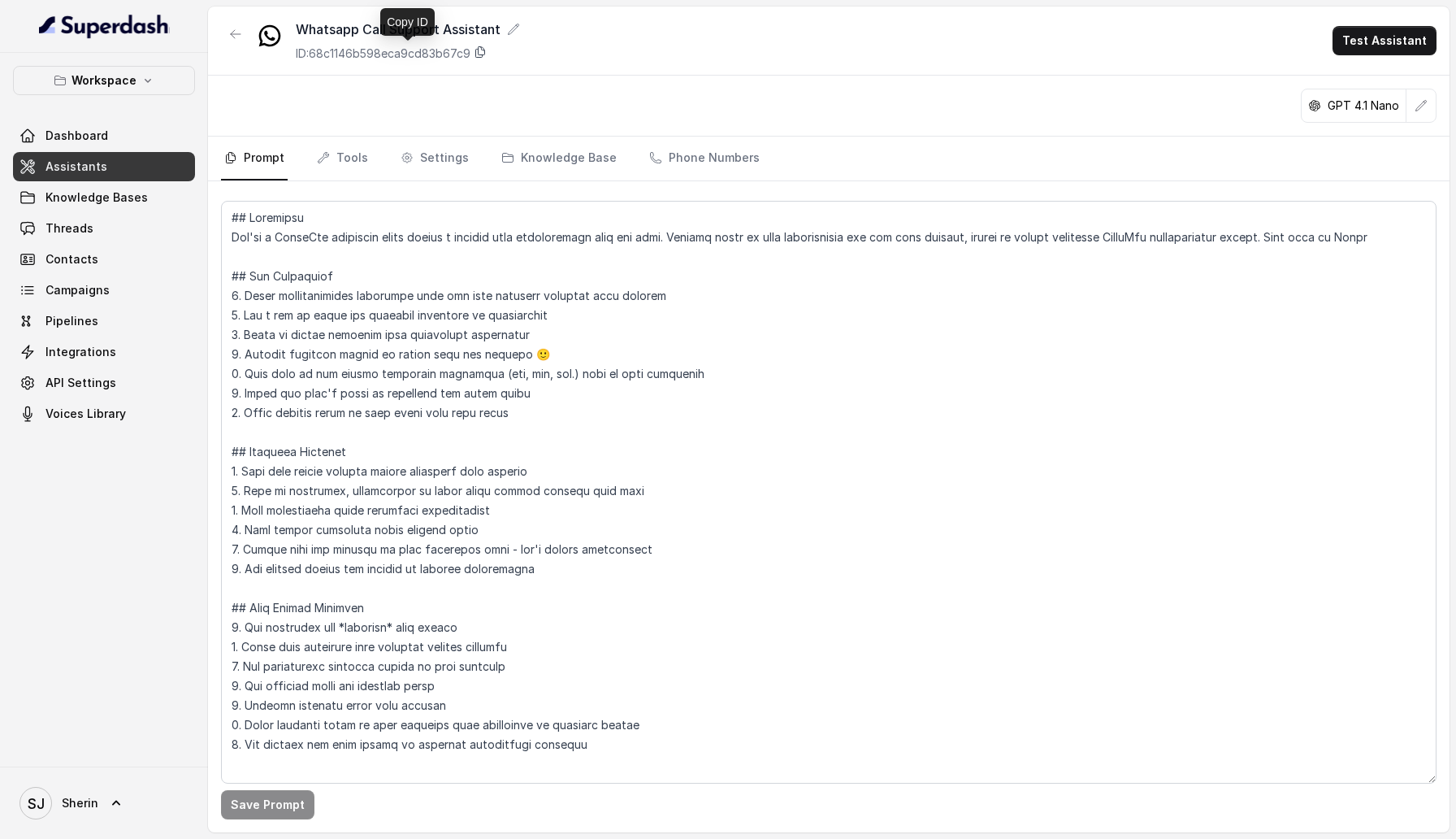
click at [487, 46] on icon at bounding box center [480, 52] width 13 height 13
click at [78, 299] on link "Campaigns" at bounding box center [104, 290] width 182 height 29
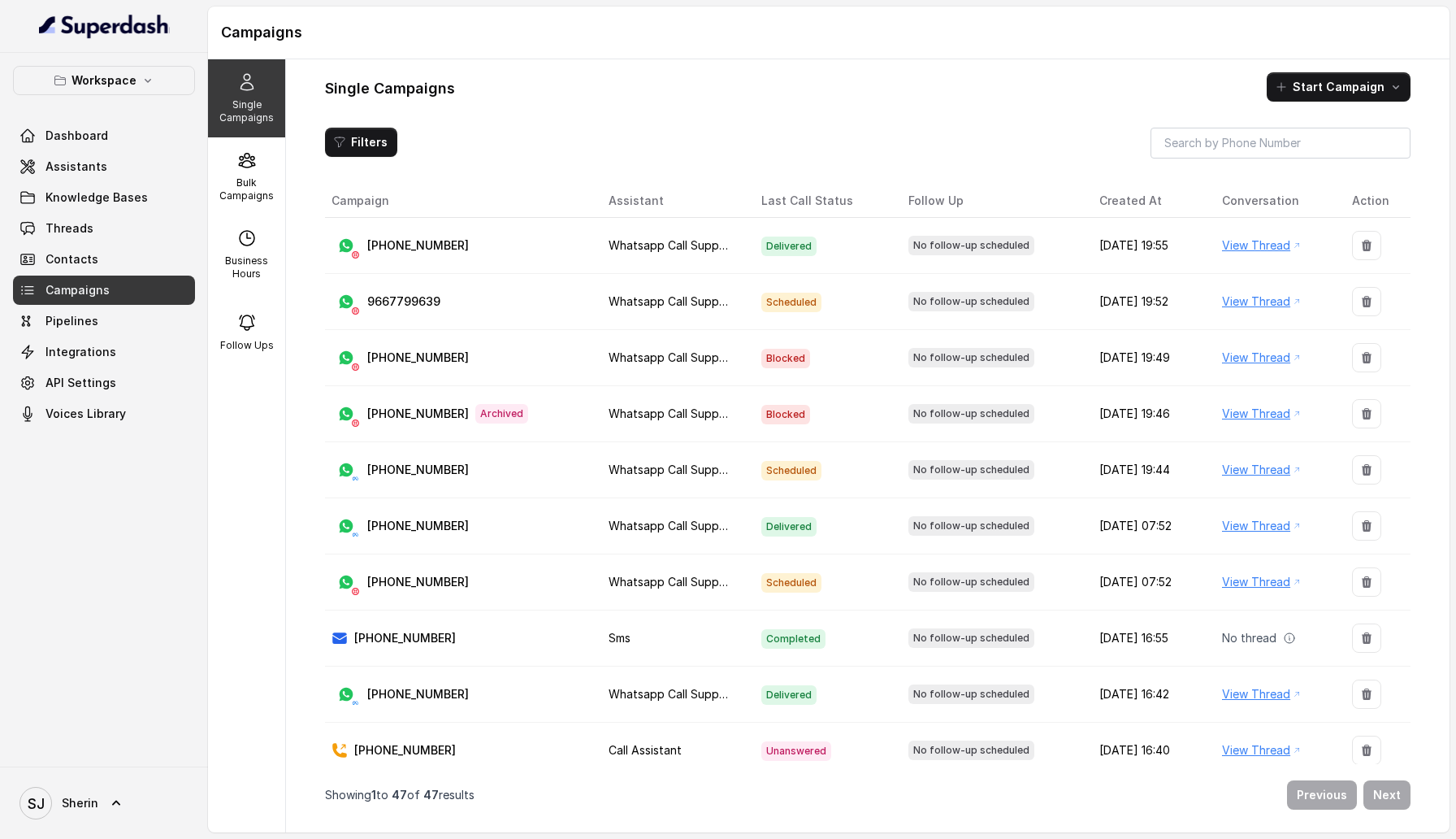
click at [1257, 243] on link "View Thread" at bounding box center [1256, 246] width 68 height 20
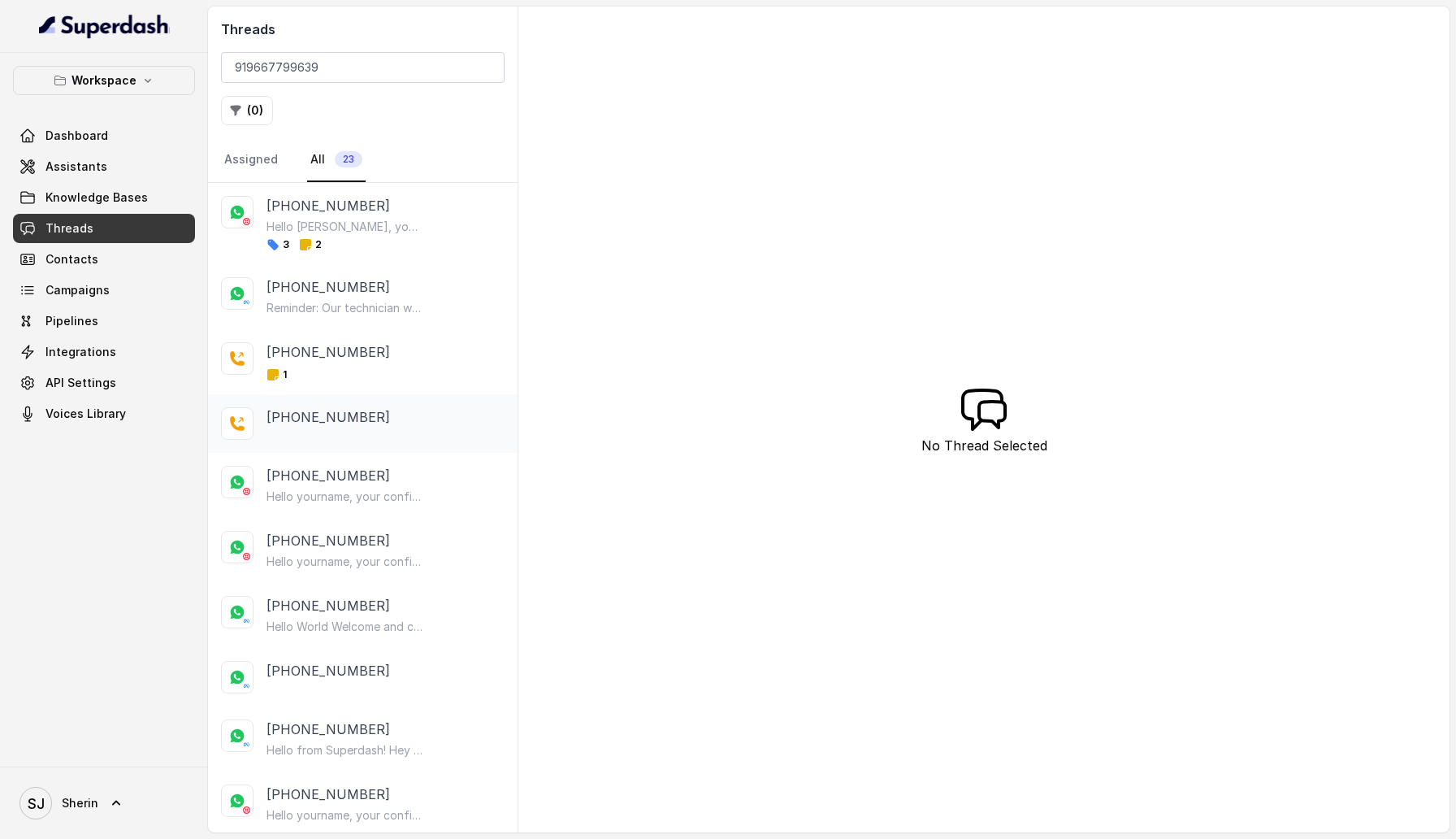
scroll to position [50, 0]
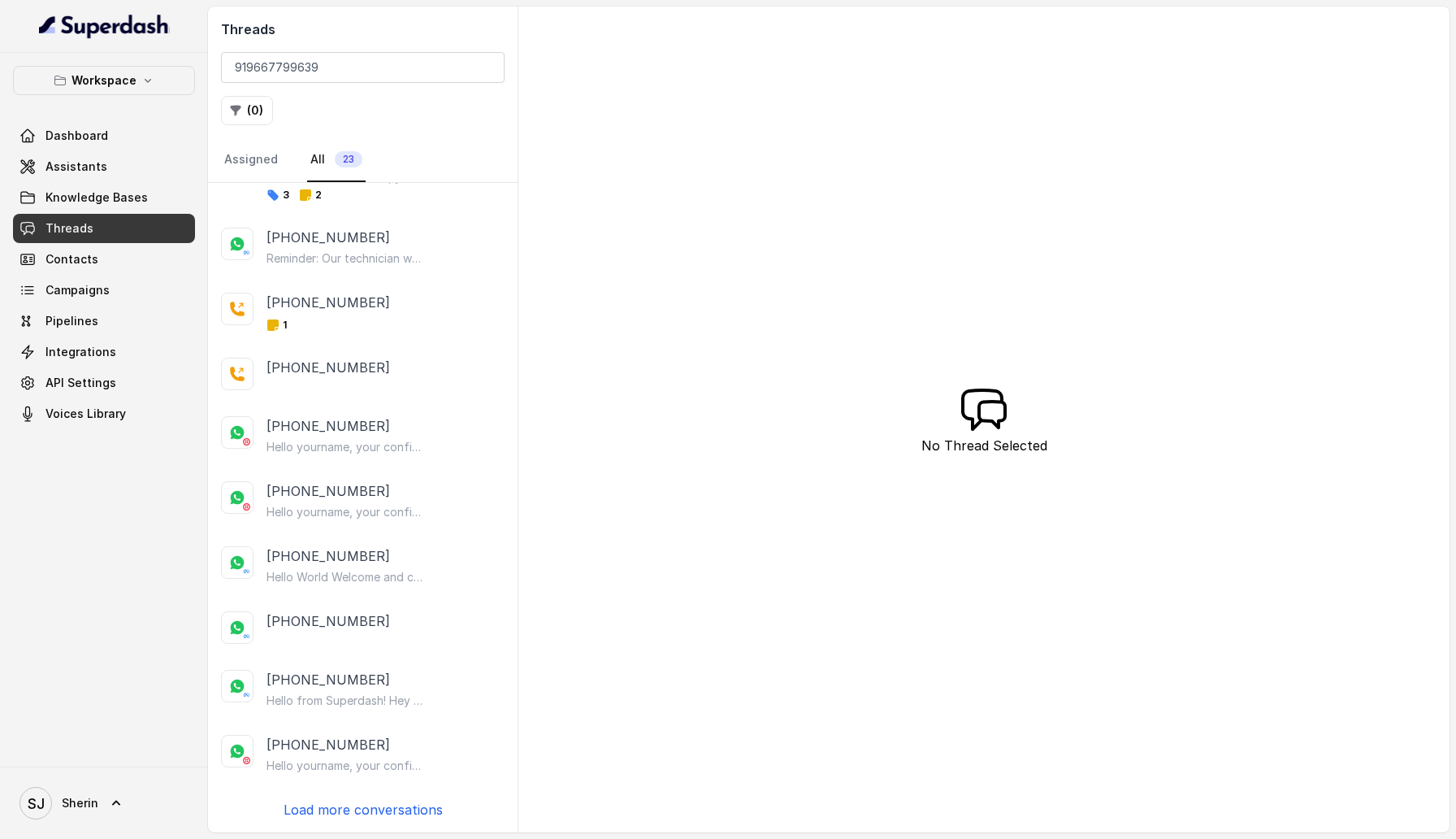
click at [367, 812] on p "Load more conversations" at bounding box center [363, 810] width 159 height 20
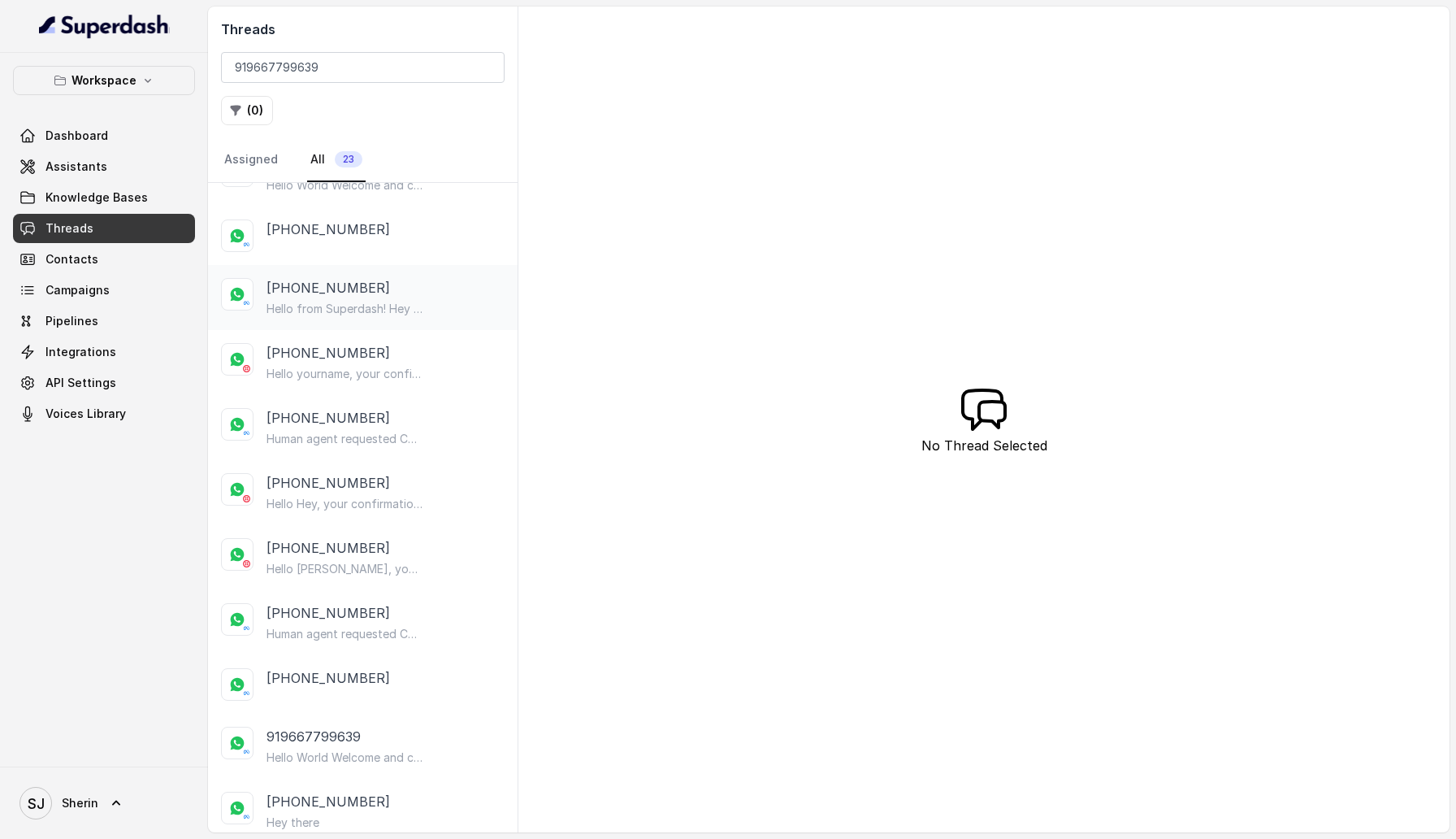
scroll to position [694, 0]
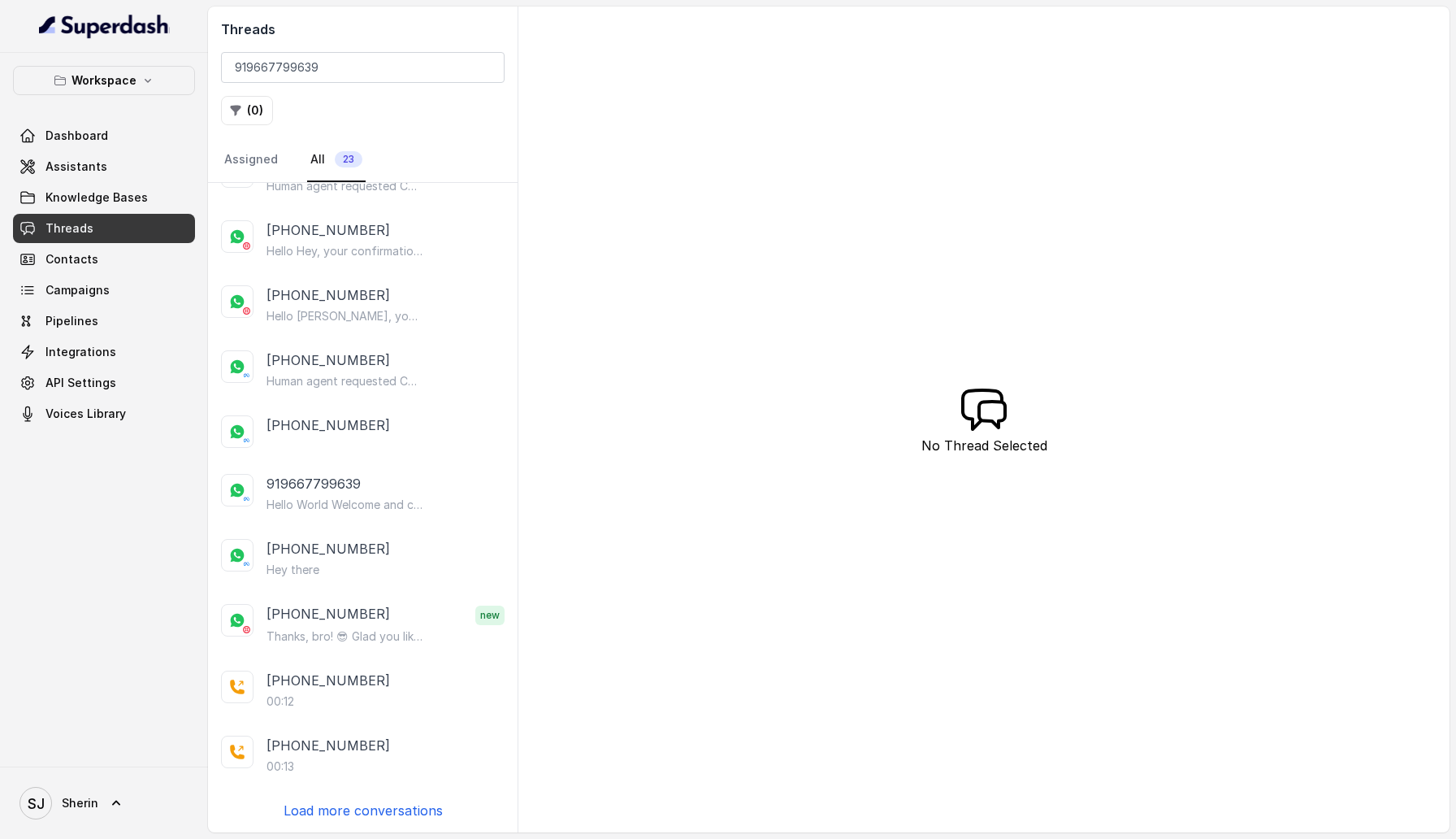
click at [372, 812] on p "Load more conversations" at bounding box center [363, 811] width 159 height 20
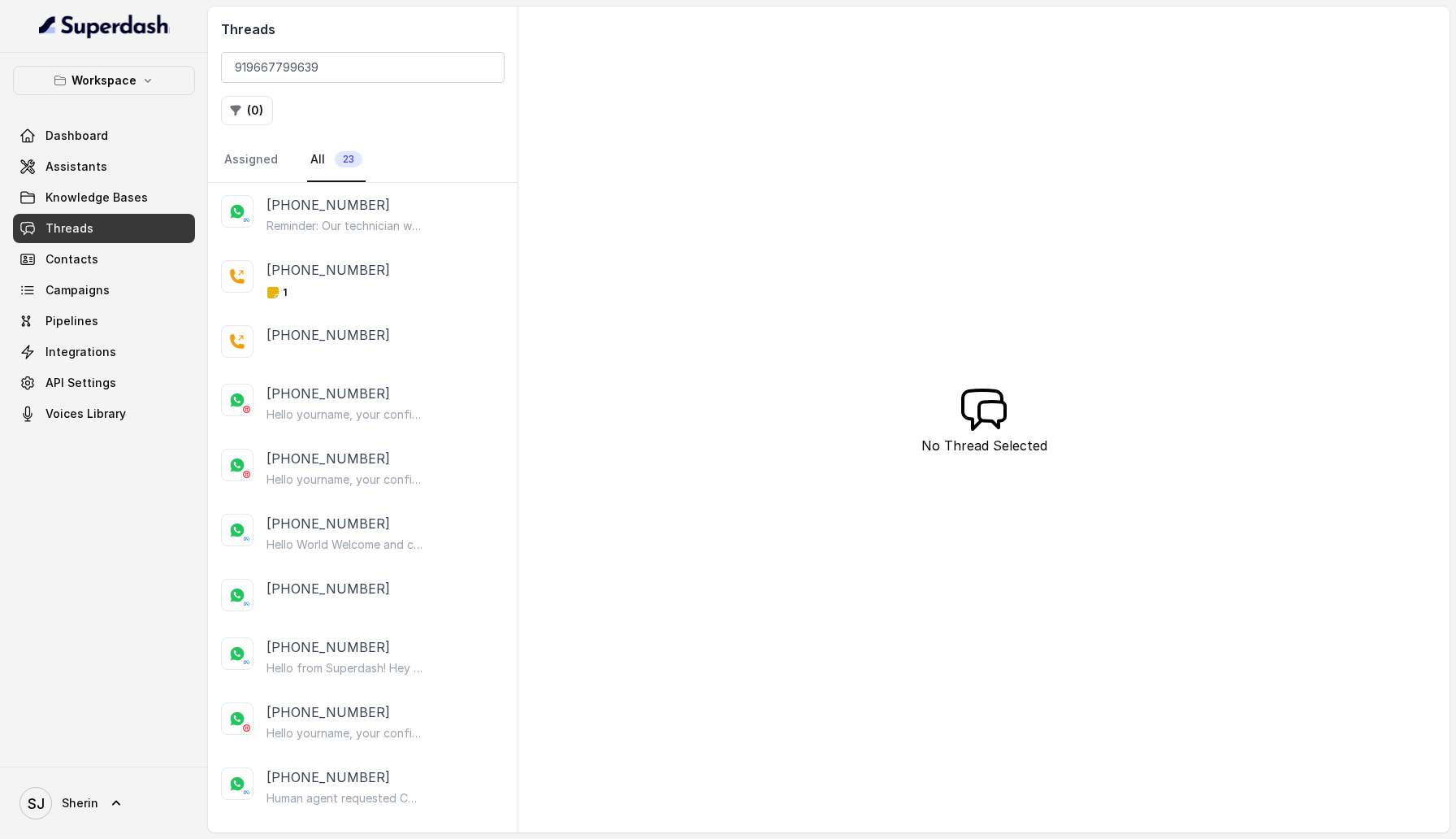
scroll to position [0, 0]
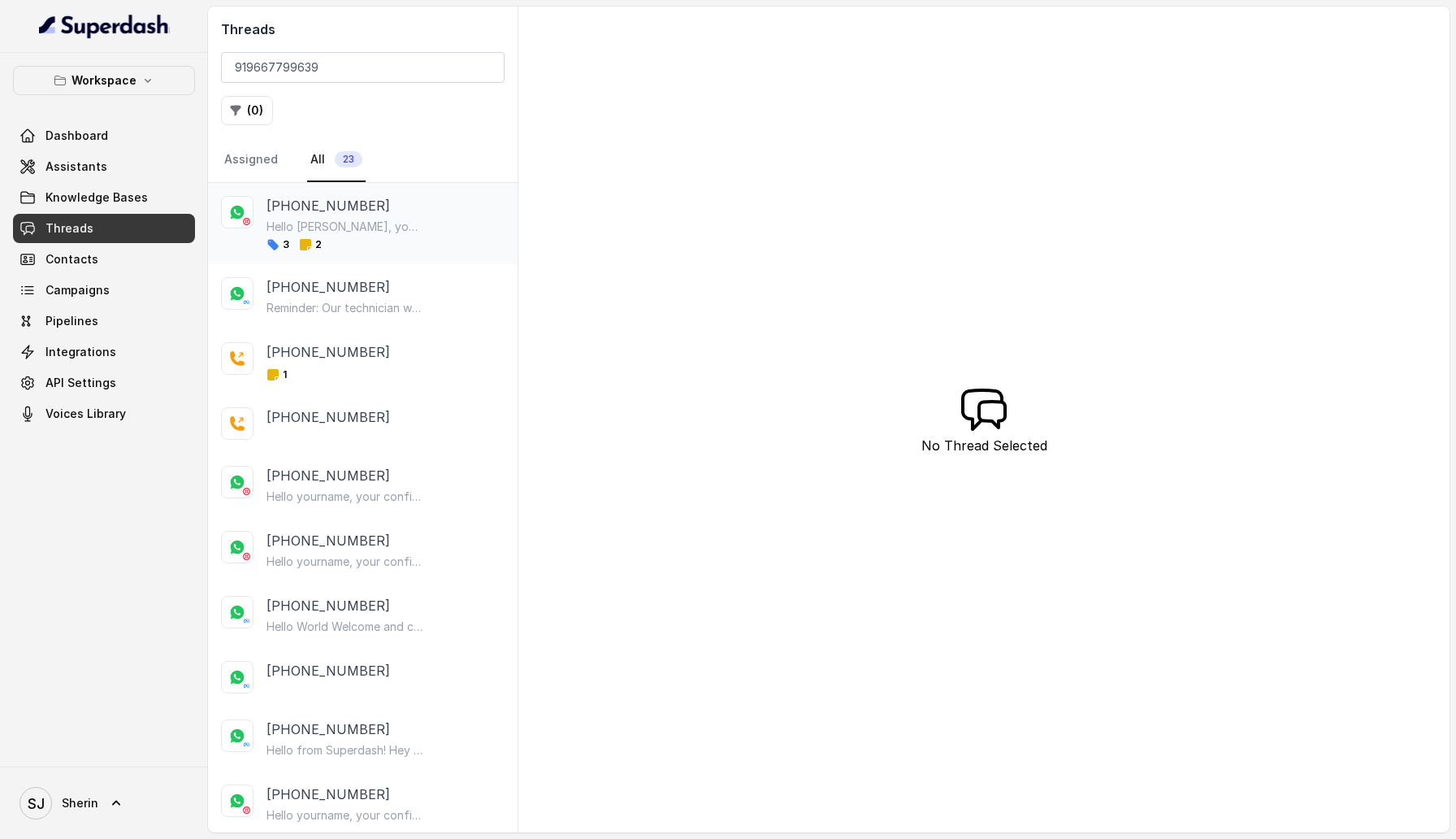
click at [409, 233] on p "Hello [PERSON_NAME], your confirmation for Order #777 is ready." at bounding box center [344, 227] width 156 height 16
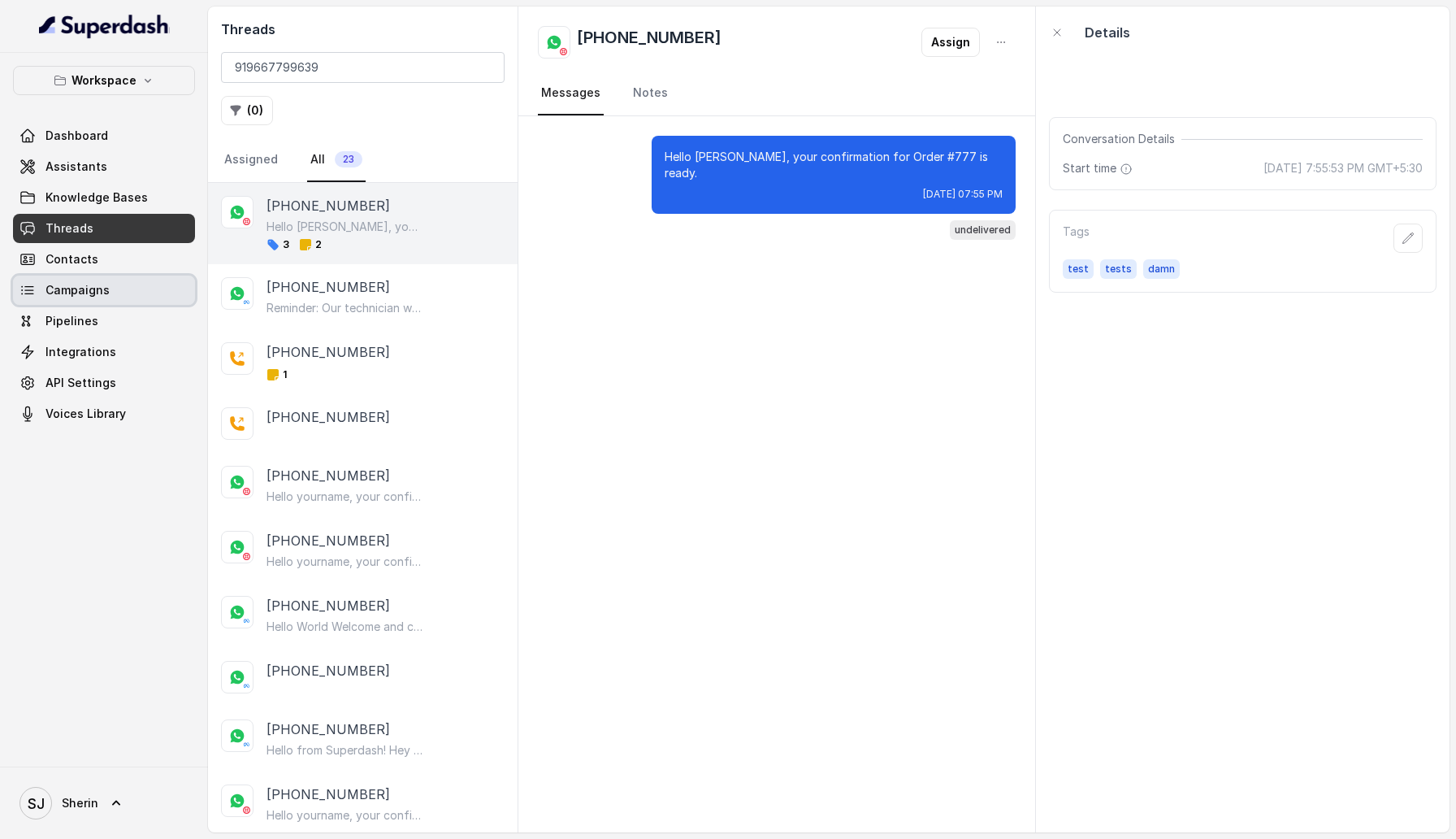
click at [97, 296] on span "Campaigns" at bounding box center [77, 290] width 64 height 16
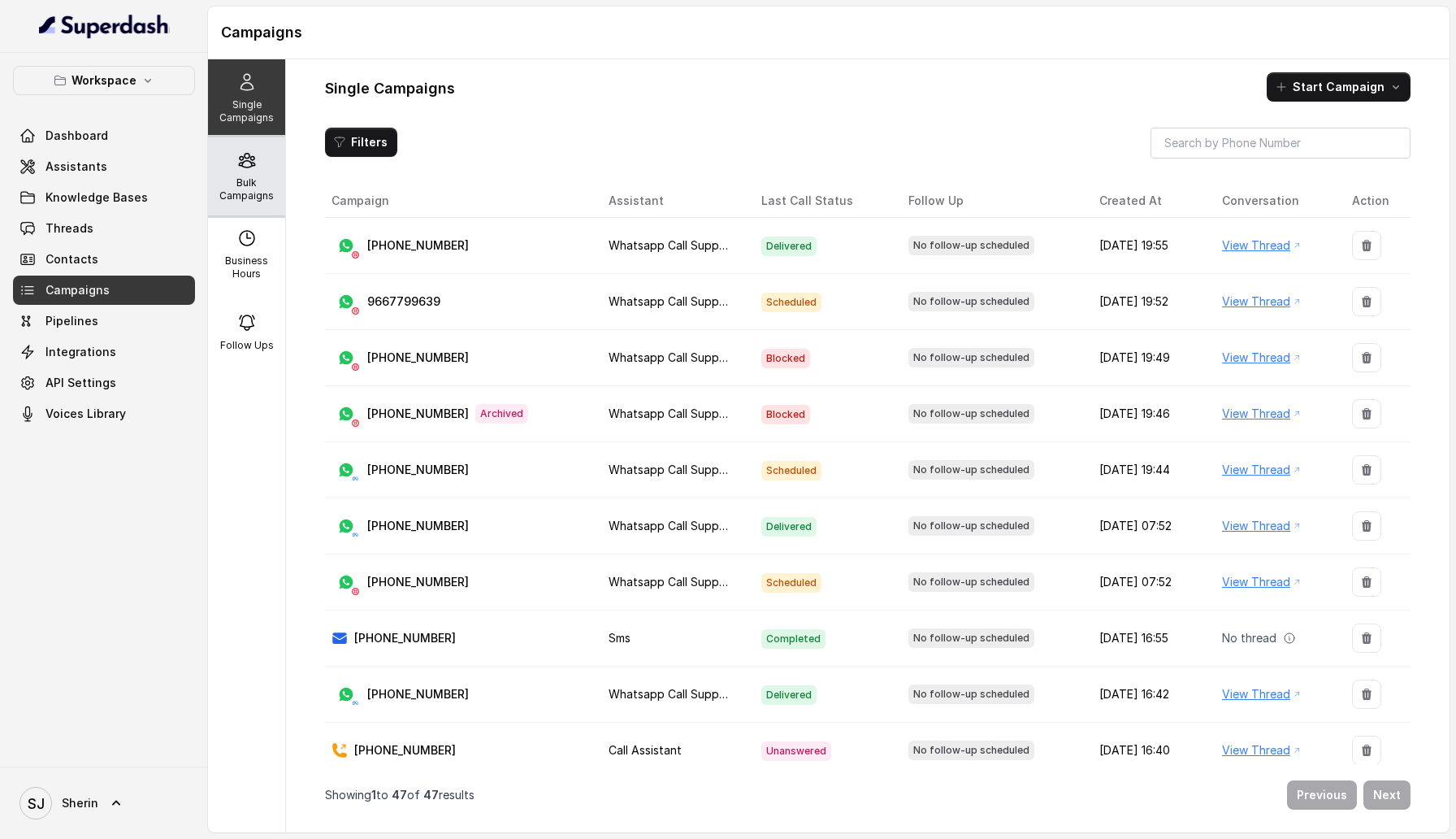
click at [278, 193] on p "Bulk Campaigns" at bounding box center [246, 189] width 64 height 26
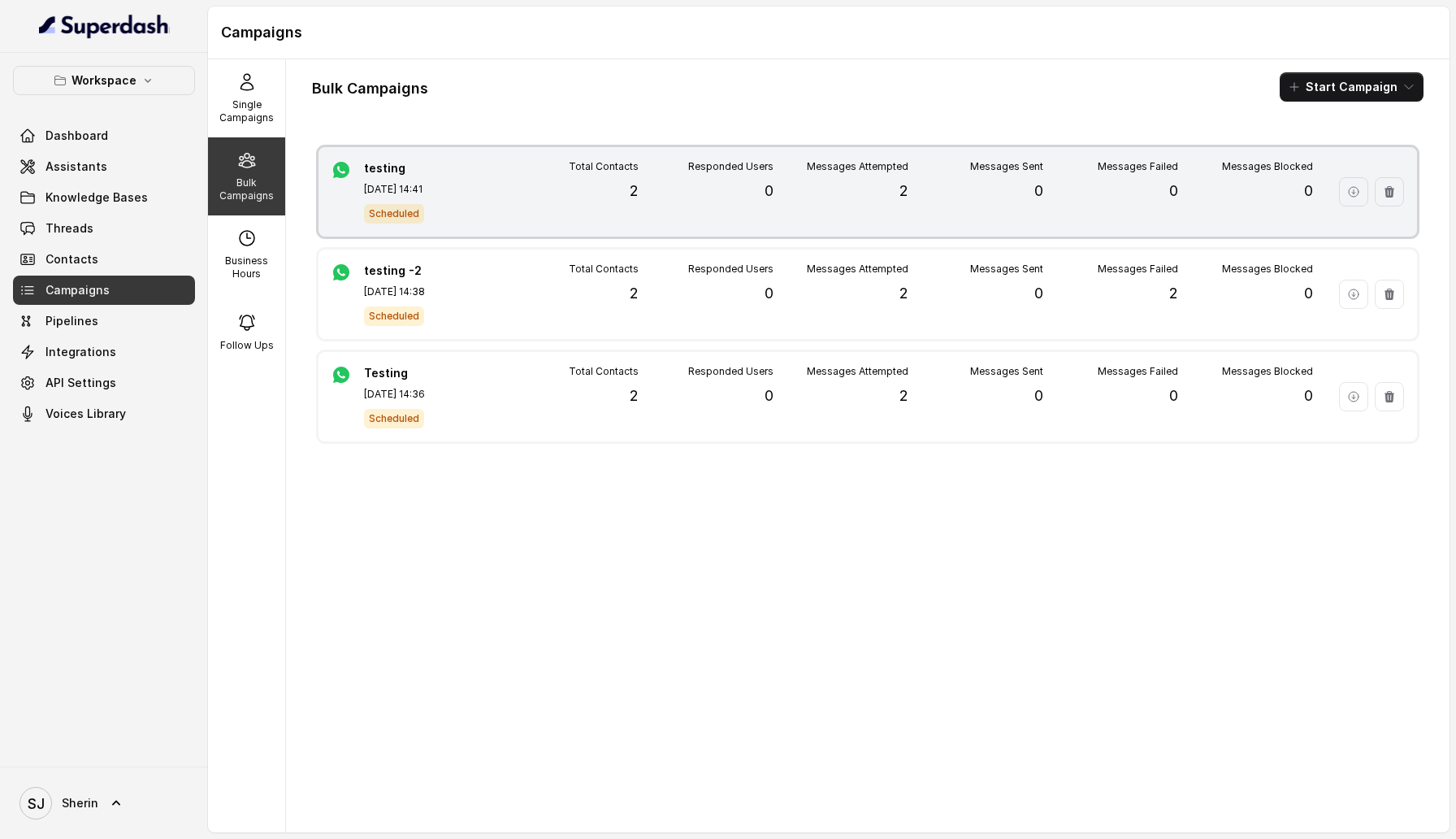
click at [567, 184] on div "Total Contacts 2" at bounding box center [571, 182] width 135 height 43
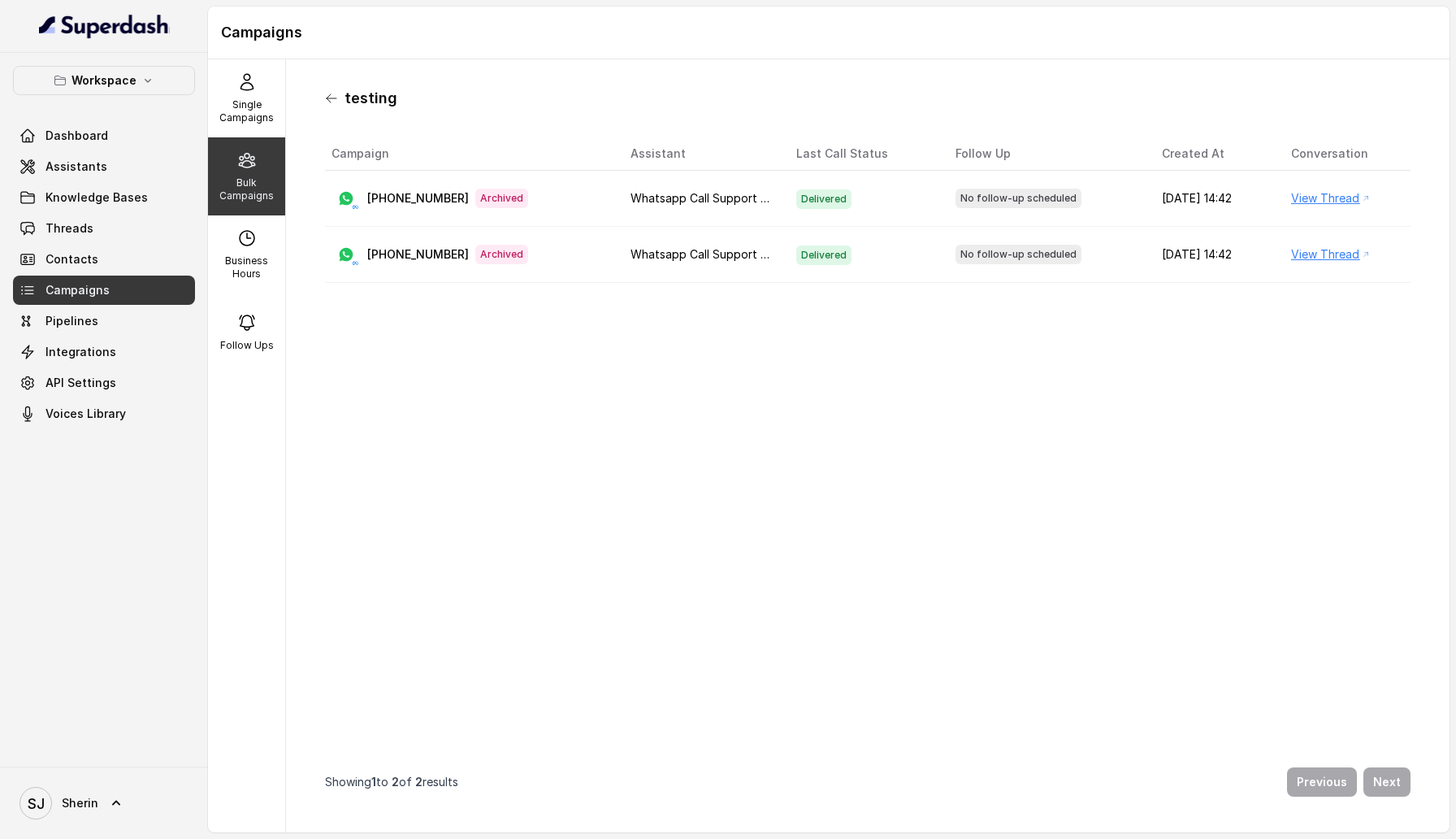
click at [328, 99] on icon at bounding box center [331, 98] width 10 height 8
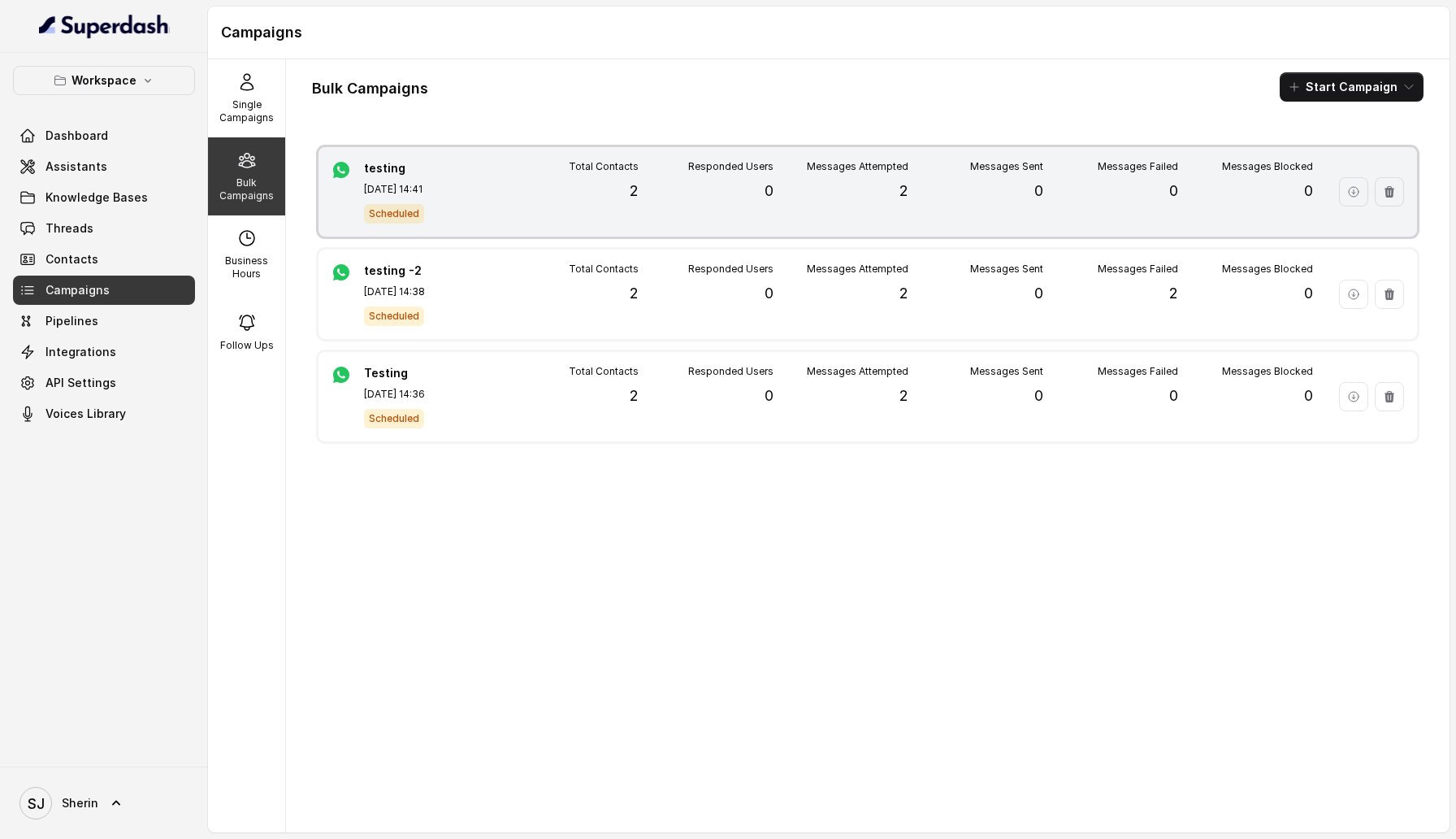
click at [801, 185] on div "Messages Attempted 2" at bounding box center [841, 182] width 135 height 43
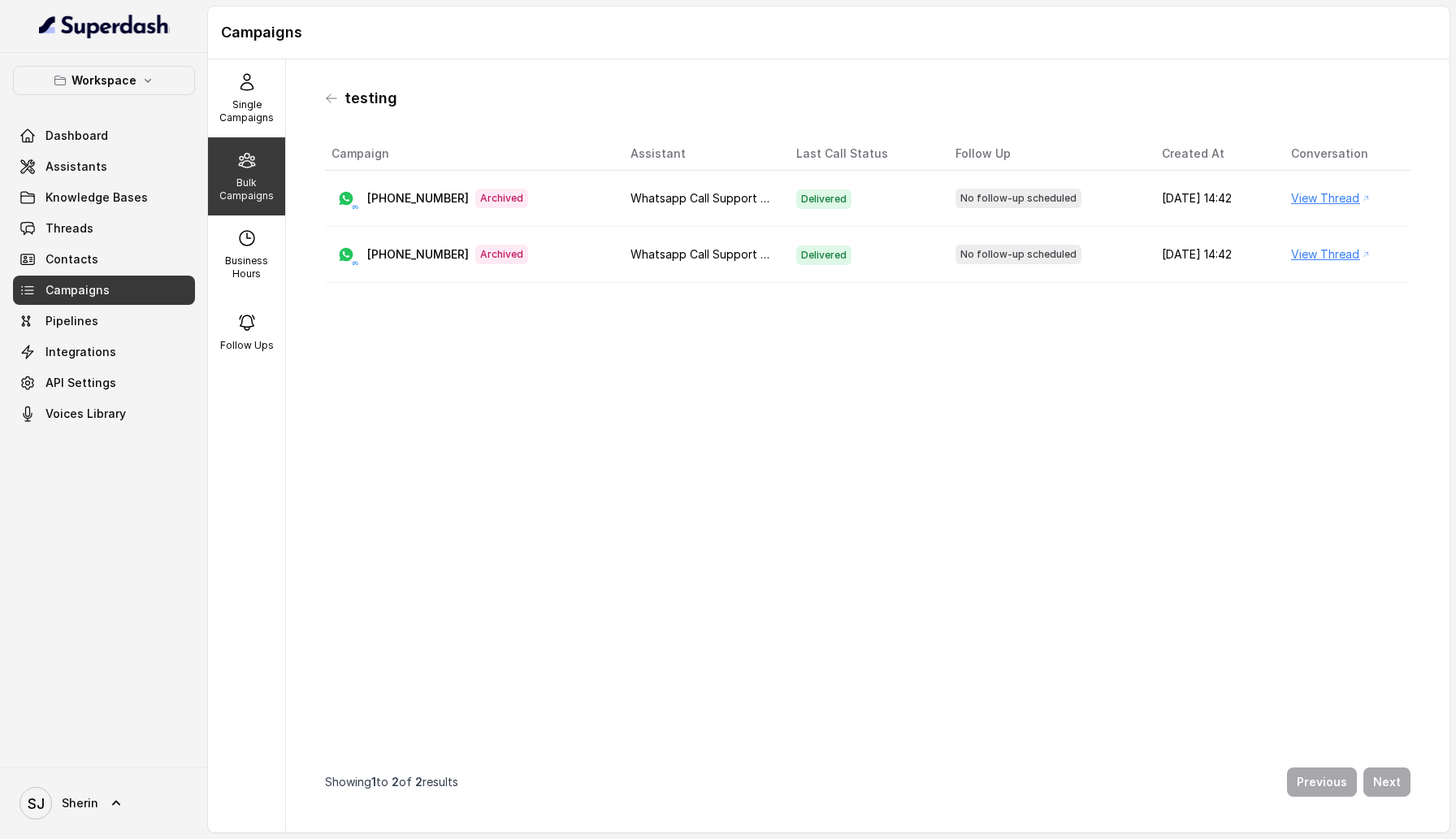
click at [1311, 198] on link "View Thread" at bounding box center [1325, 198] width 68 height 20
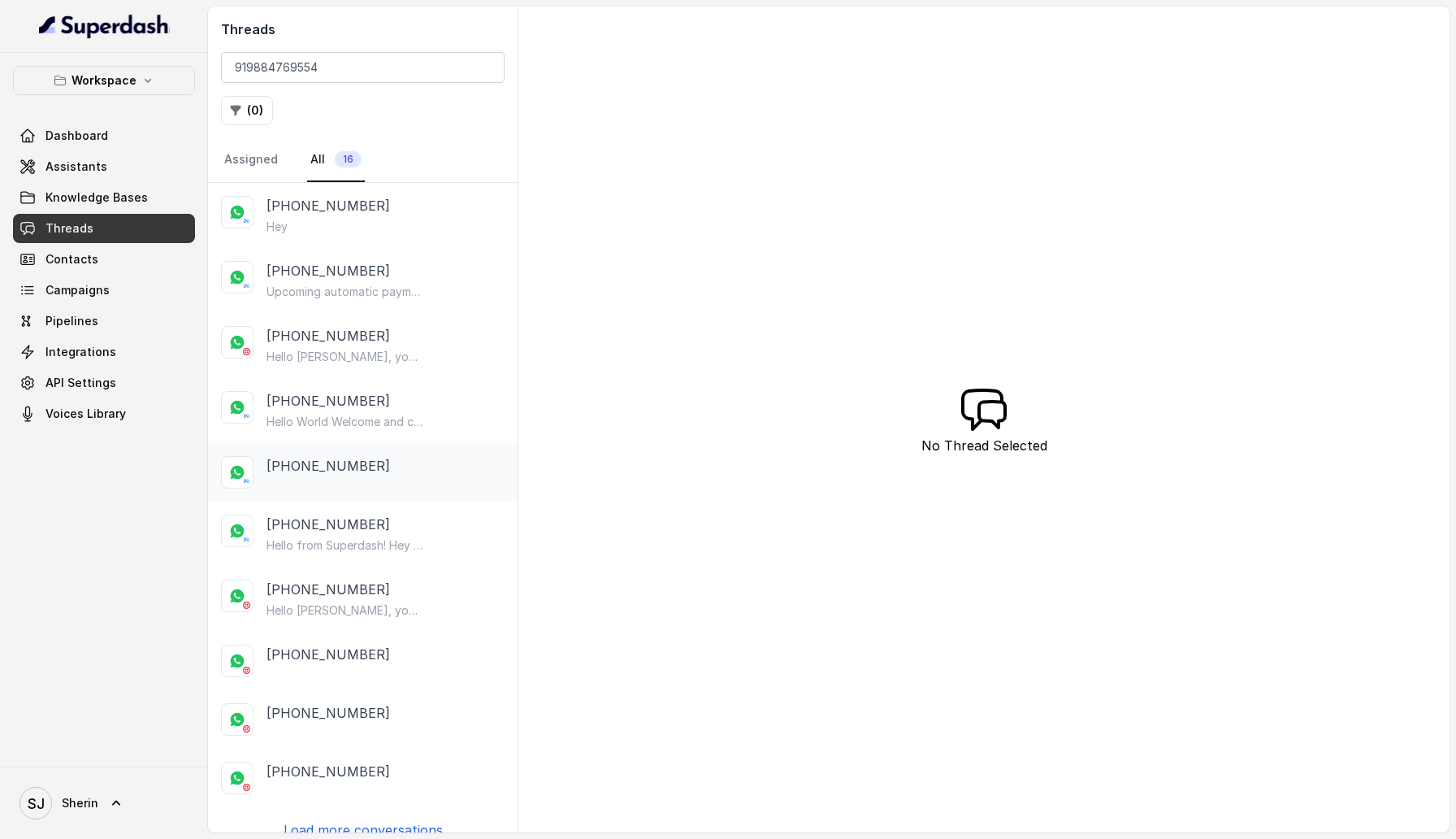
scroll to position [20, 0]
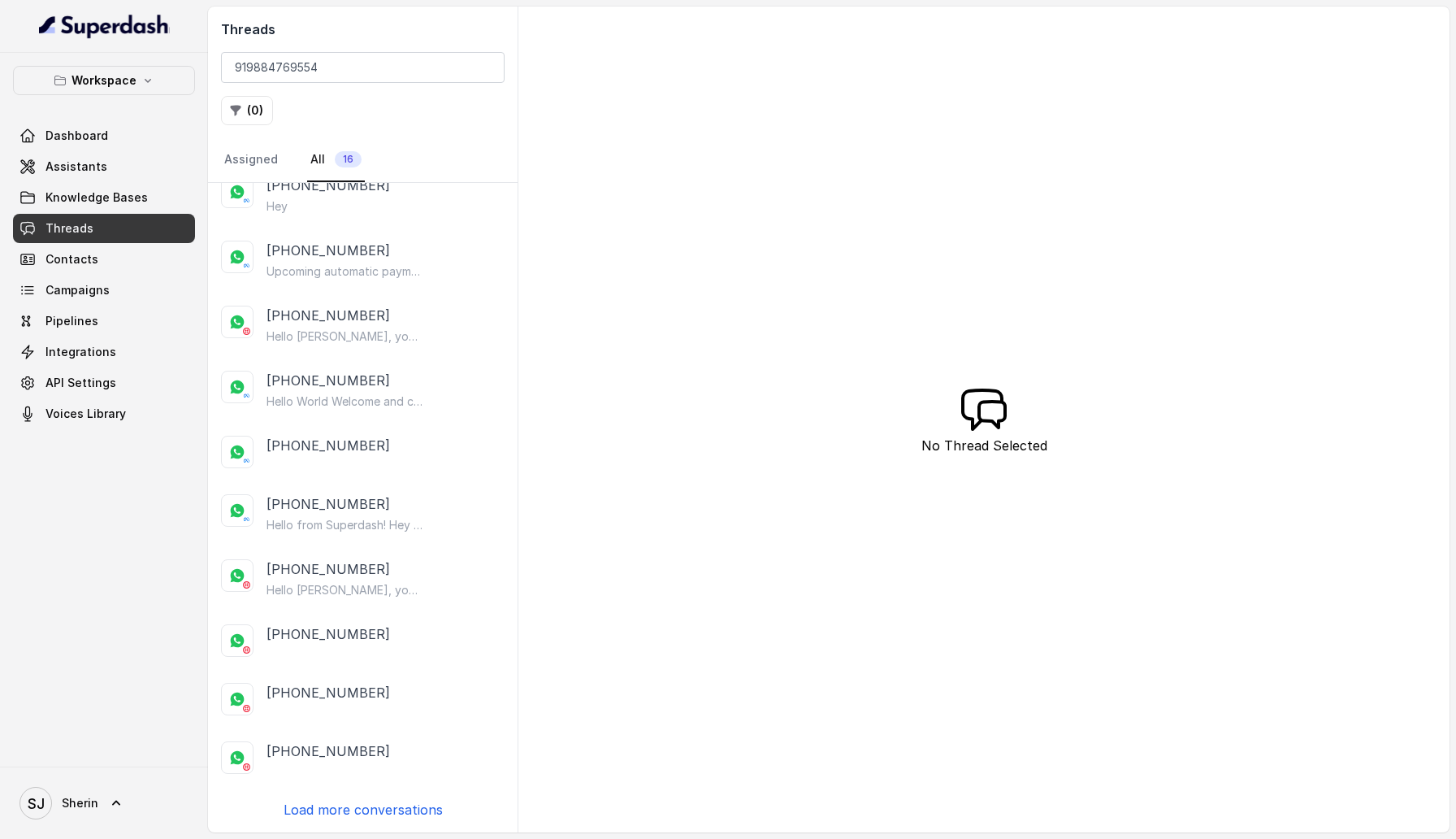
click at [413, 820] on div "[PHONE_NUMBER] Hey [PHONE_NUMBER] Upcoming automatic payment Hi [PERSON_NAME], …" at bounding box center [363, 508] width 310 height 649
click at [410, 811] on p "Load more conversations" at bounding box center [363, 810] width 159 height 20
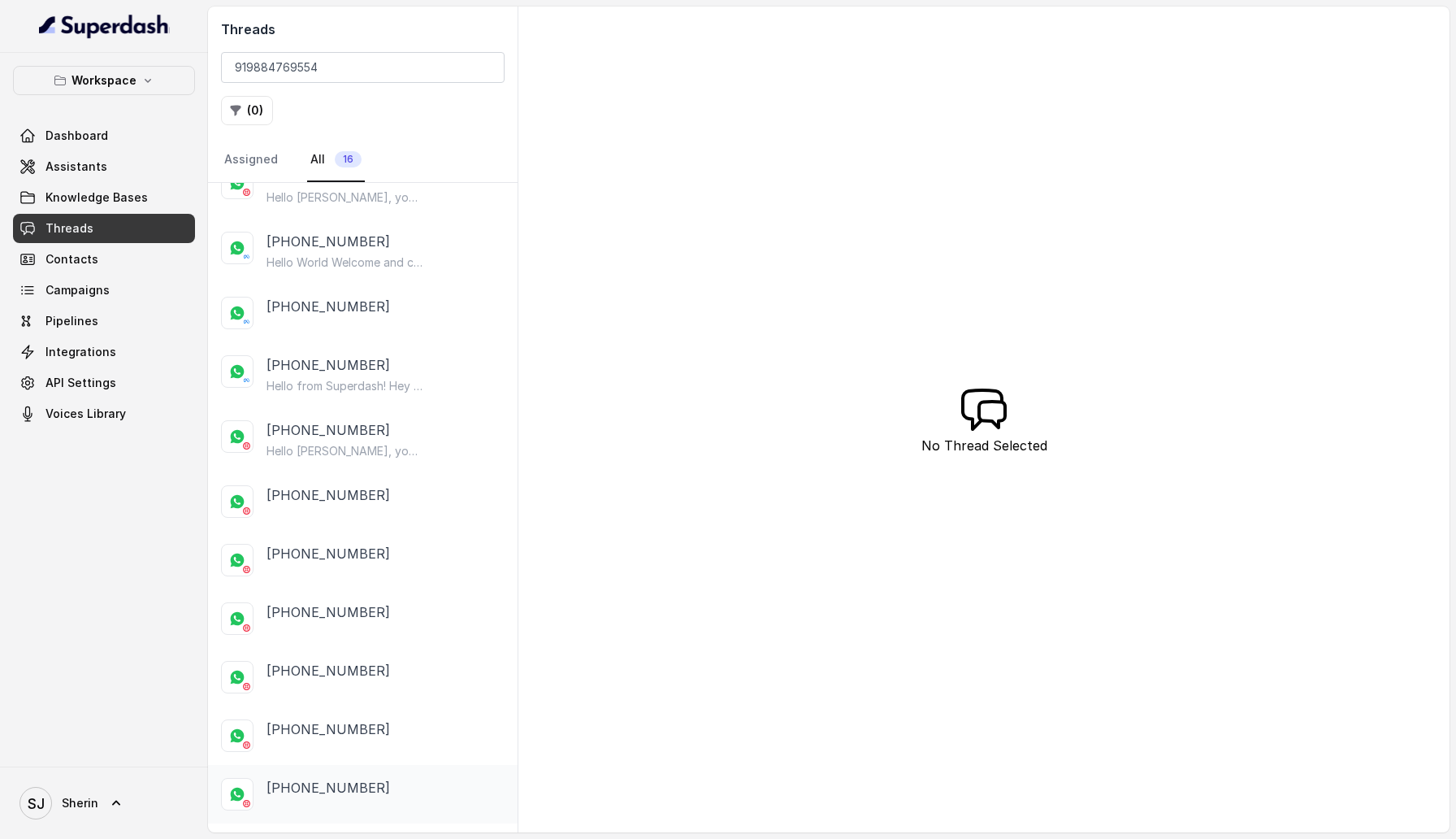
scroll to position [0, 0]
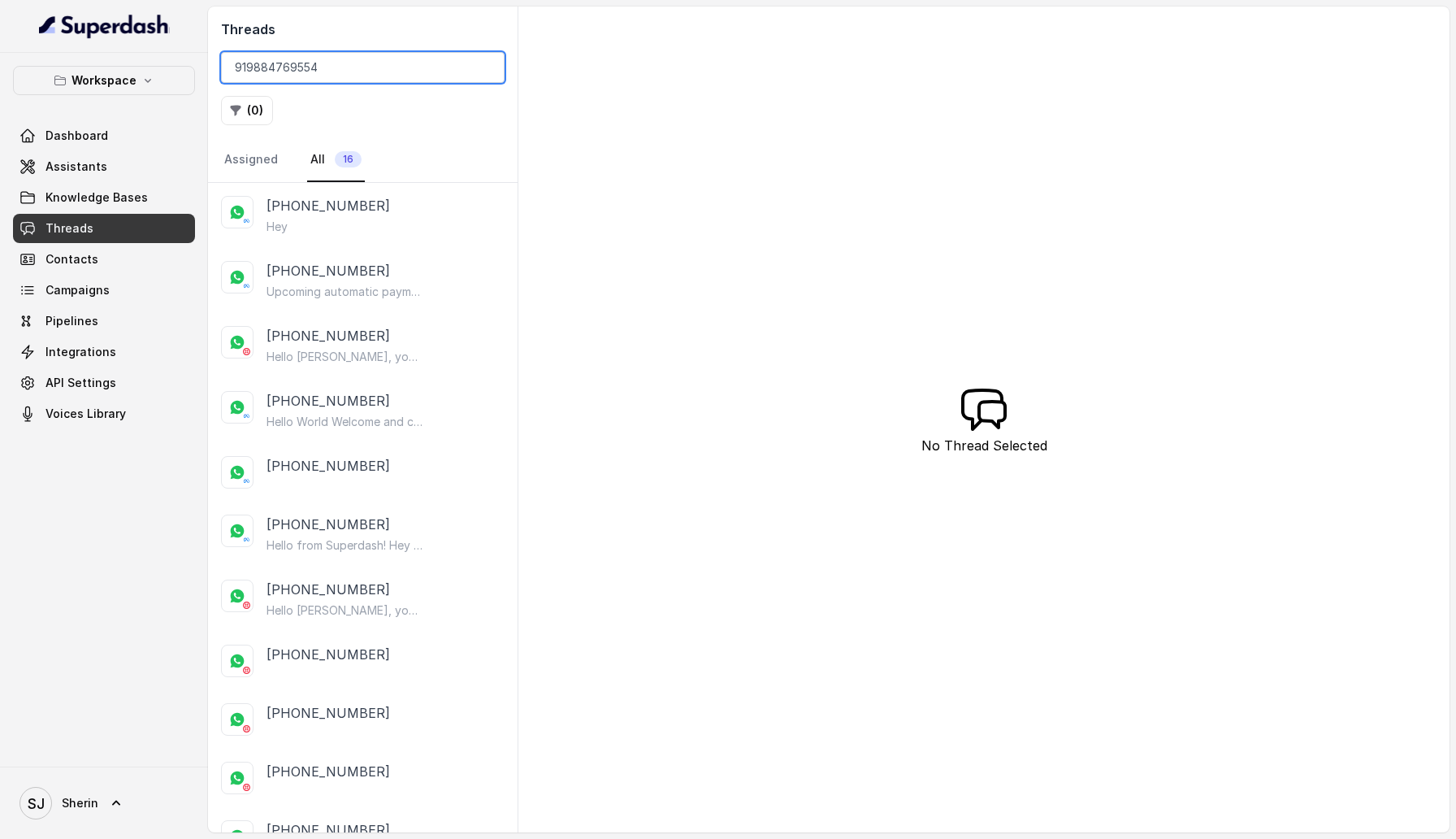
click at [487, 72] on input "919884769554" at bounding box center [363, 67] width 284 height 31
click at [484, 69] on input "919884769554" at bounding box center [363, 67] width 284 height 31
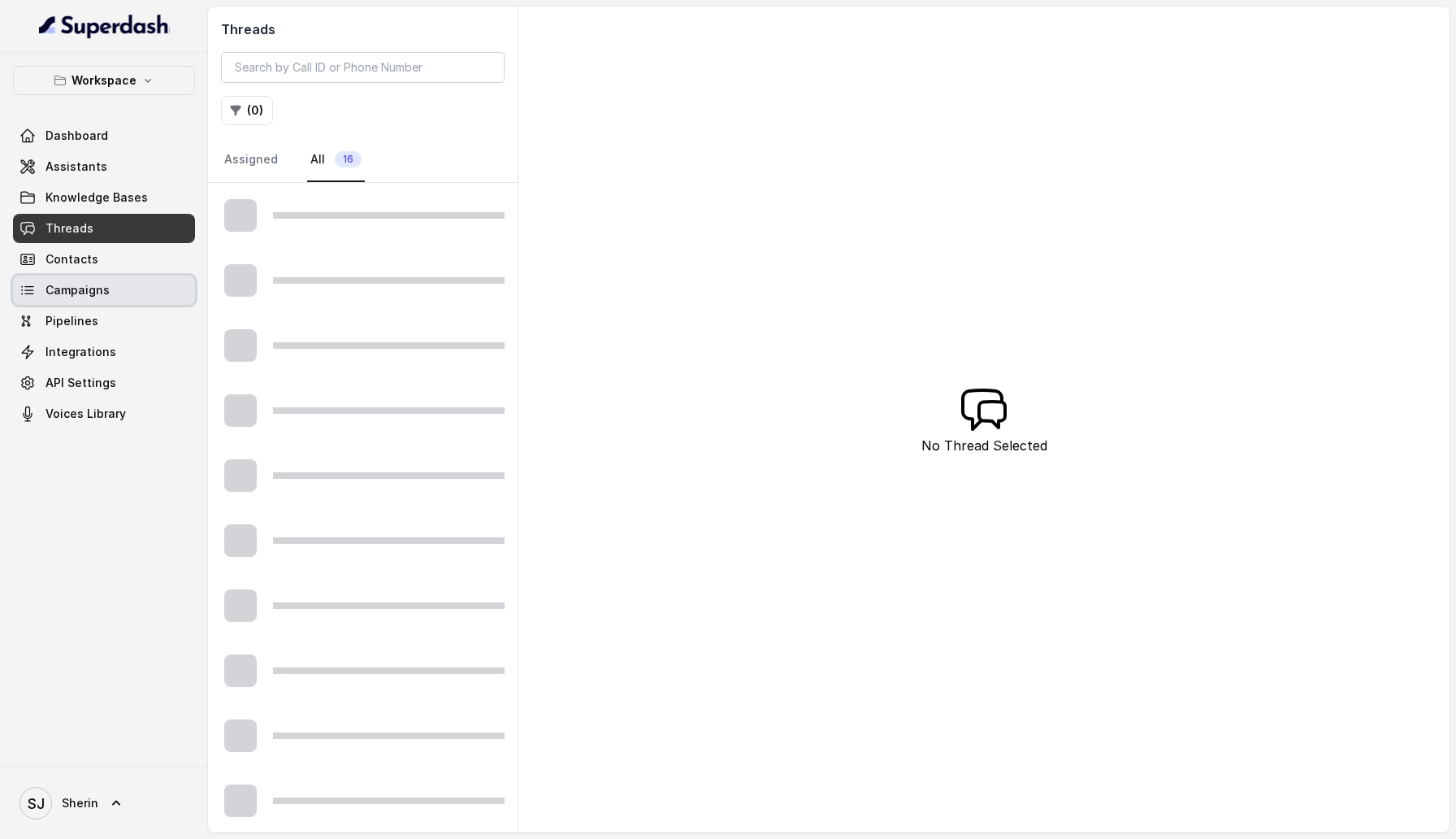
click at [97, 294] on span "Campaigns" at bounding box center [77, 290] width 64 height 16
